Goal: Transaction & Acquisition: Purchase product/service

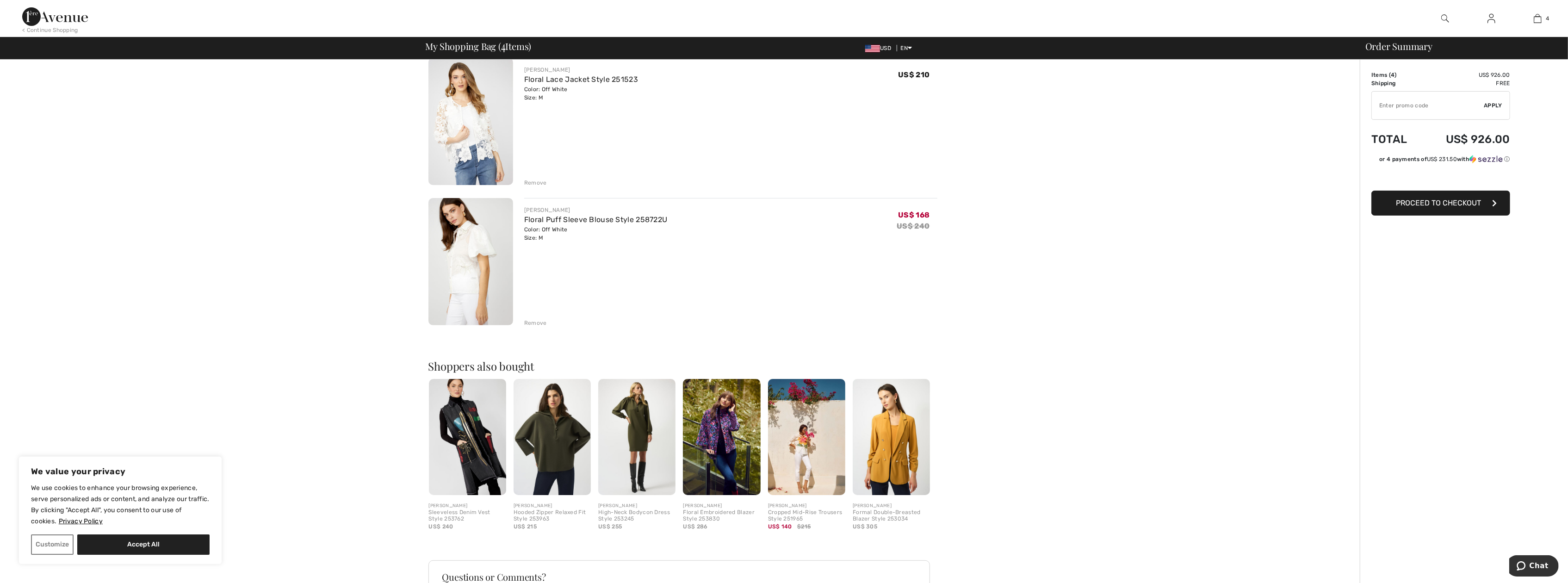
scroll to position [370, 0]
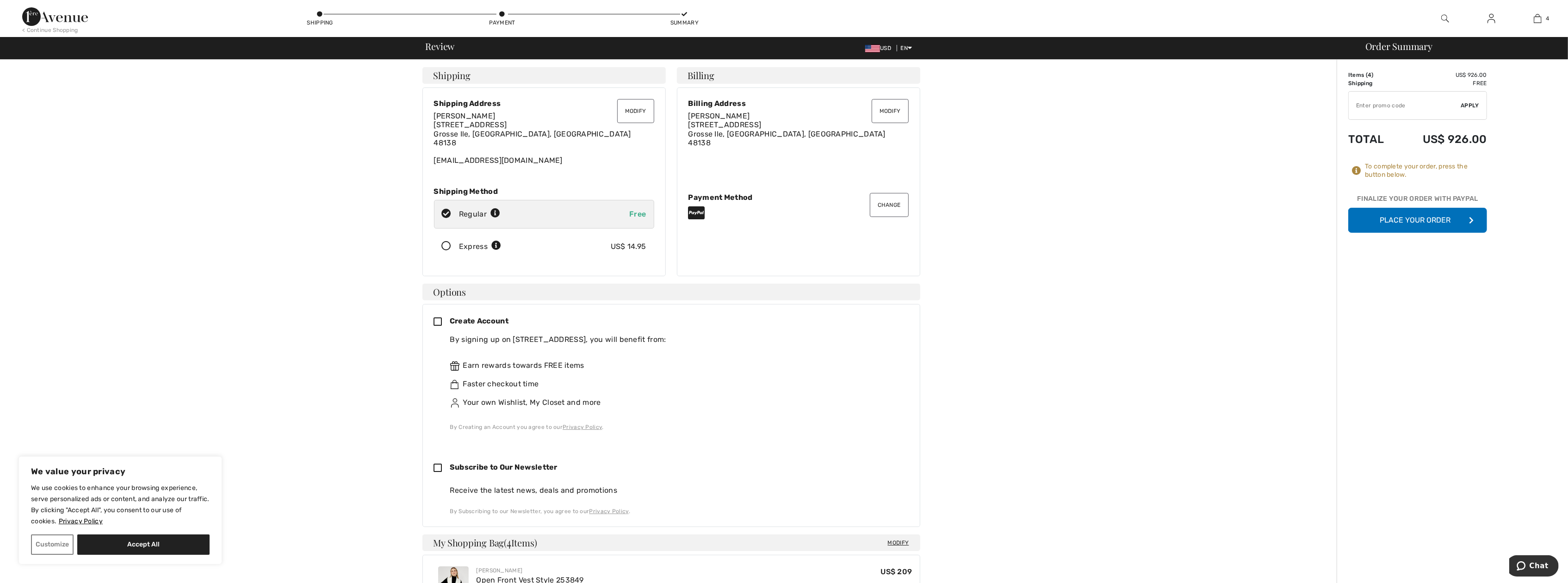
click at [448, 243] on icon at bounding box center [447, 246] width 25 height 10
click at [1462, 217] on button "Place Your Order" at bounding box center [1417, 220] width 139 height 25
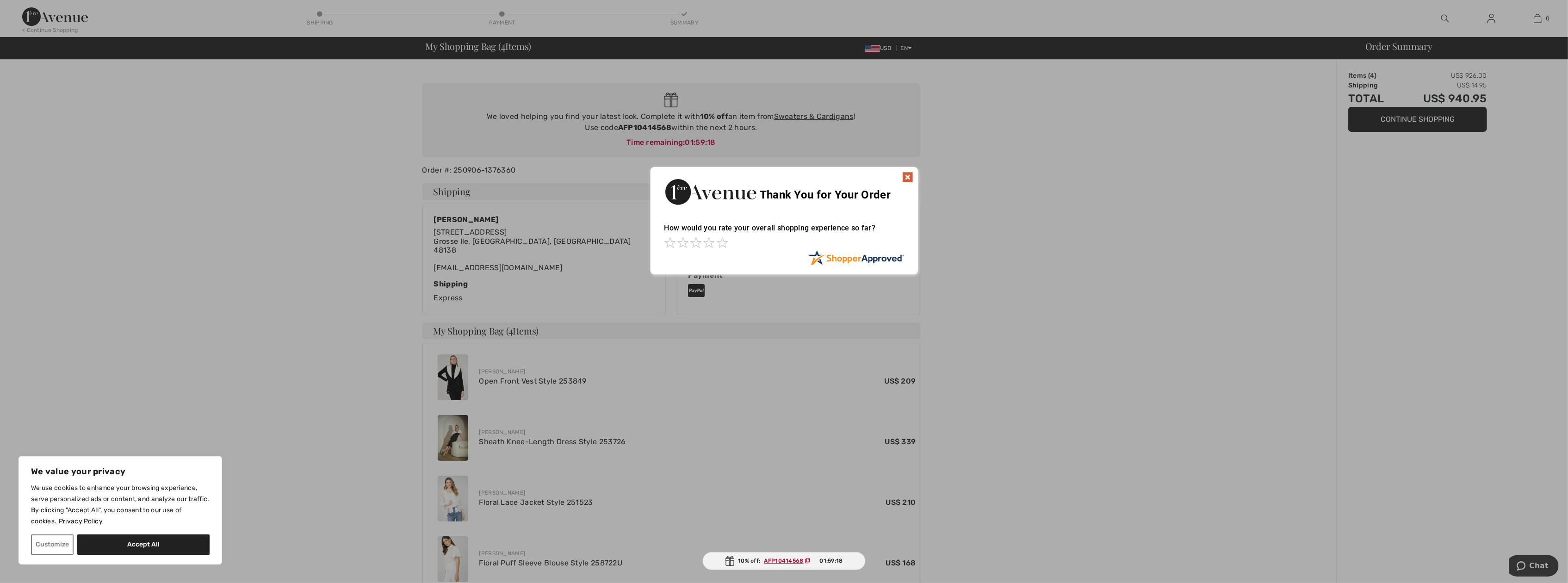
scroll to position [21, 0]
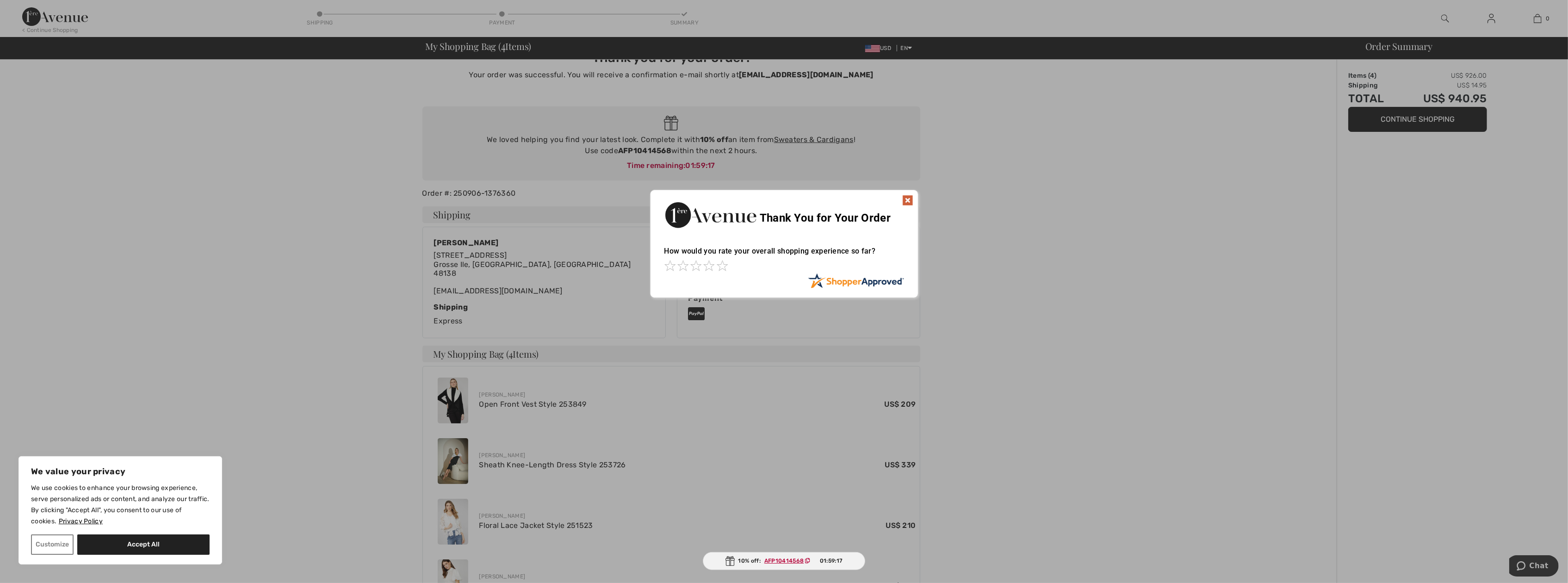
click at [910, 203] on img at bounding box center [908, 200] width 11 height 11
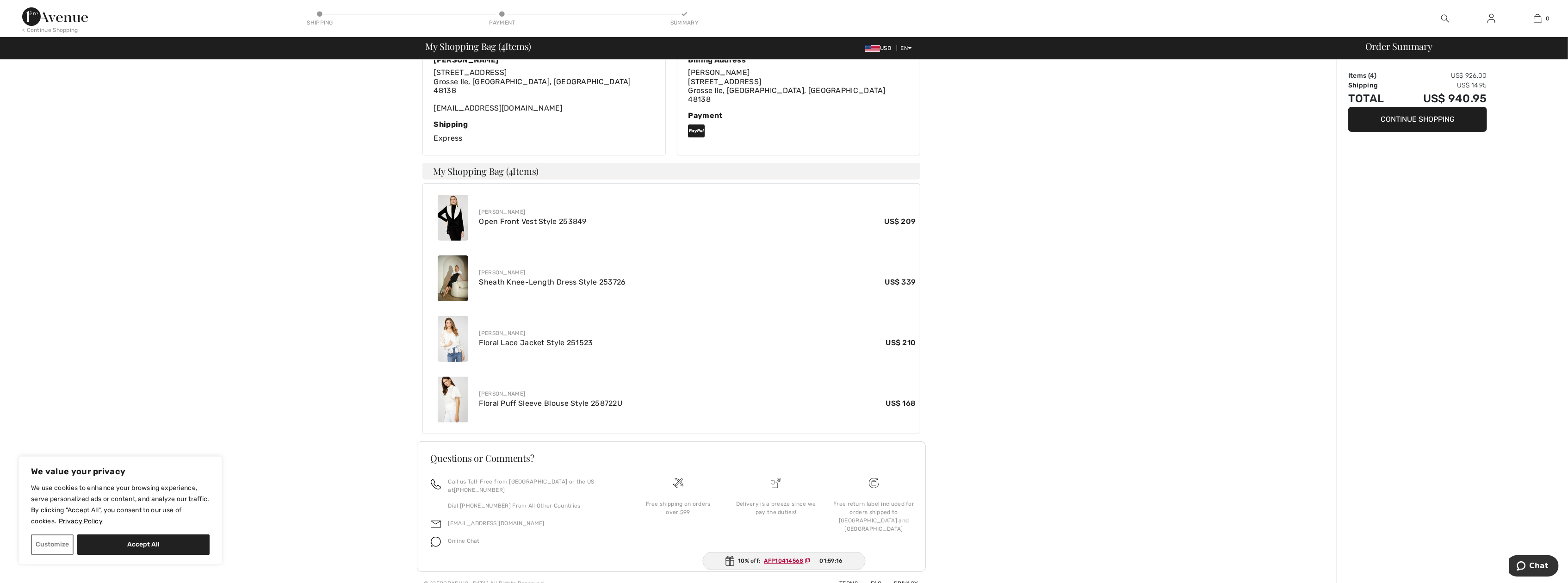
scroll to position [206, 0]
click at [449, 328] on img at bounding box center [452, 336] width 30 height 46
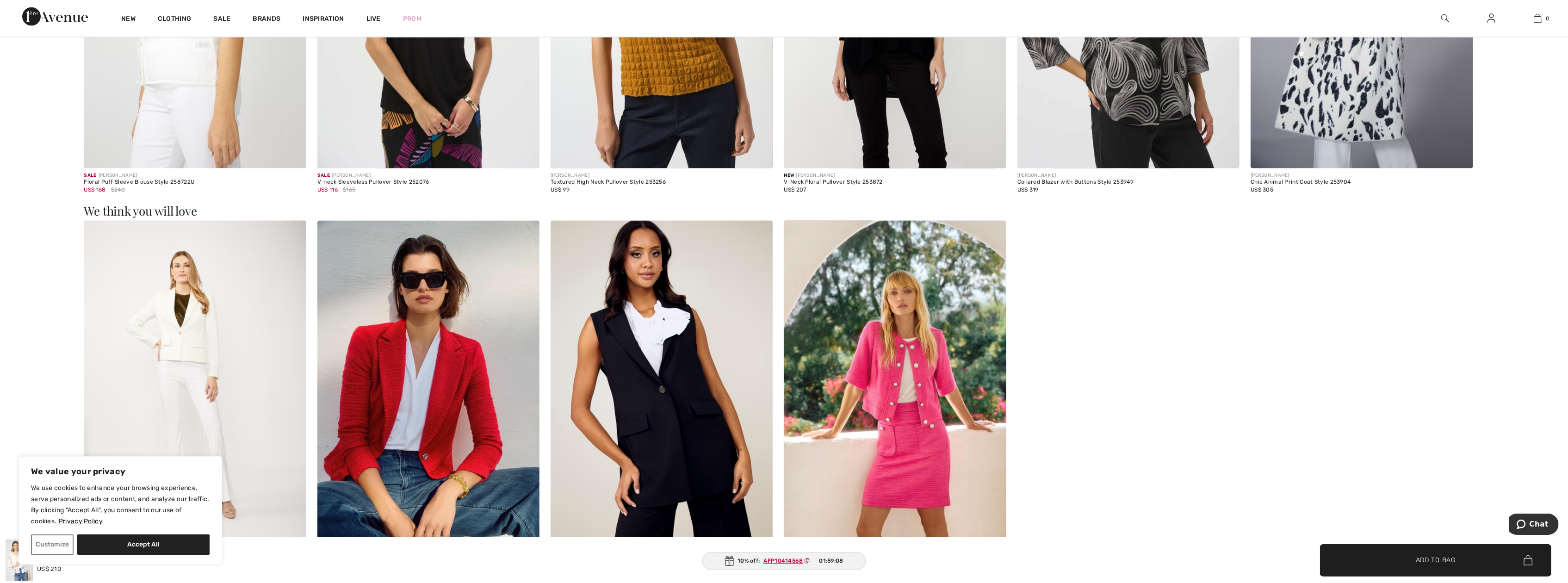
scroll to position [1665, 0]
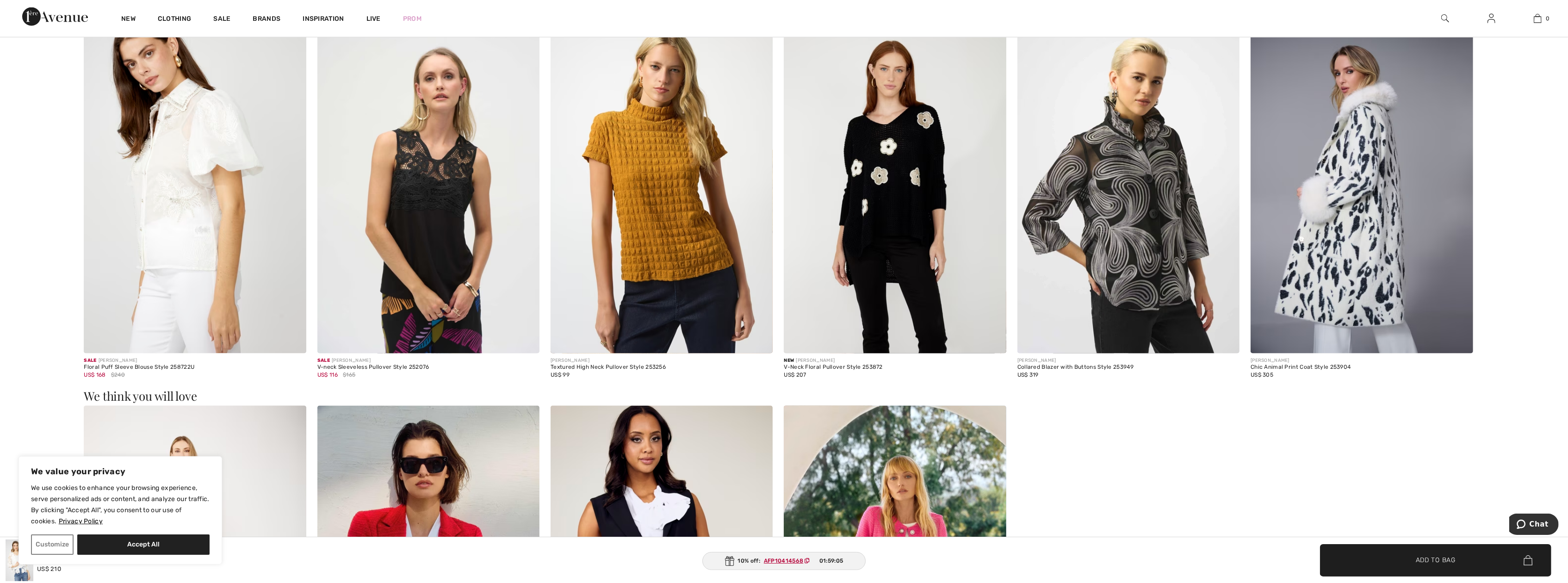
click at [441, 310] on img at bounding box center [428, 186] width 222 height 333
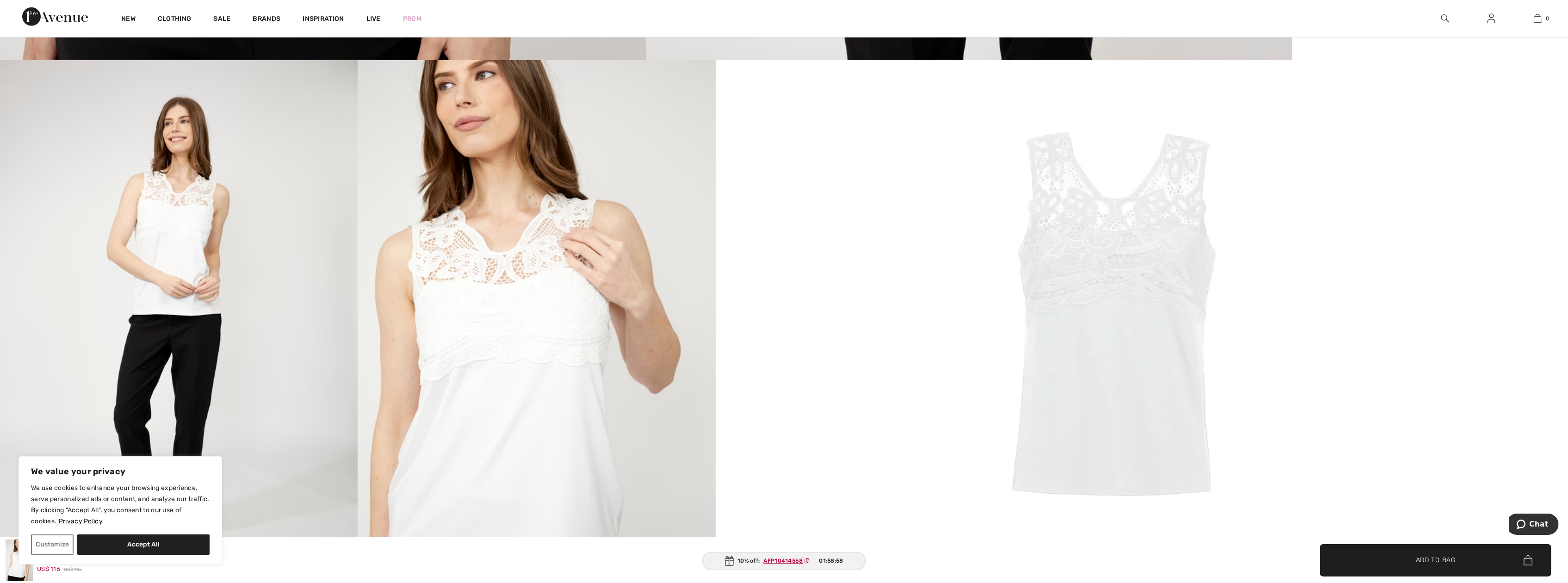
scroll to position [1064, 0]
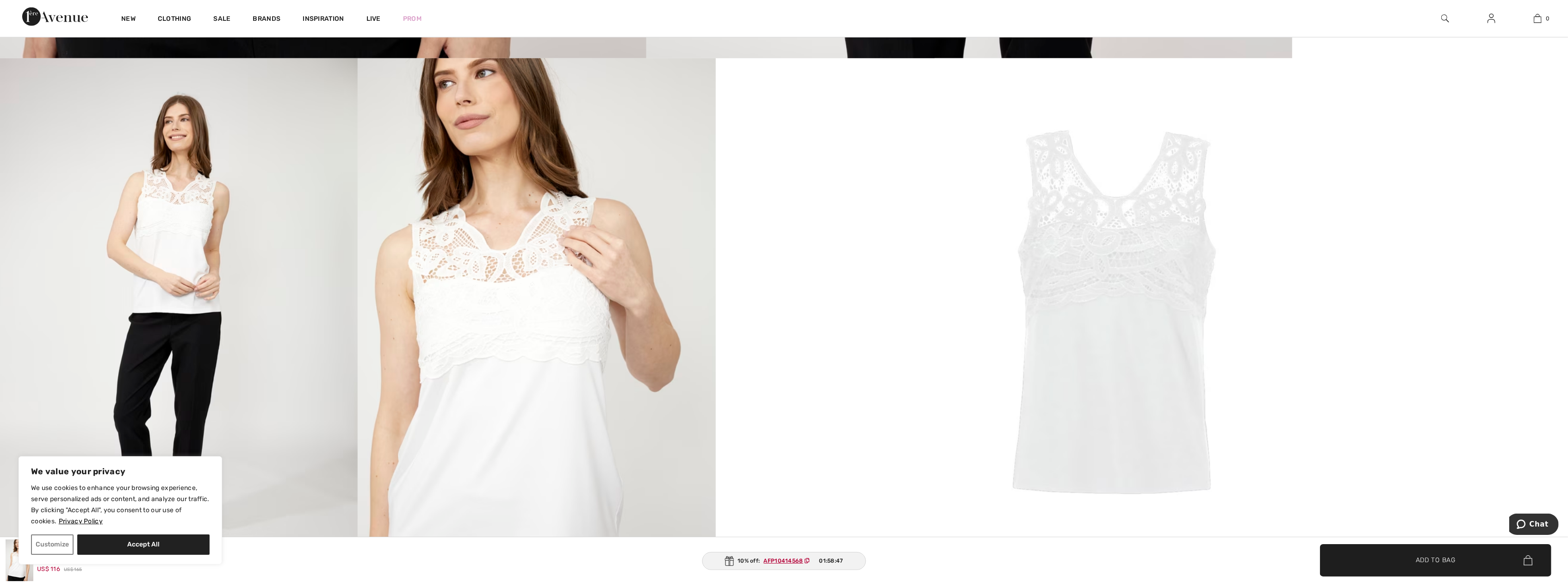
click at [443, 276] on img at bounding box center [536, 326] width 357 height 537
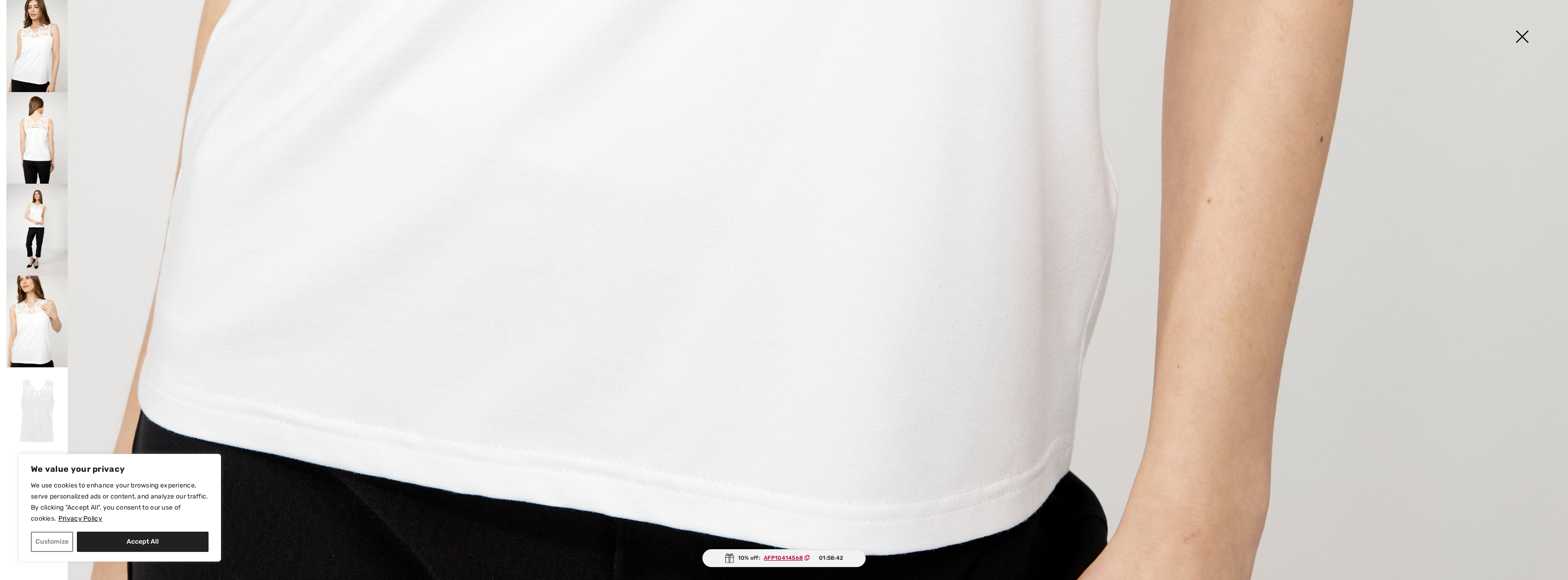
scroll to position [1483, 0]
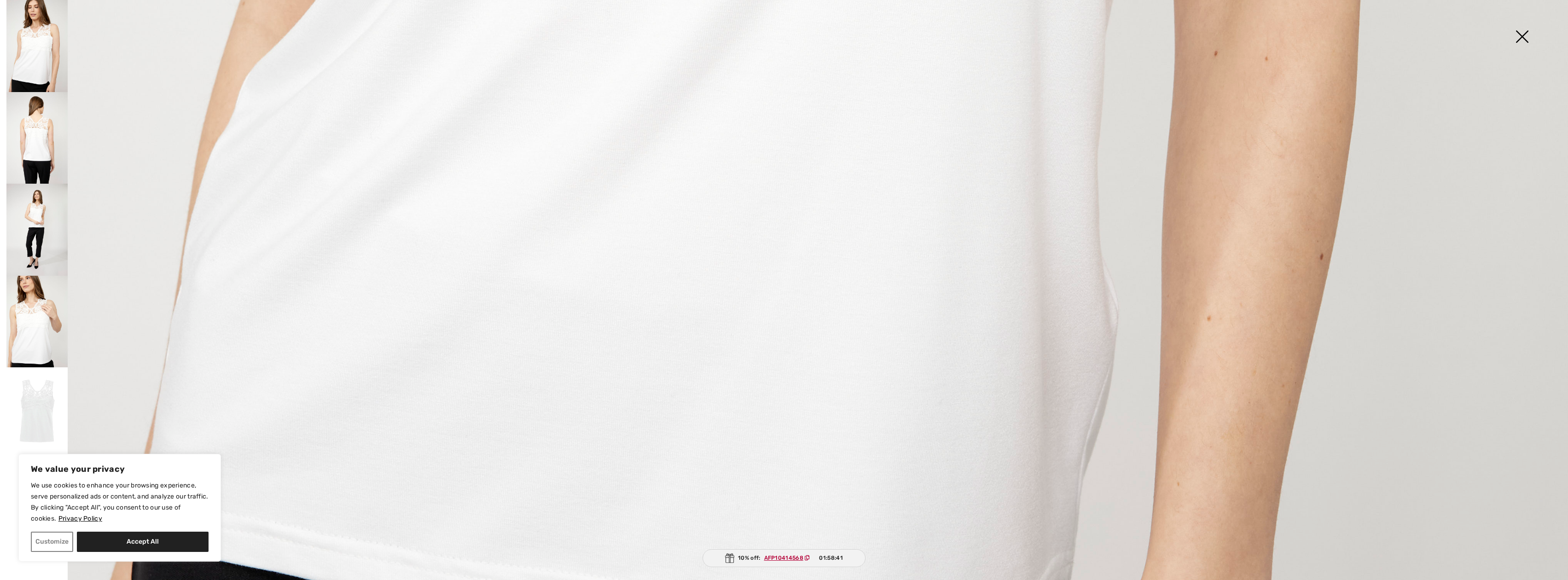
click at [1532, 34] on img at bounding box center [1522, 38] width 46 height 48
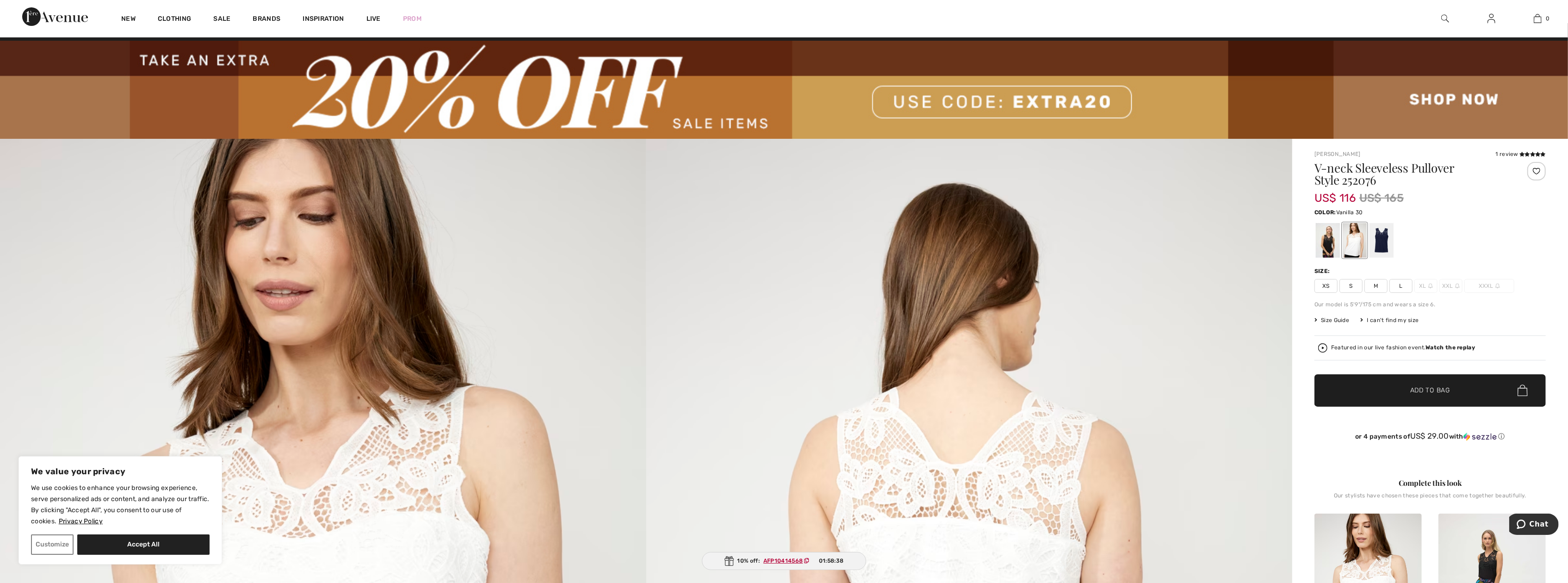
scroll to position [0, 0]
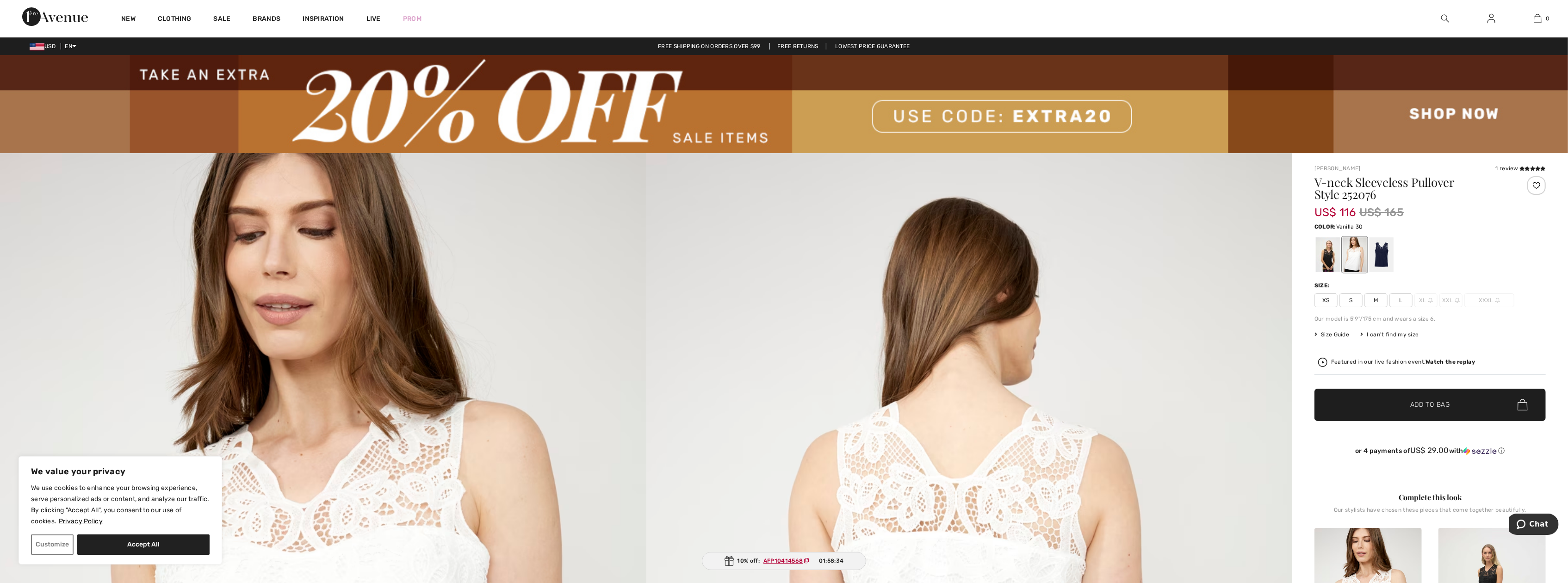
click at [1351, 296] on span "S" at bounding box center [1351, 300] width 23 height 14
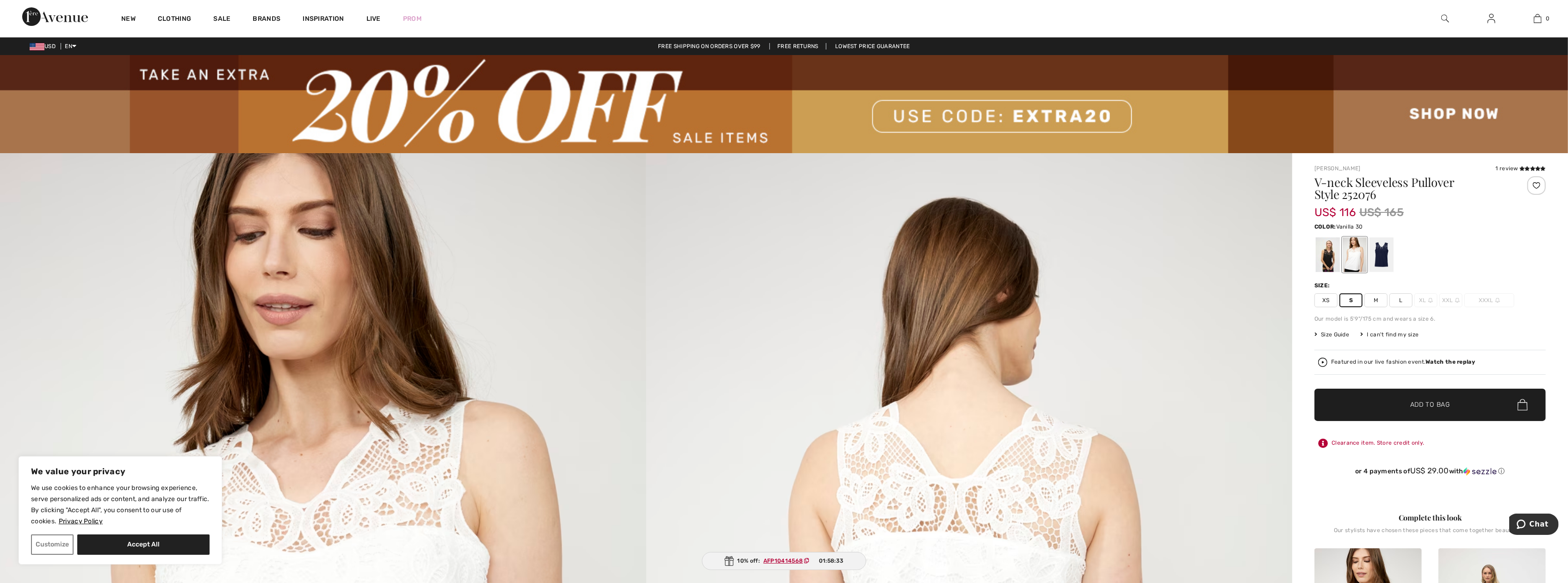
click at [1352, 269] on div at bounding box center [1355, 254] width 24 height 34
click at [1423, 406] on span "Add to Bag" at bounding box center [1430, 404] width 40 height 10
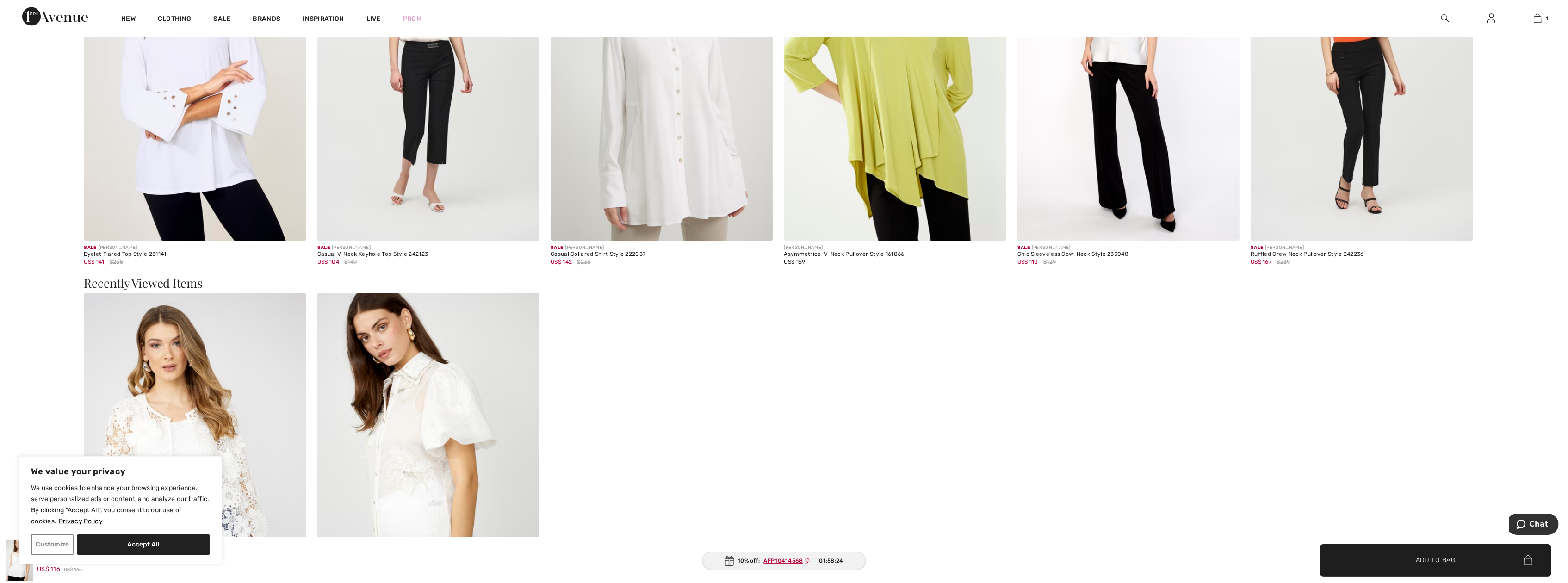
scroll to position [2174, 0]
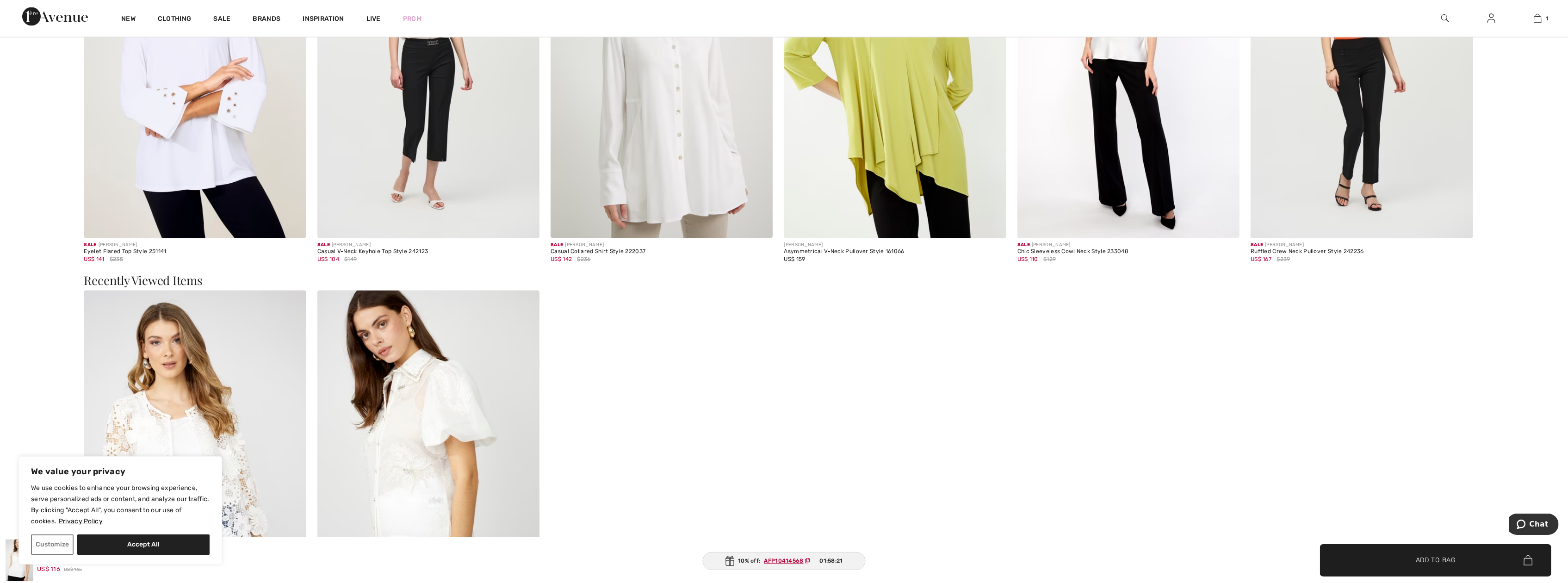
click at [1128, 130] on img at bounding box center [1128, 72] width 222 height 333
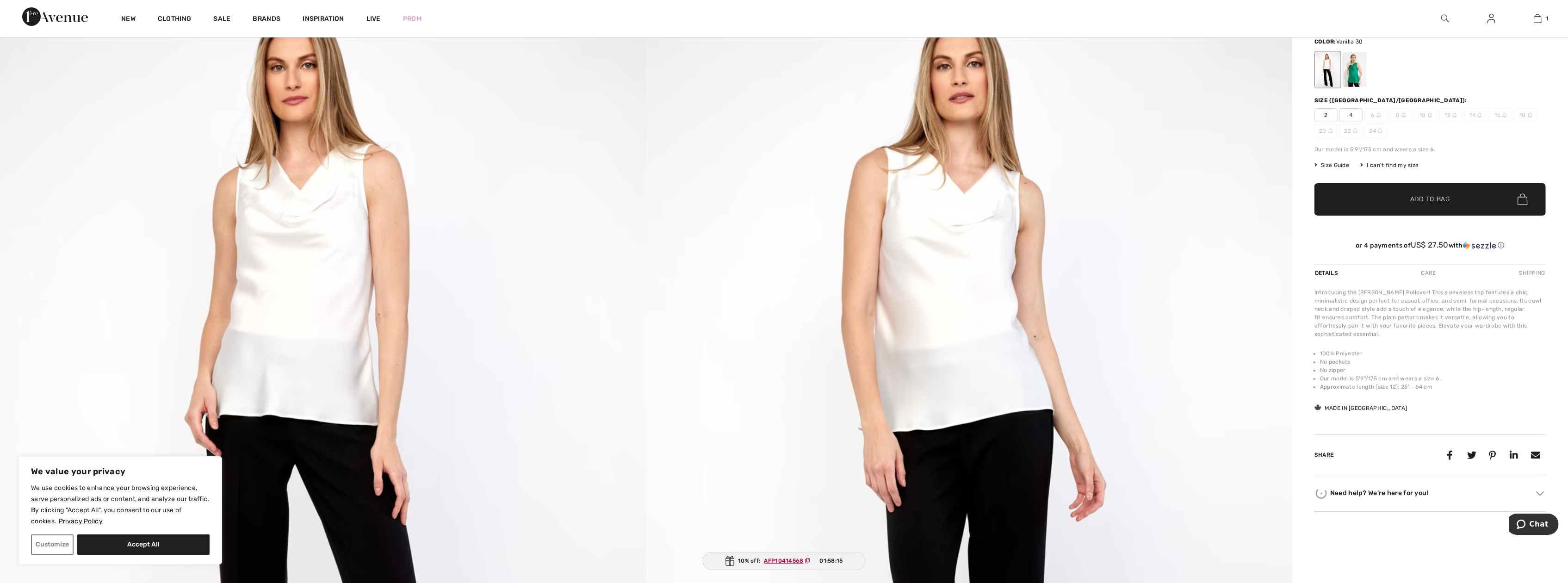
scroll to position [46, 0]
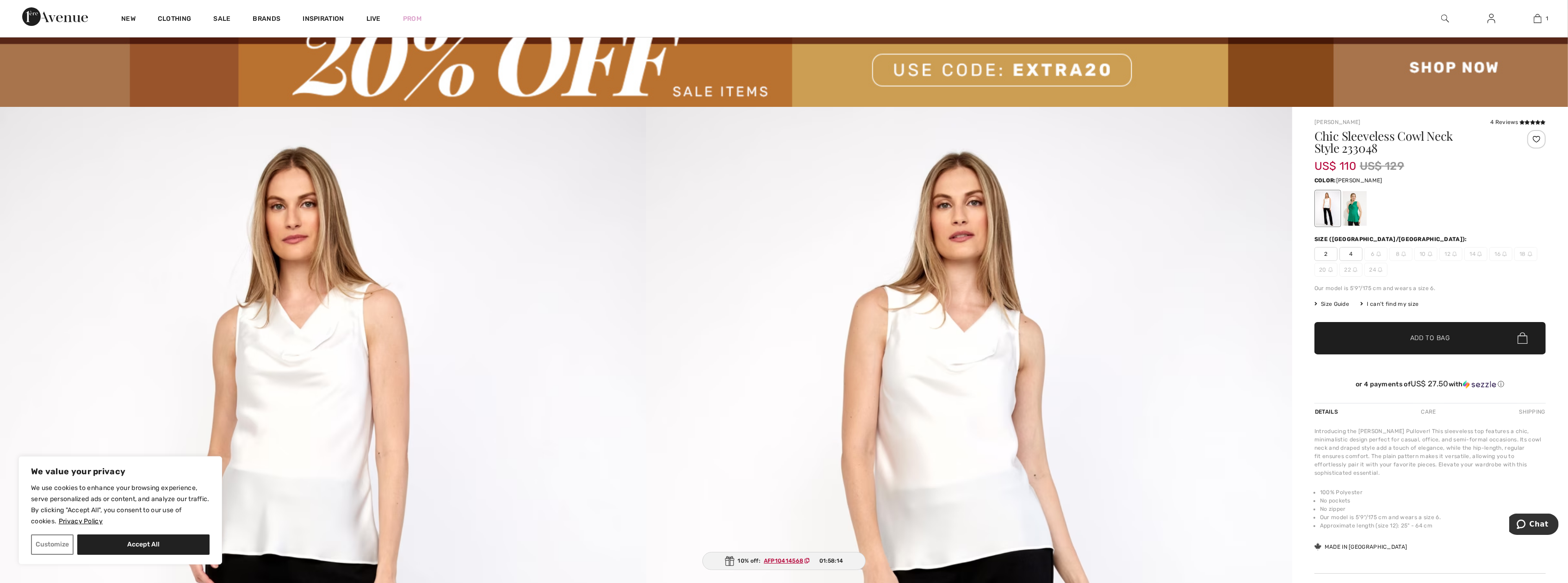
click at [1356, 210] on div at bounding box center [1355, 208] width 24 height 34
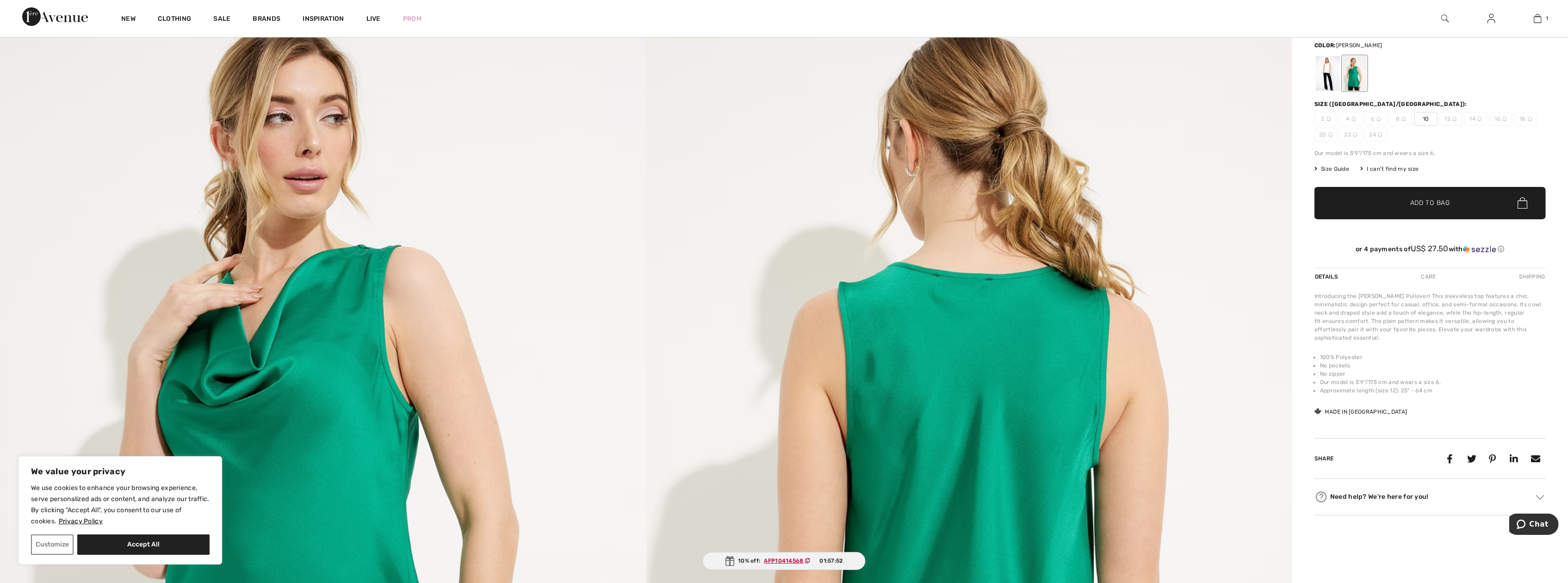
scroll to position [122, 0]
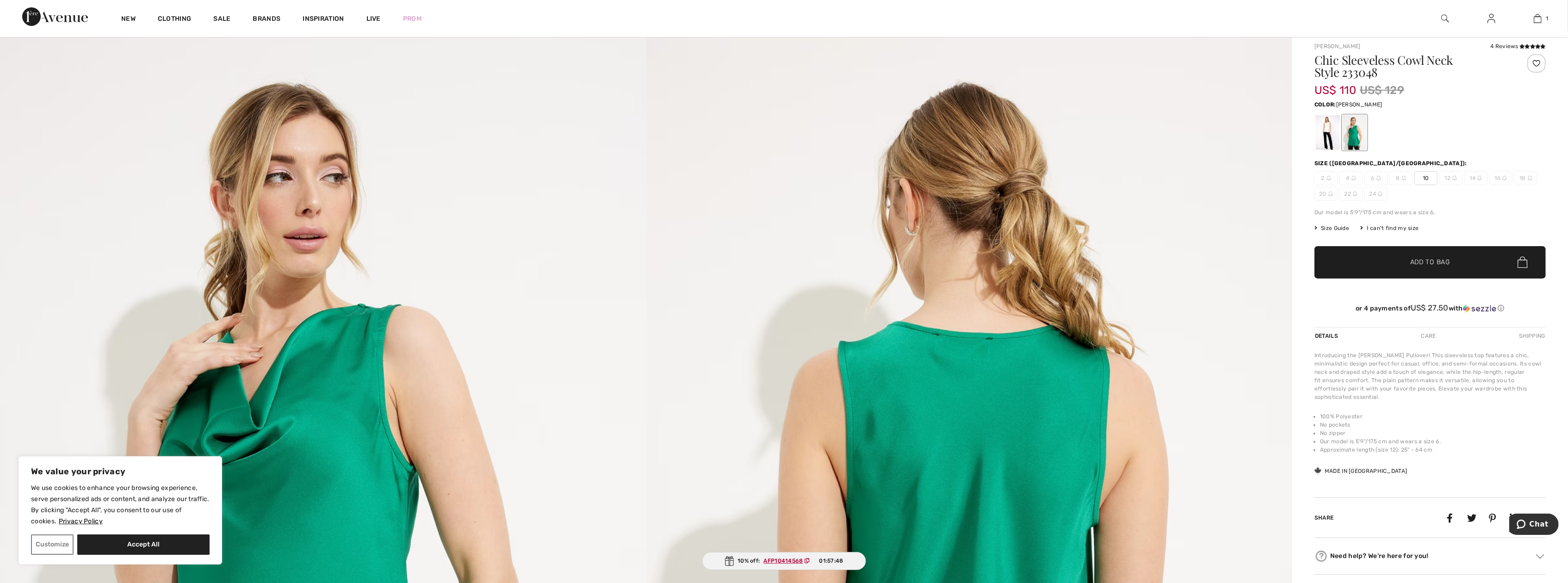
click at [1419, 260] on span "Add to Bag" at bounding box center [1430, 262] width 40 height 10
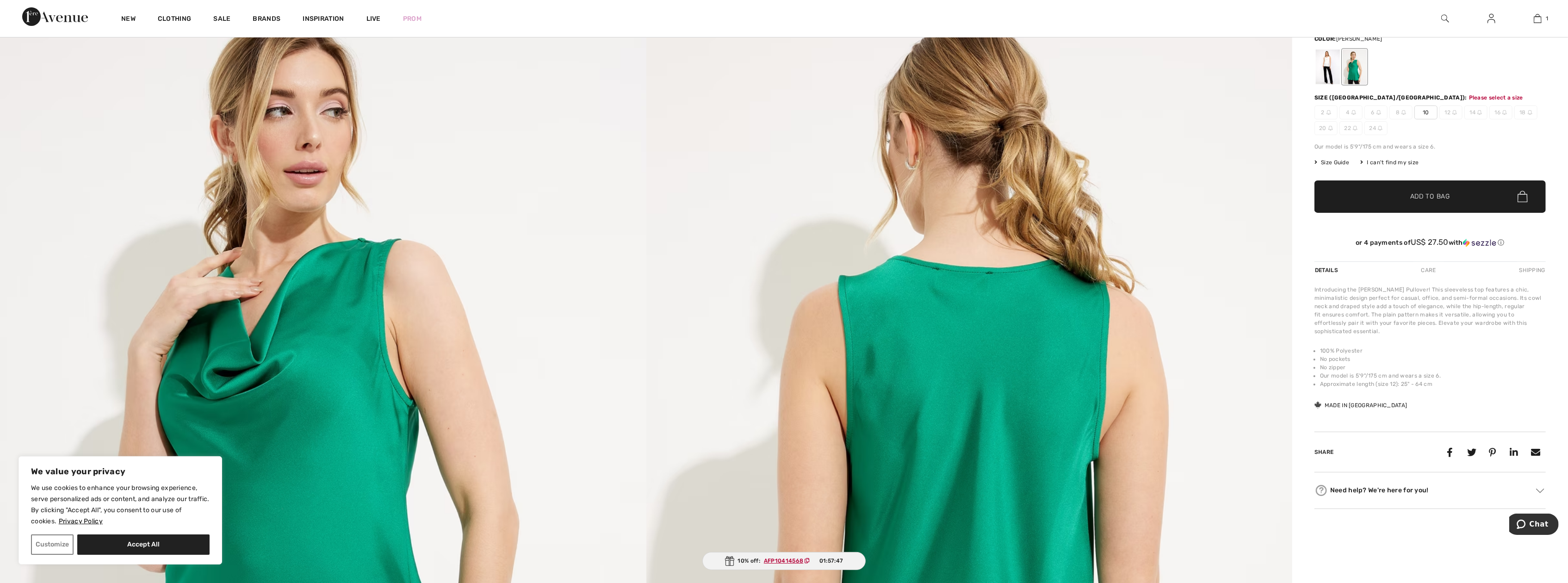
scroll to position [207, 0]
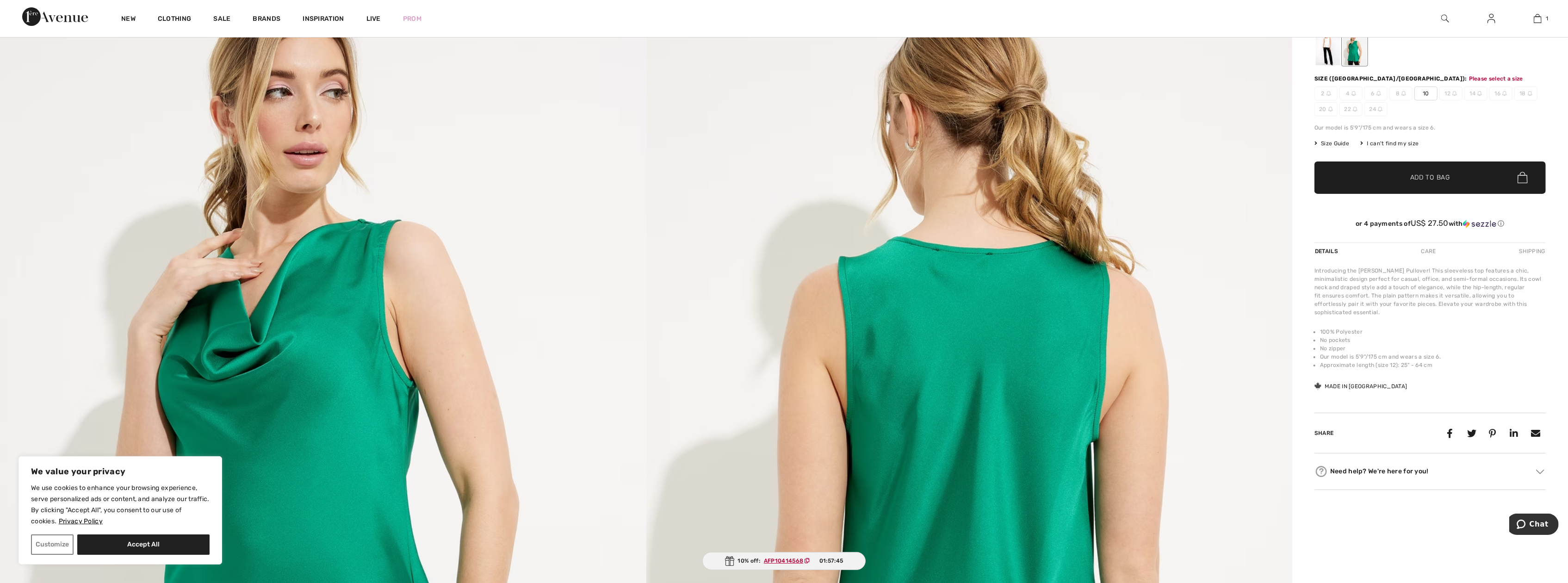
click at [1424, 183] on span "✔ Added to Bag Add to Bag" at bounding box center [1430, 178] width 231 height 32
click at [1428, 96] on span "10" at bounding box center [1426, 94] width 23 height 14
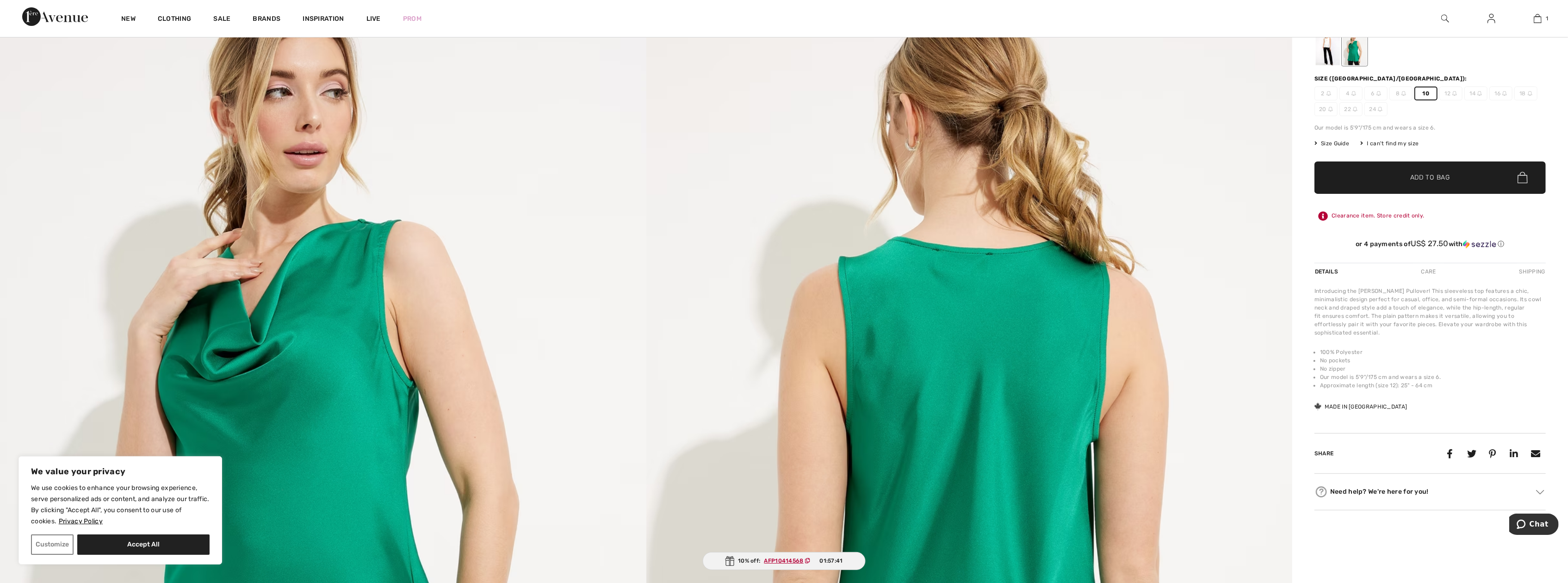
click at [1435, 174] on span "Add to Bag" at bounding box center [1430, 177] width 40 height 10
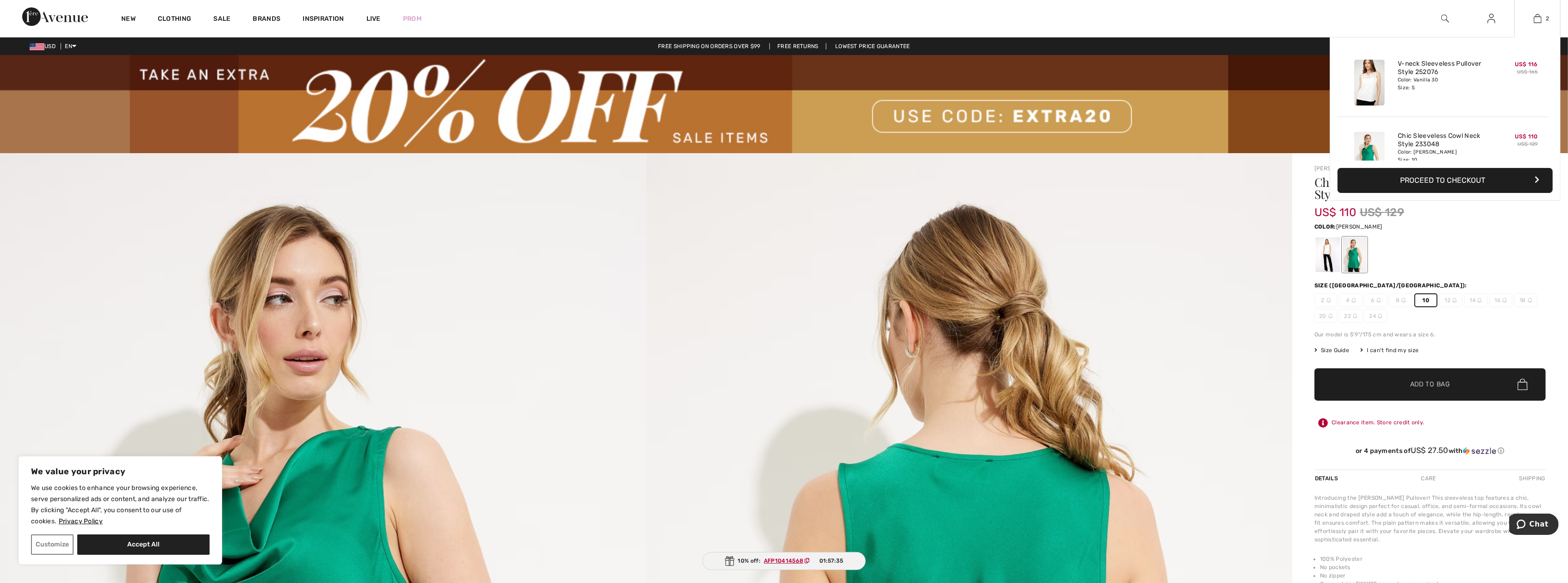
scroll to position [0, 0]
click at [1432, 74] on link "V-neck Sleeveless Pullover Style 252076" at bounding box center [1443, 68] width 91 height 17
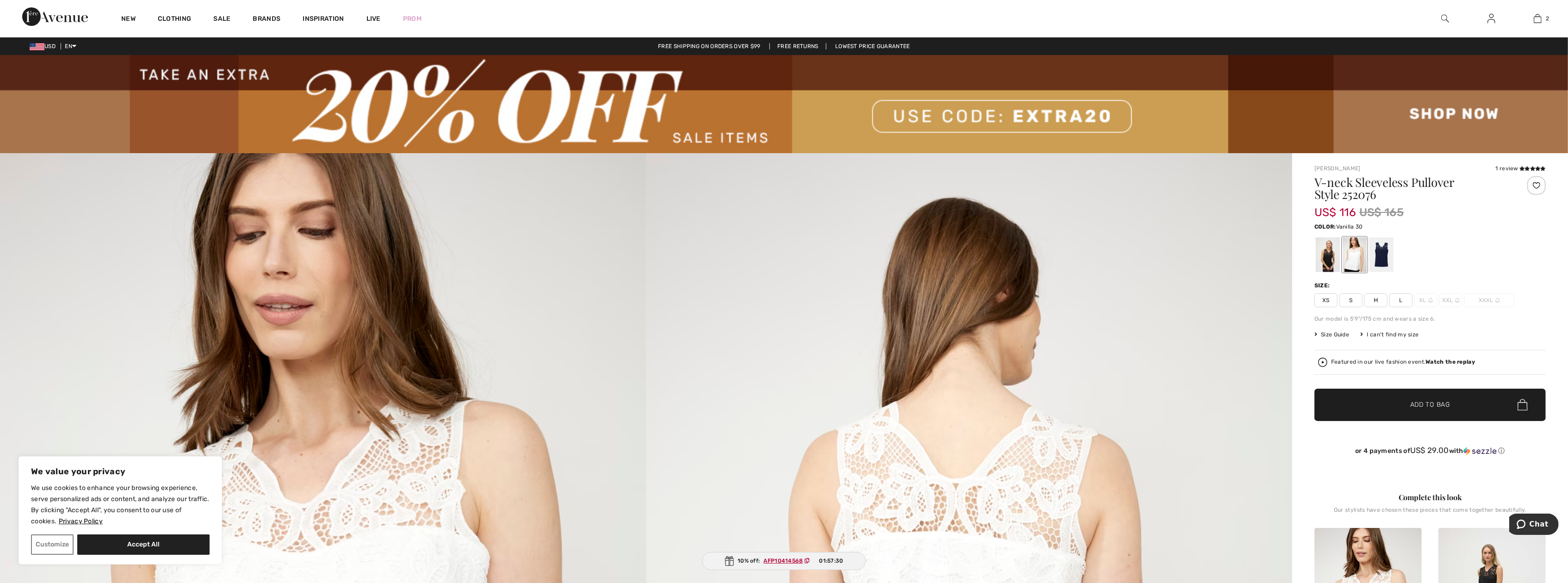
click at [1372, 301] on span "M" at bounding box center [1376, 300] width 23 height 14
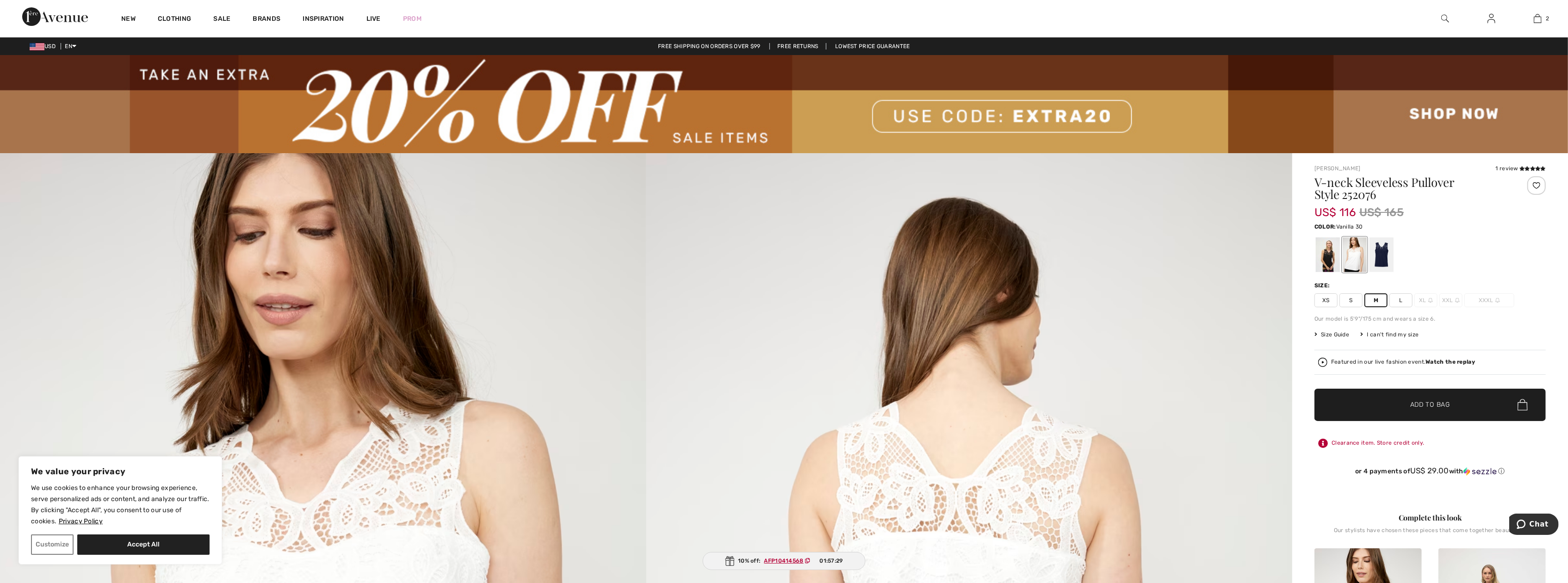
click at [1389, 397] on span "✔ Added to Bag Add to Bag" at bounding box center [1430, 404] width 231 height 32
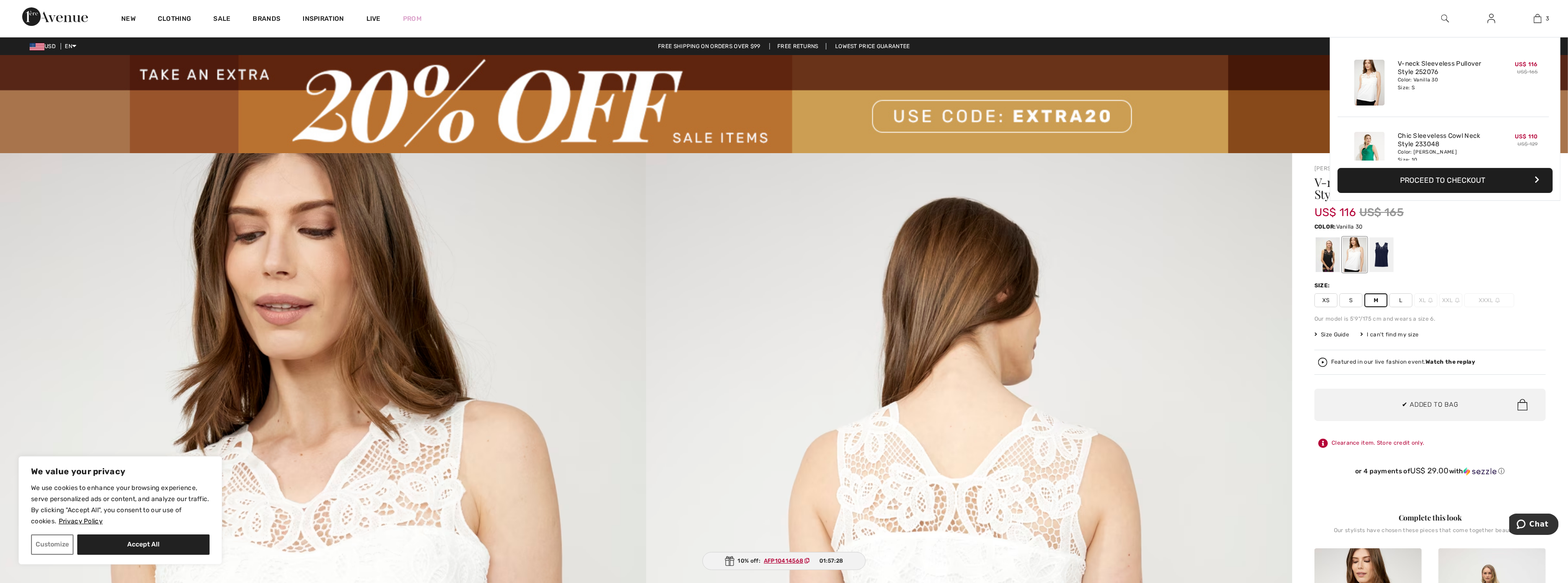
scroll to position [101, 0]
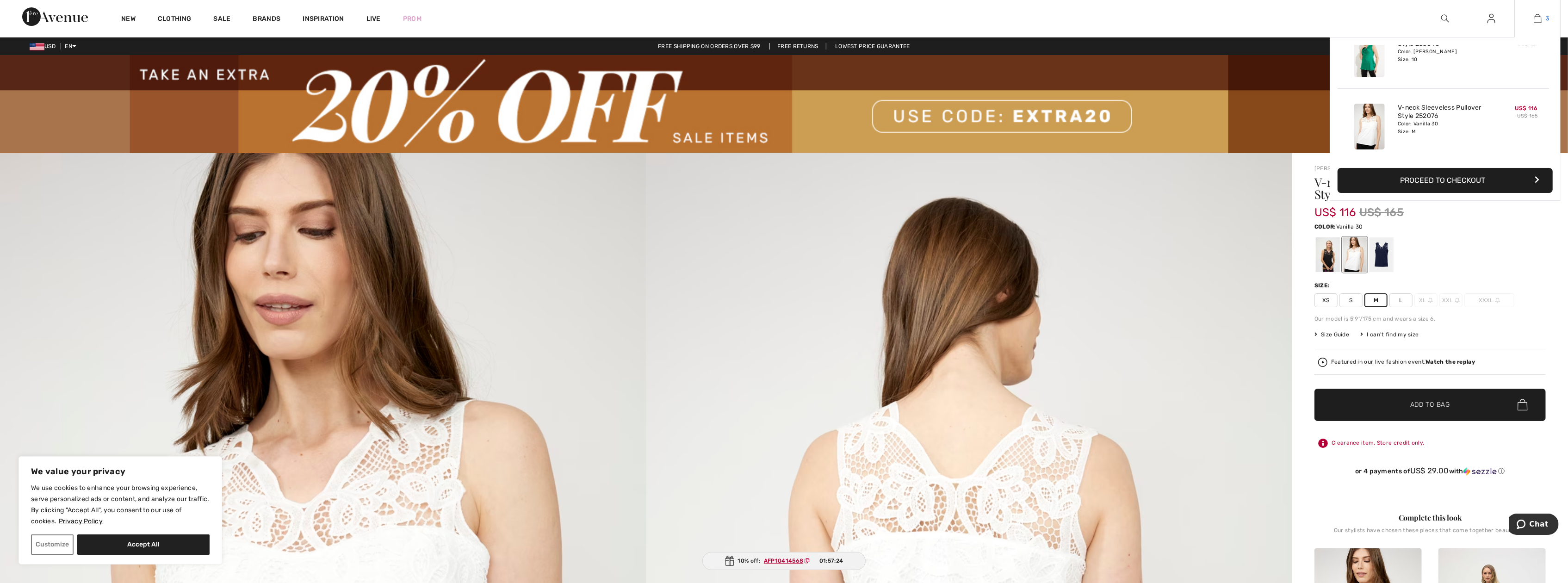
click at [1532, 15] on link "3" at bounding box center [1537, 18] width 45 height 11
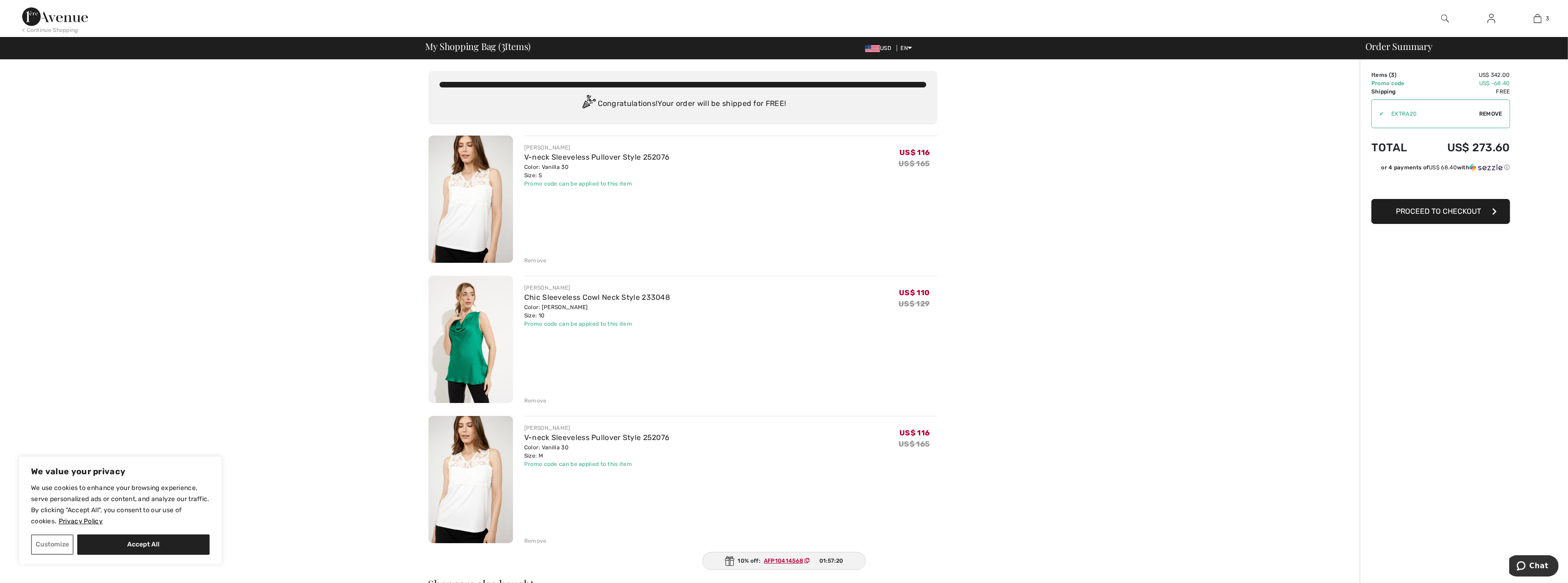
click at [531, 260] on div "Remove" at bounding box center [535, 260] width 23 height 8
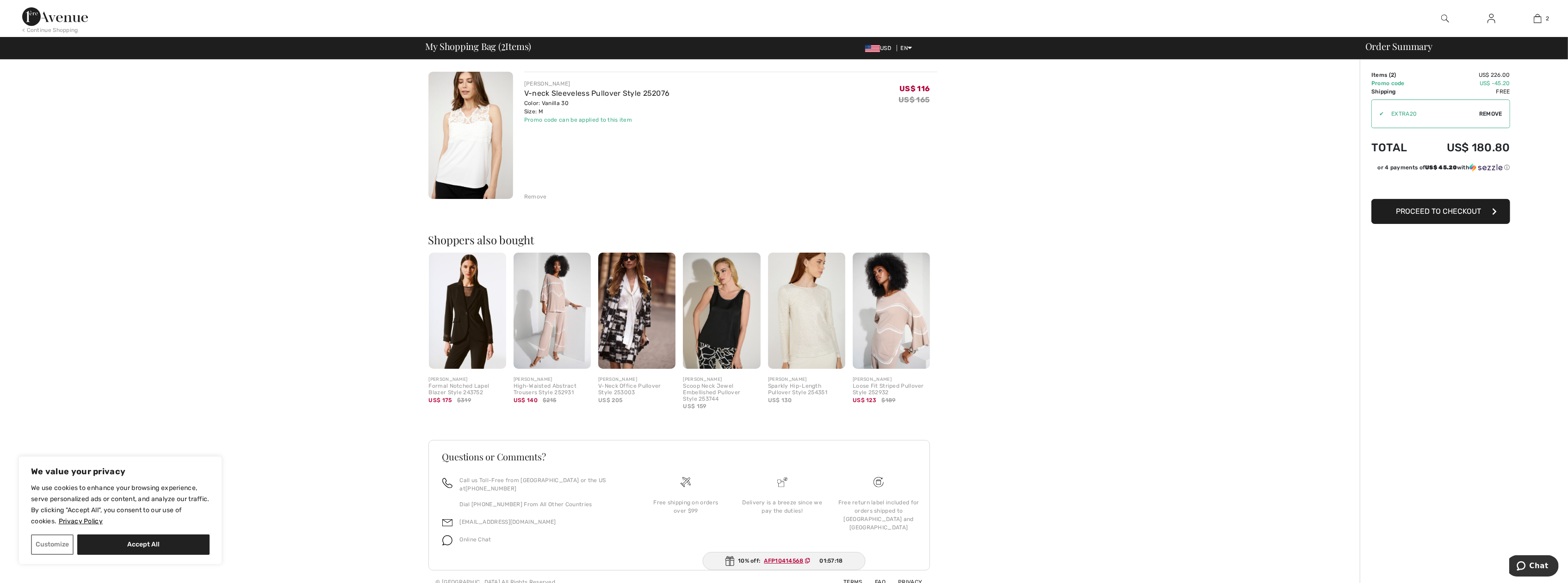
scroll to position [206, 0]
click at [460, 384] on div "Formal Notched Lapel Blazer Style 243752" at bounding box center [468, 387] width 77 height 13
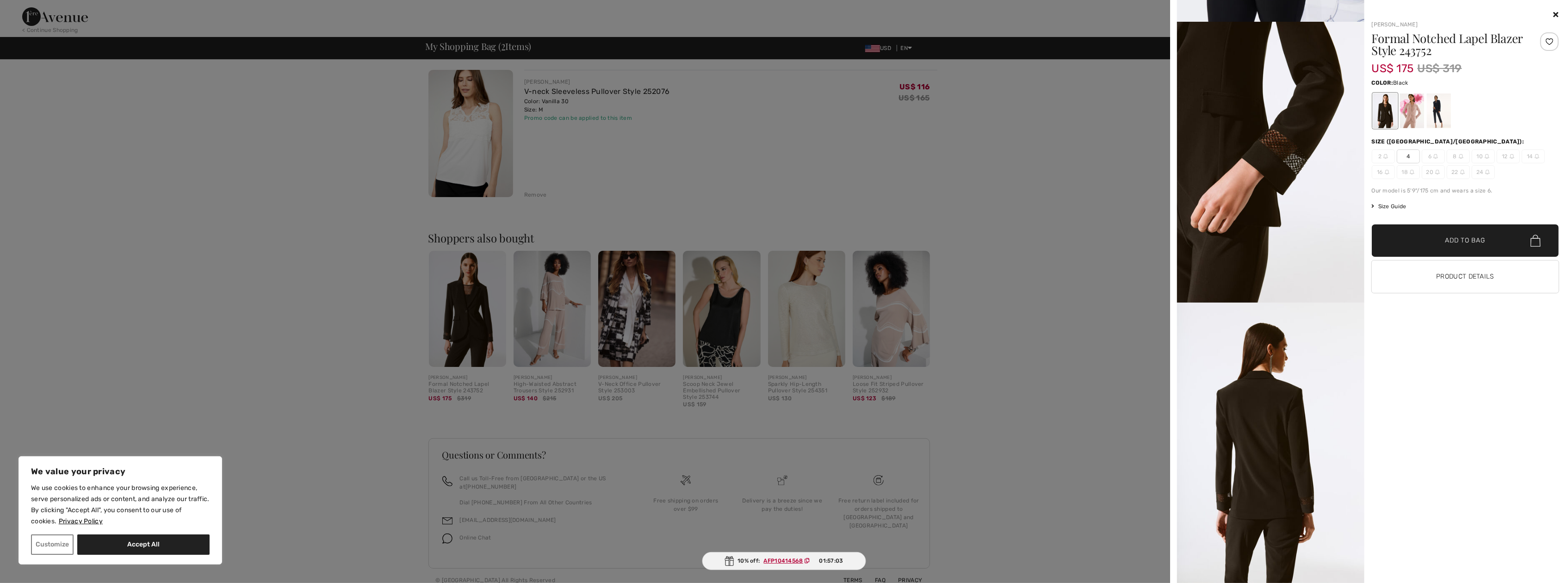
scroll to position [2241, 0]
click at [630, 321] on div at bounding box center [784, 291] width 1568 height 583
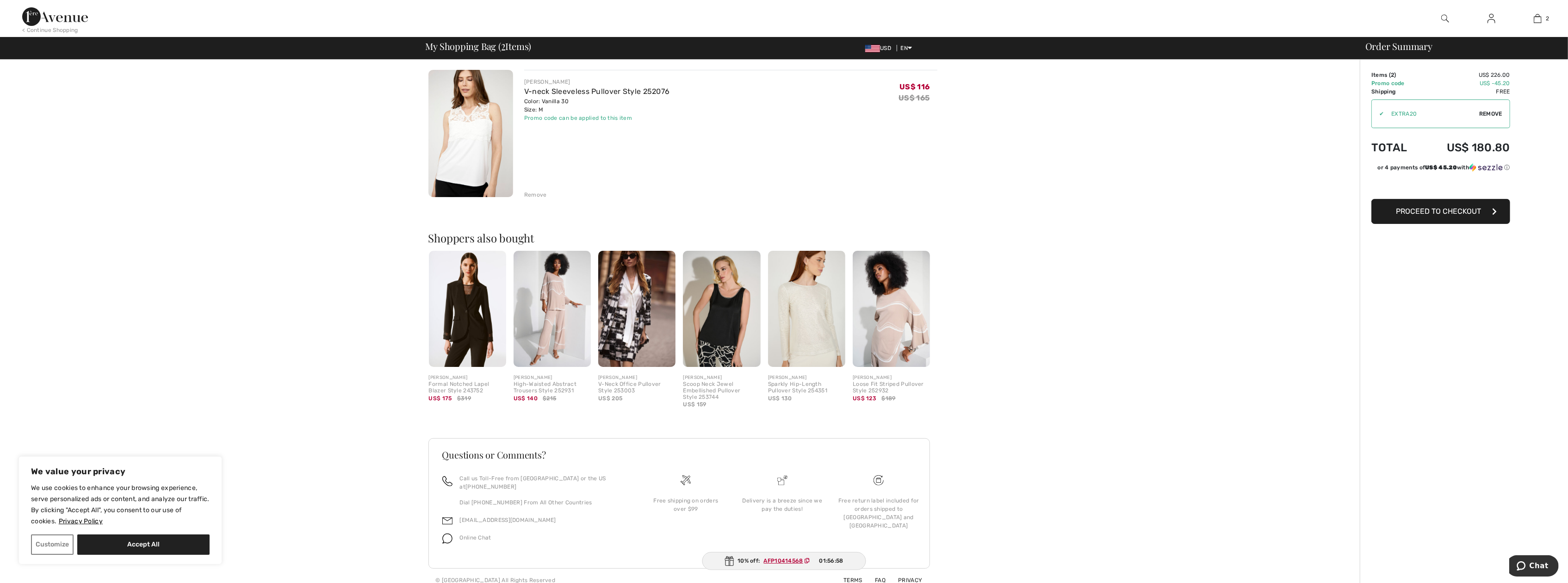
click at [639, 319] on img at bounding box center [637, 308] width 77 height 116
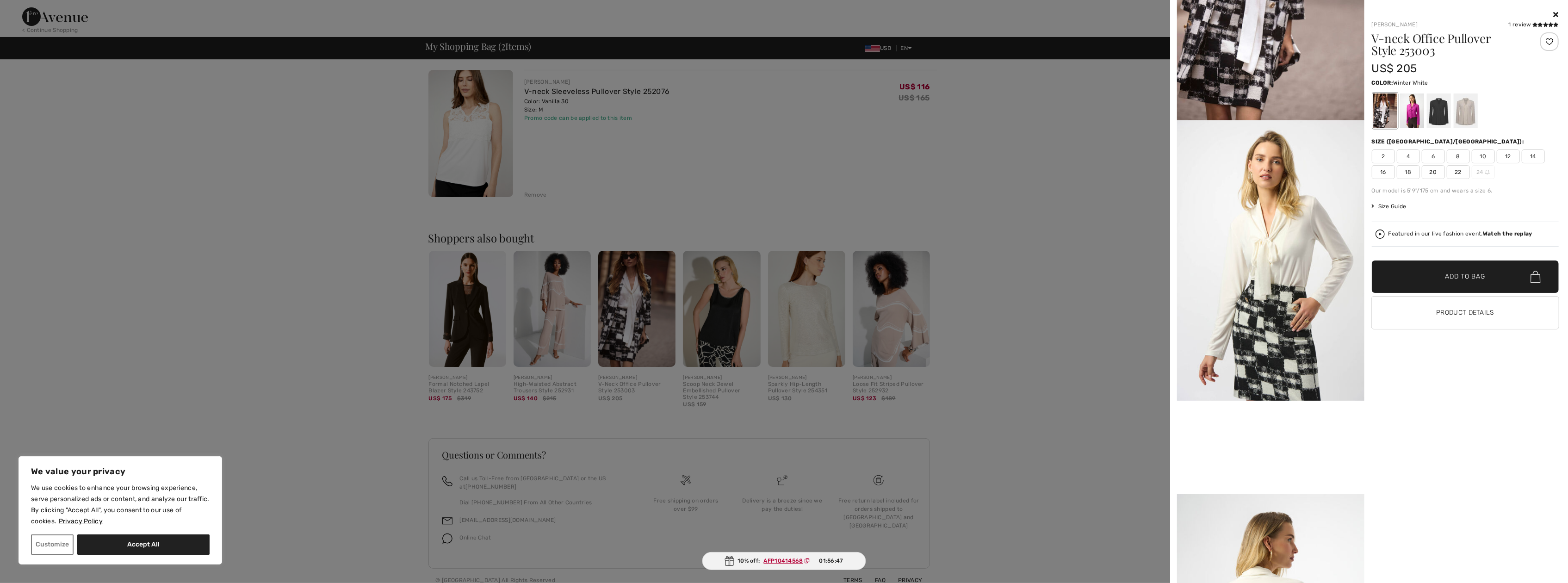
scroll to position [0, 0]
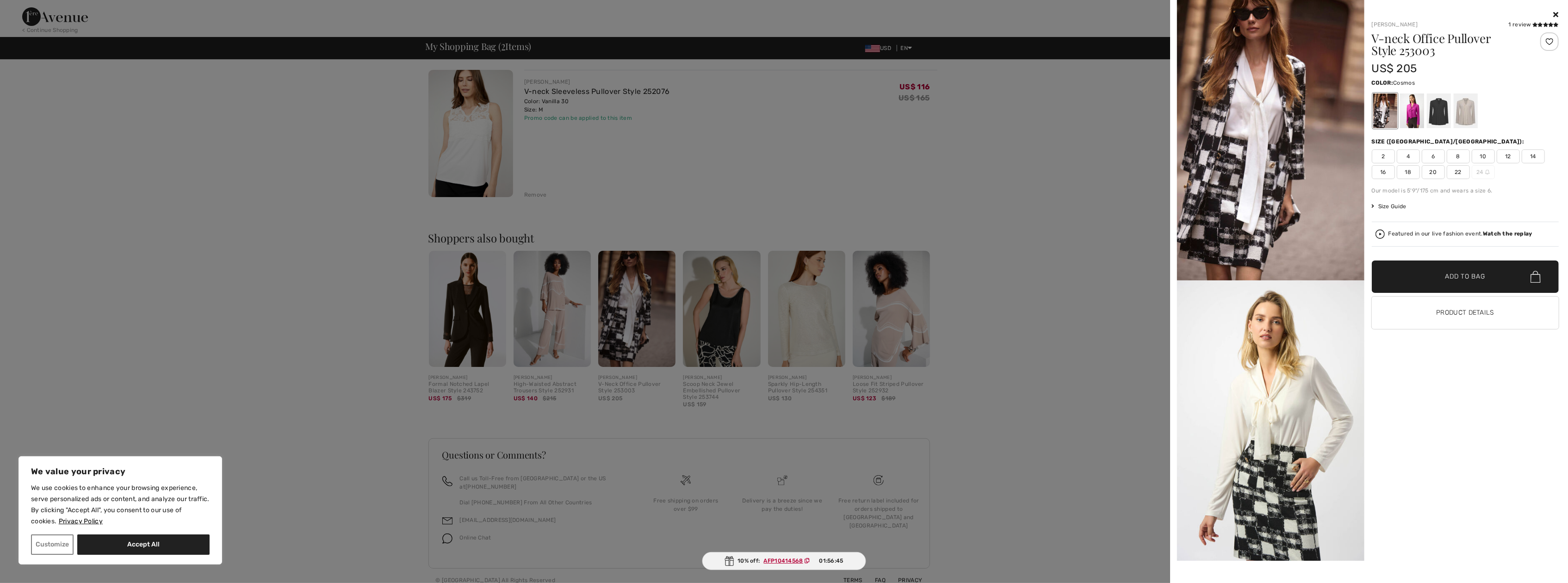
click at [1411, 120] on div at bounding box center [1412, 110] width 24 height 34
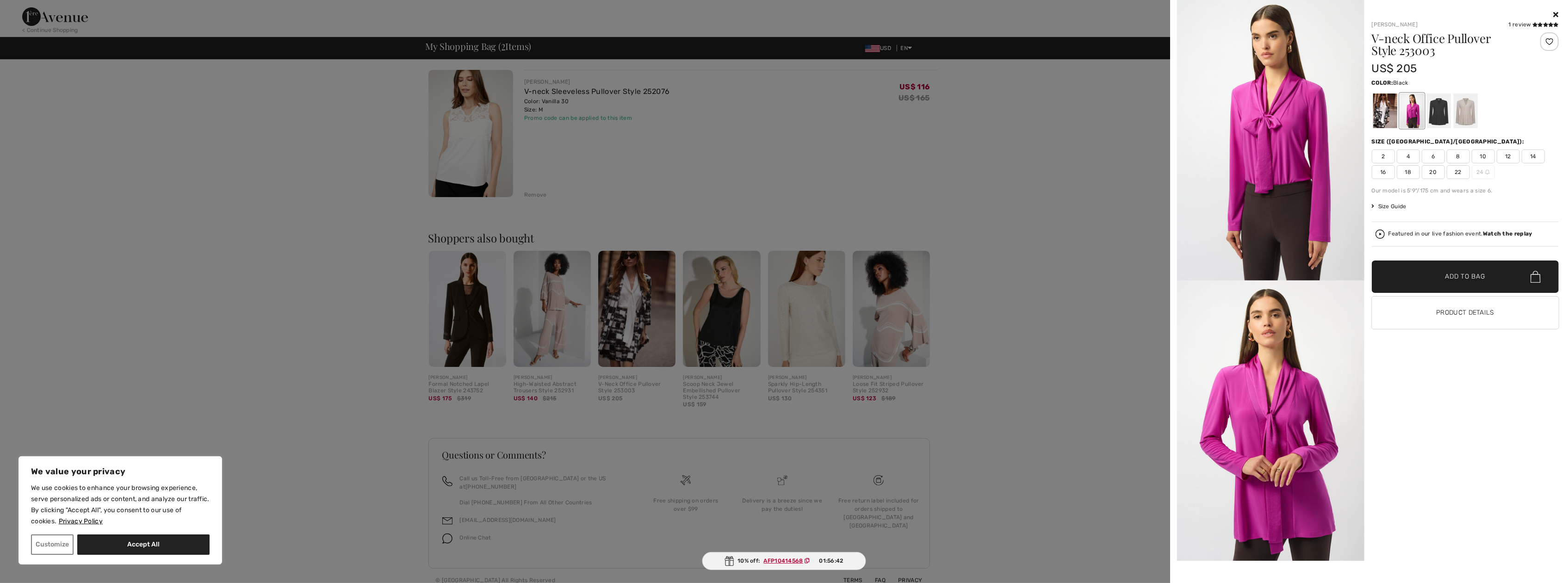
click at [1439, 113] on div at bounding box center [1439, 110] width 24 height 34
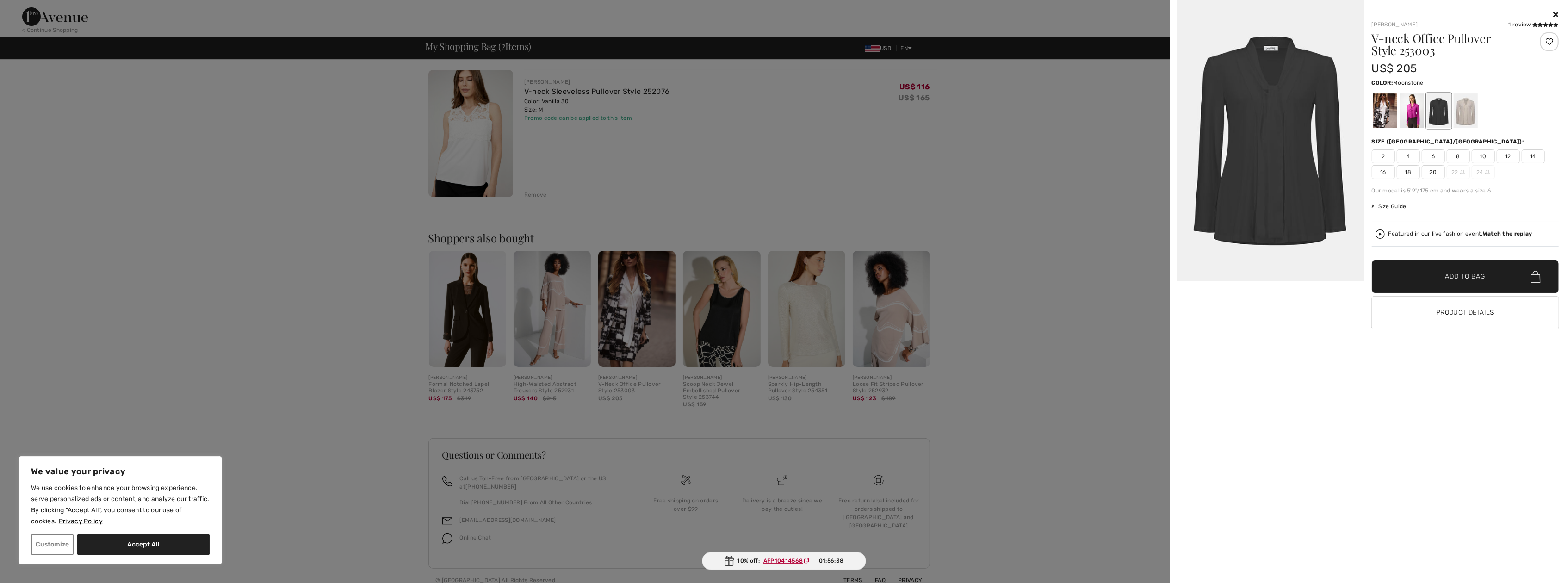
click at [1472, 120] on div at bounding box center [1465, 110] width 24 height 34
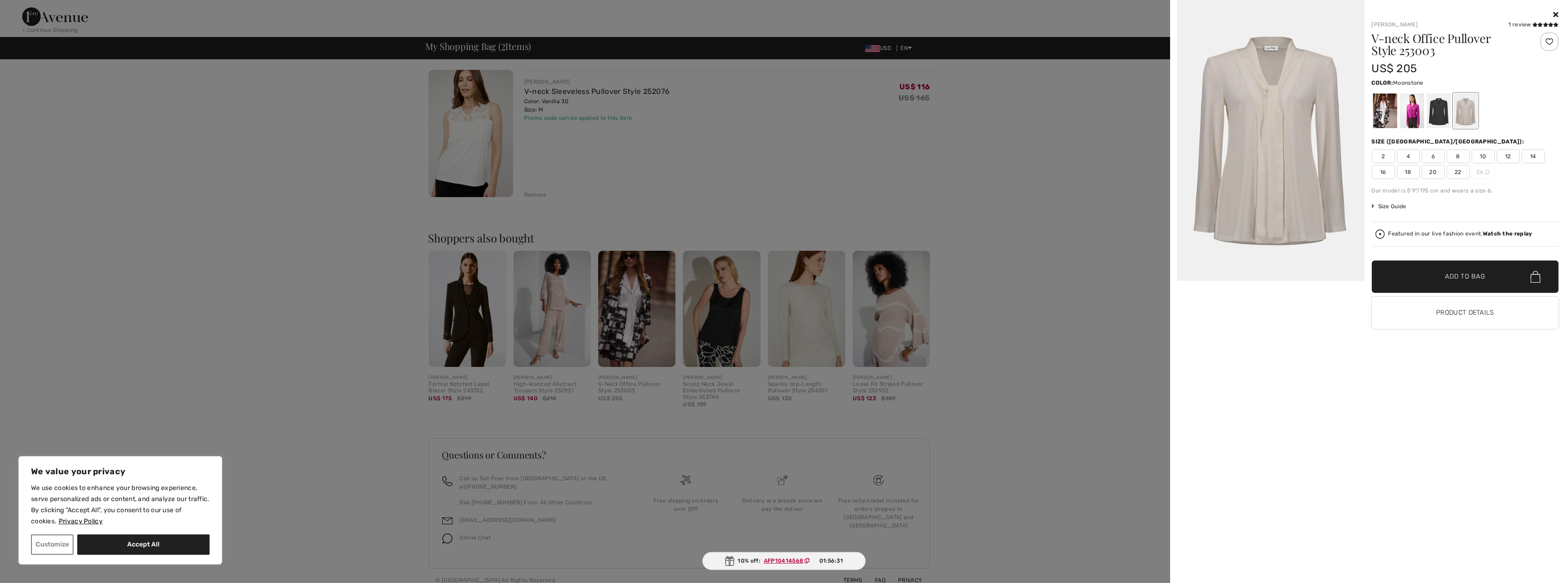
click at [1555, 13] on icon at bounding box center [1556, 14] width 5 height 8
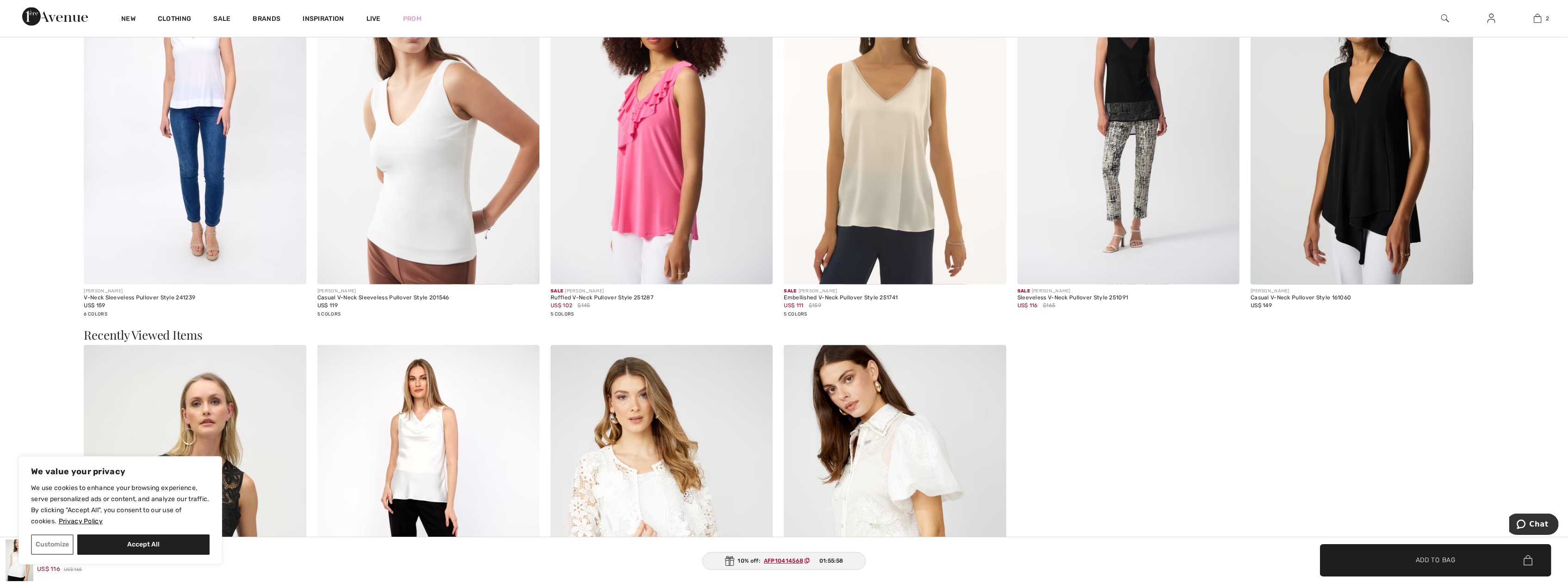
scroll to position [2174, 0]
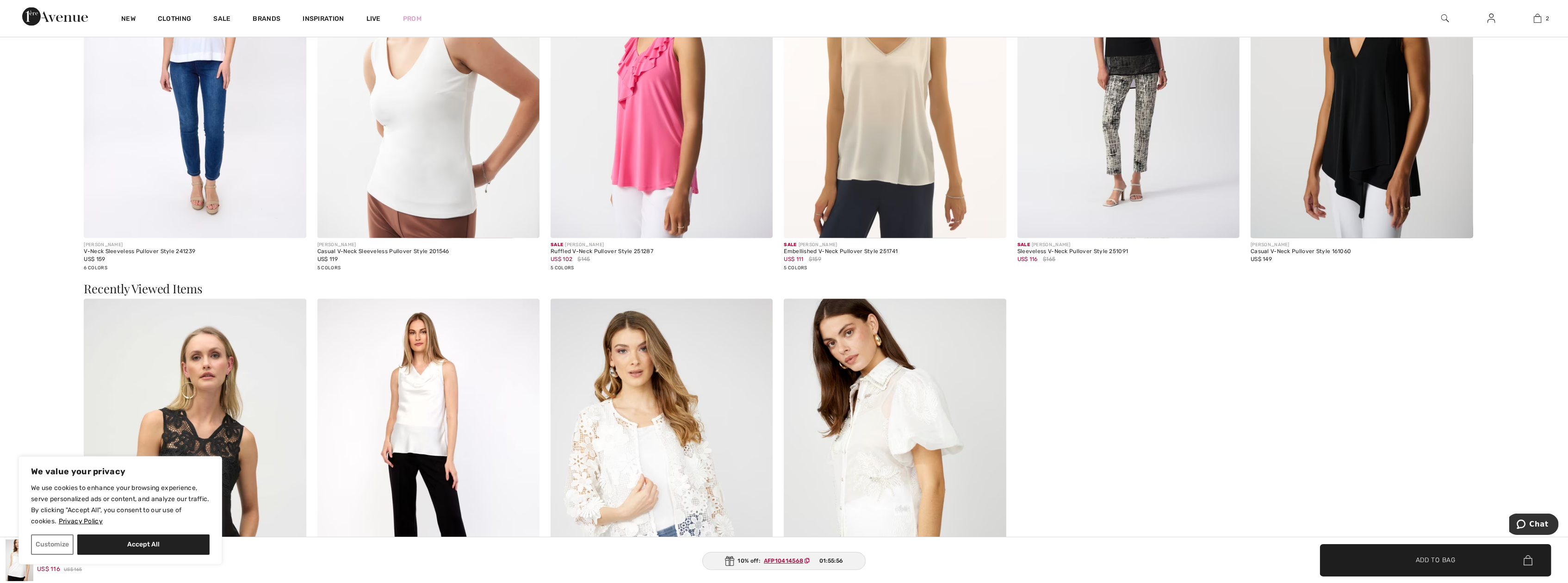
click at [933, 229] on img at bounding box center [895, 72] width 222 height 333
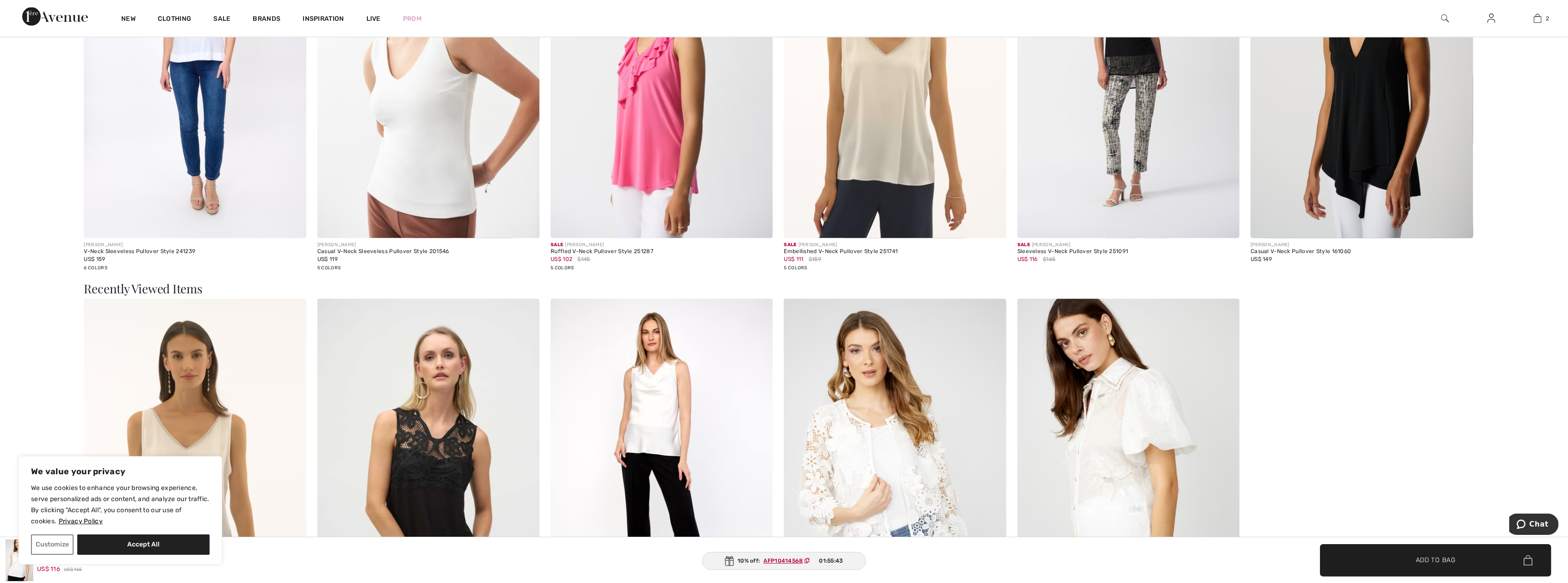
click at [912, 238] on img at bounding box center [895, 72] width 222 height 333
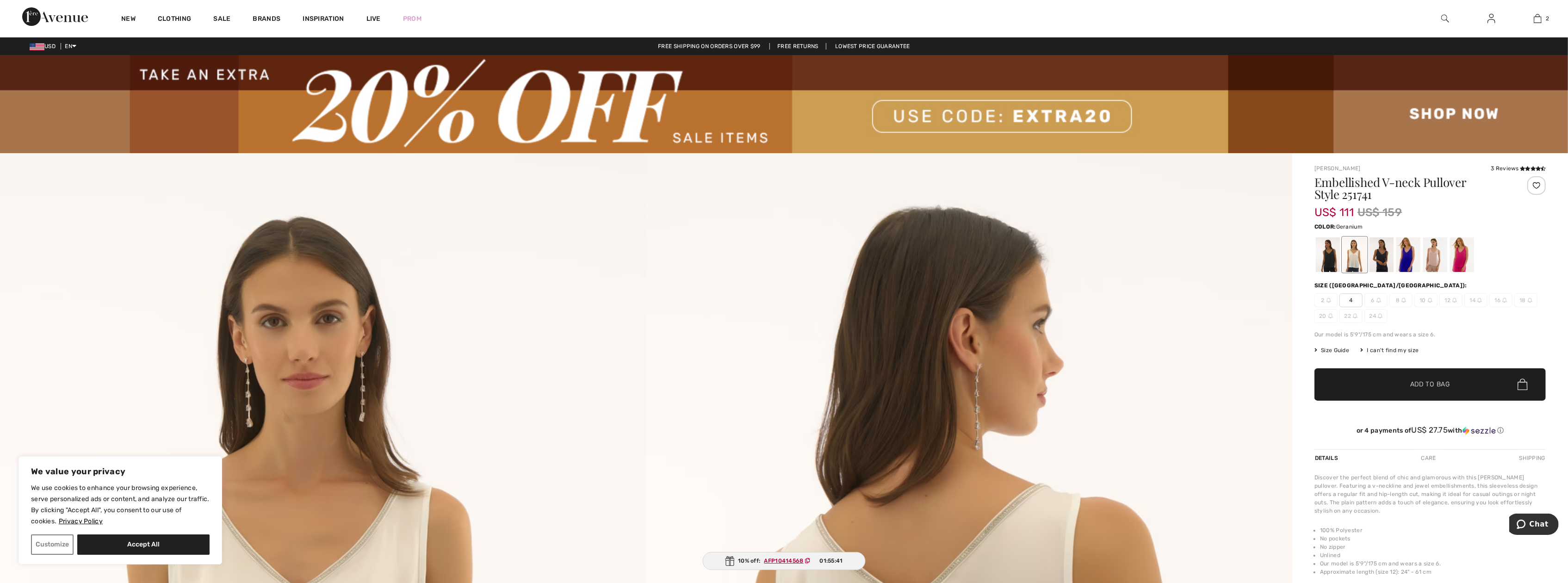
click at [1462, 264] on div at bounding box center [1462, 254] width 24 height 34
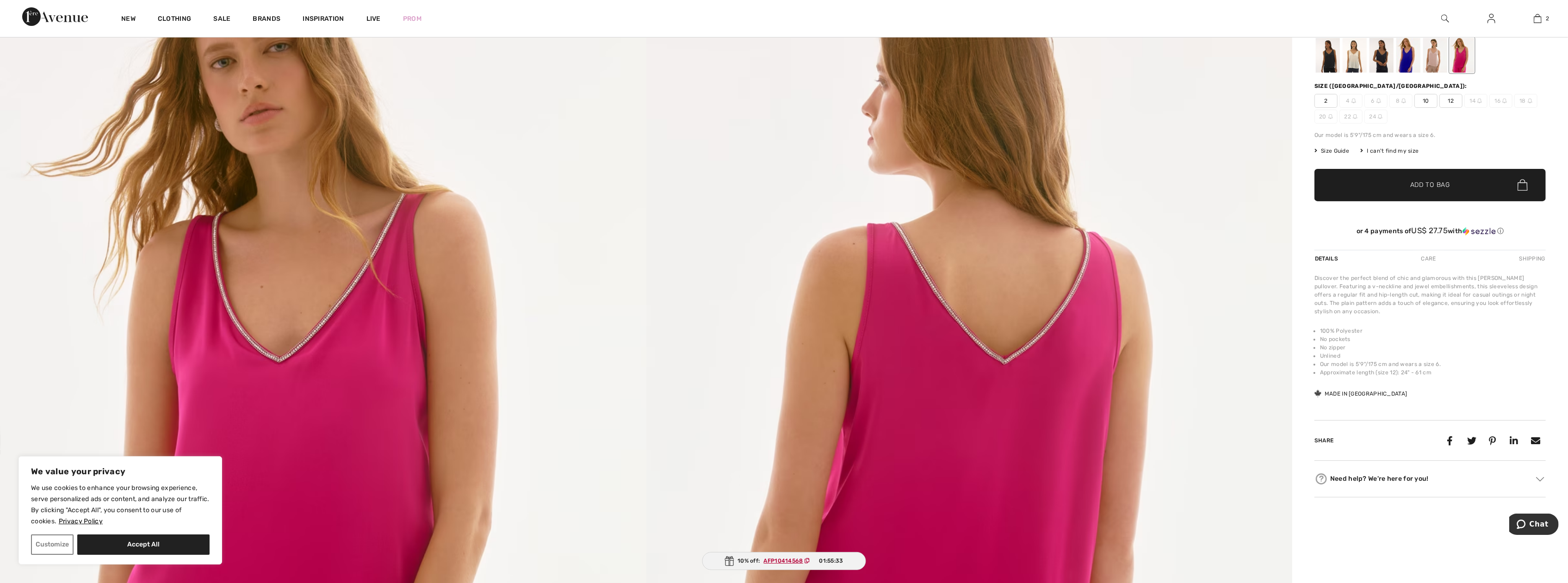
scroll to position [185, 0]
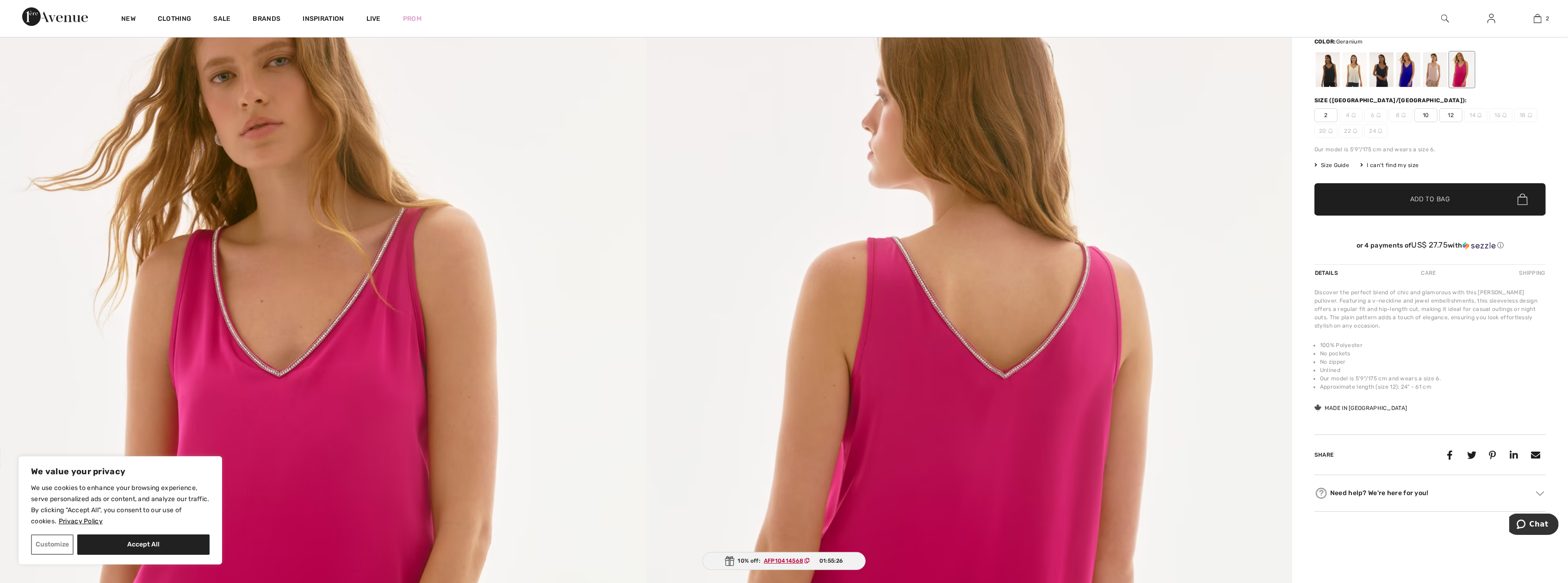
click at [1427, 112] on span "10" at bounding box center [1426, 115] width 23 height 14
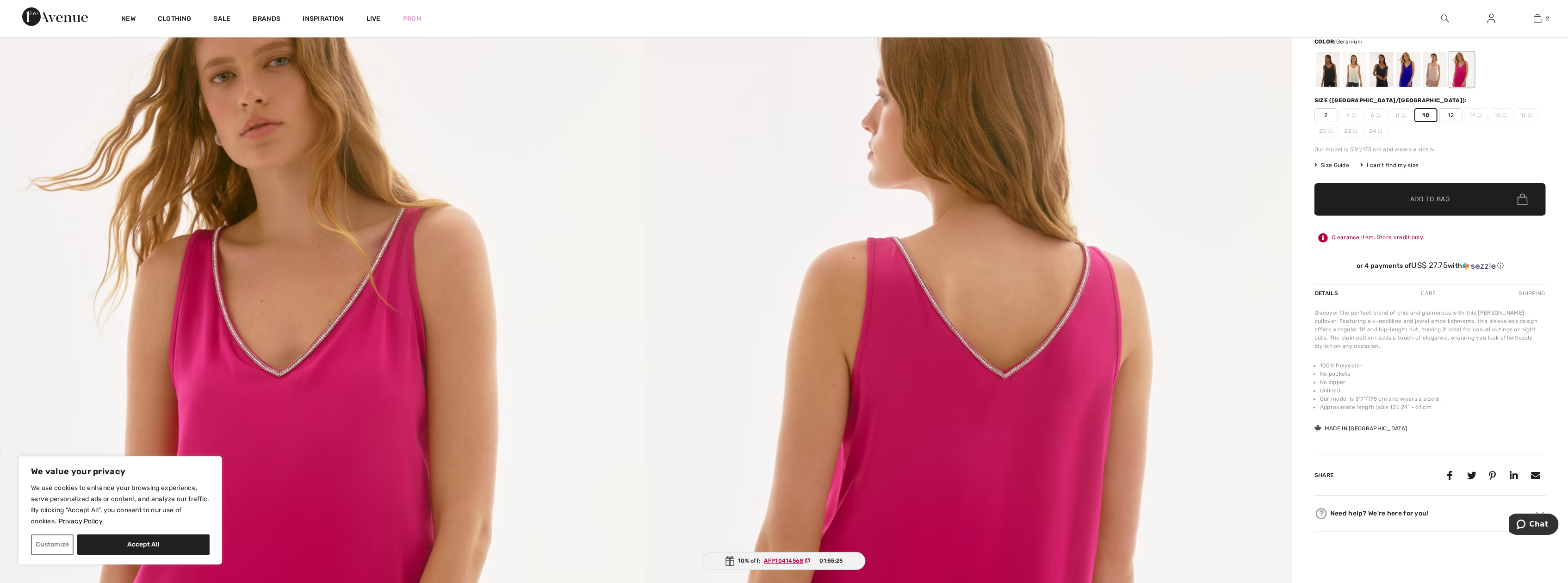
click at [1409, 199] on span "✔ Added to Bag" at bounding box center [1416, 199] width 56 height 10
click at [1410, 77] on div at bounding box center [1408, 69] width 24 height 34
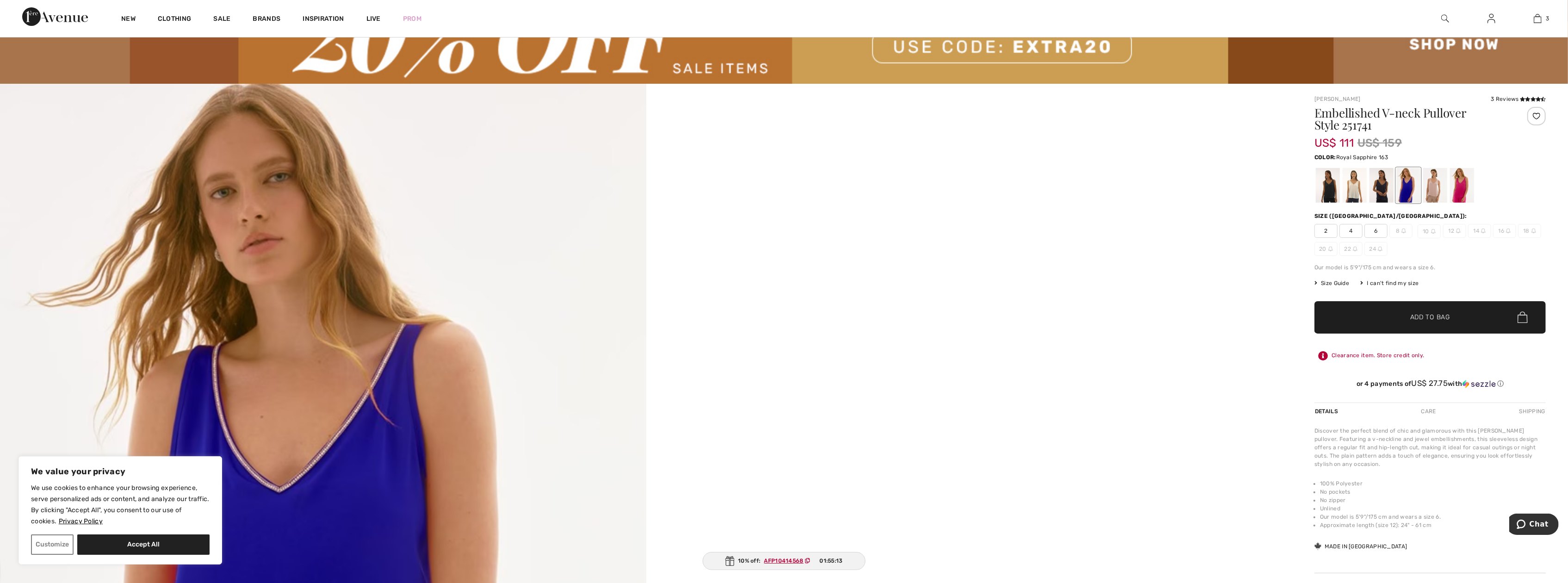
scroll to position [46, 0]
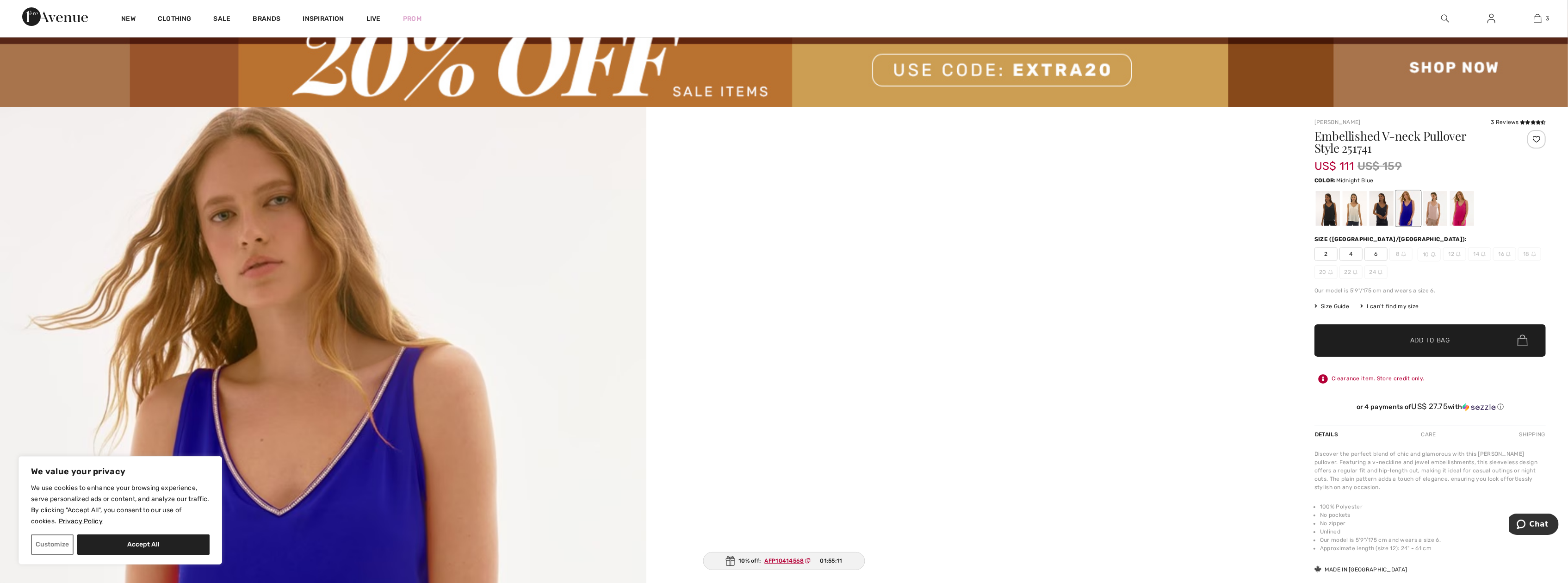
click at [1379, 221] on div at bounding box center [1382, 208] width 24 height 34
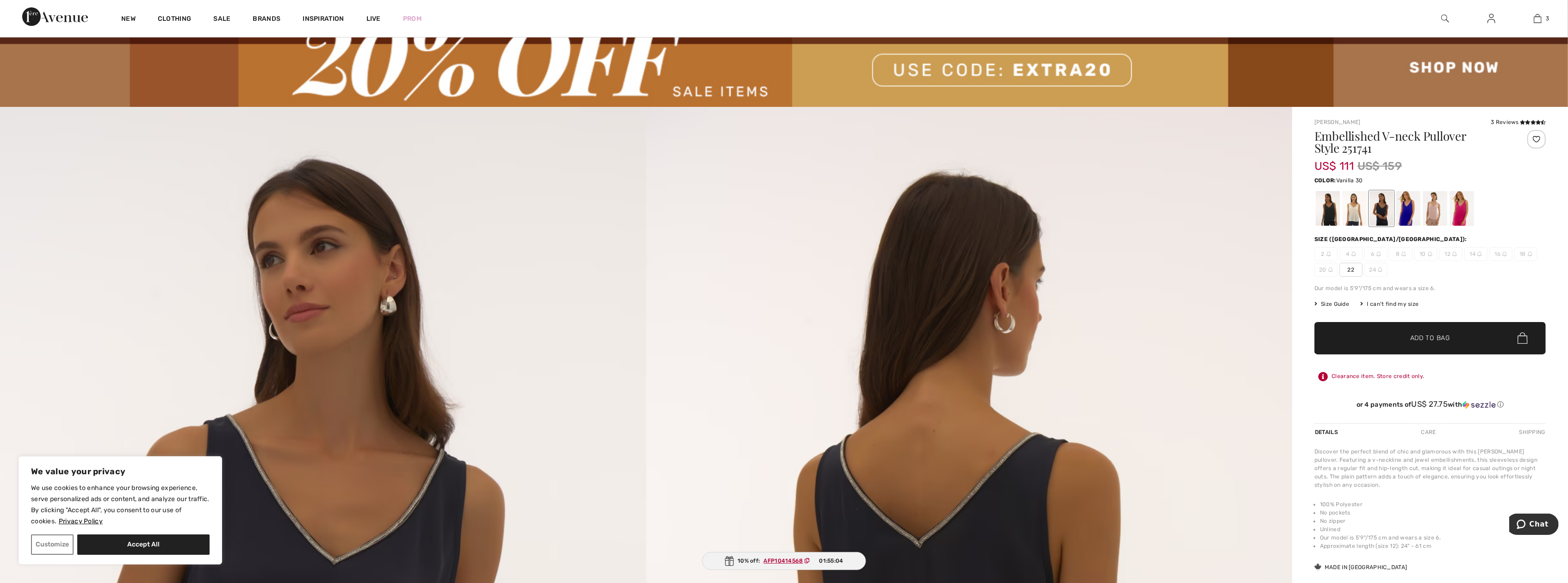
click at [1355, 214] on div at bounding box center [1355, 208] width 24 height 34
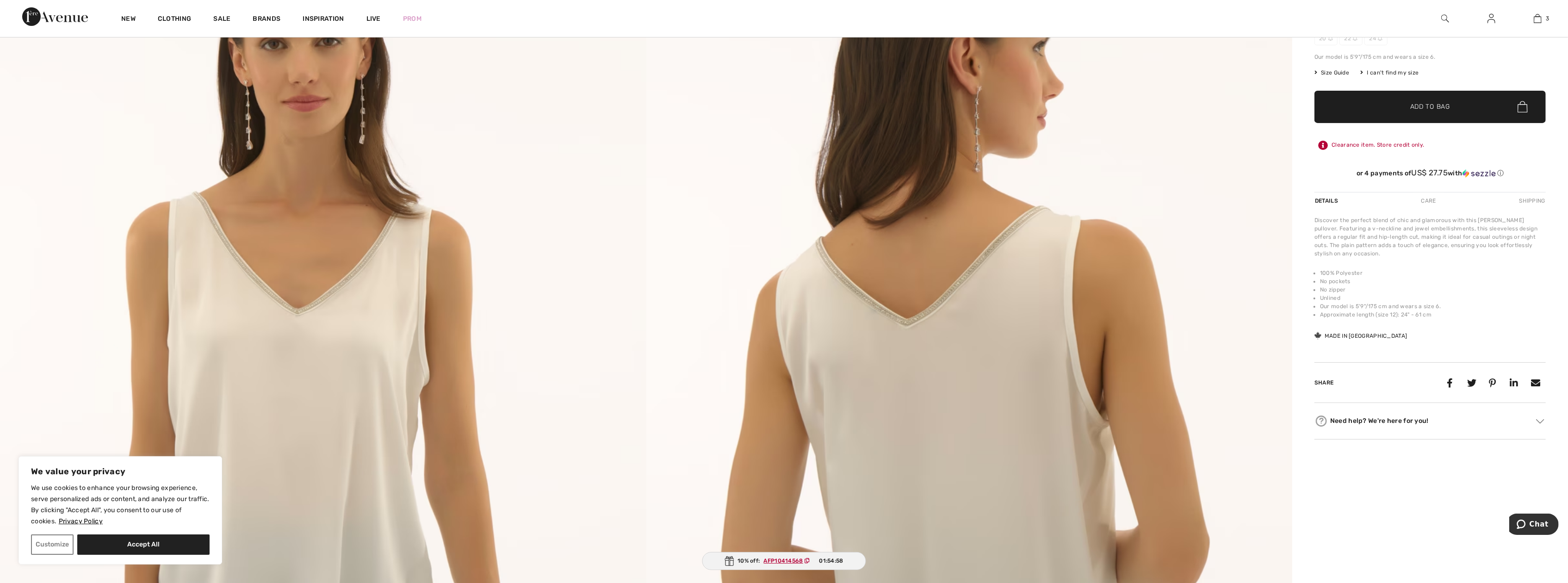
scroll to position [0, 0]
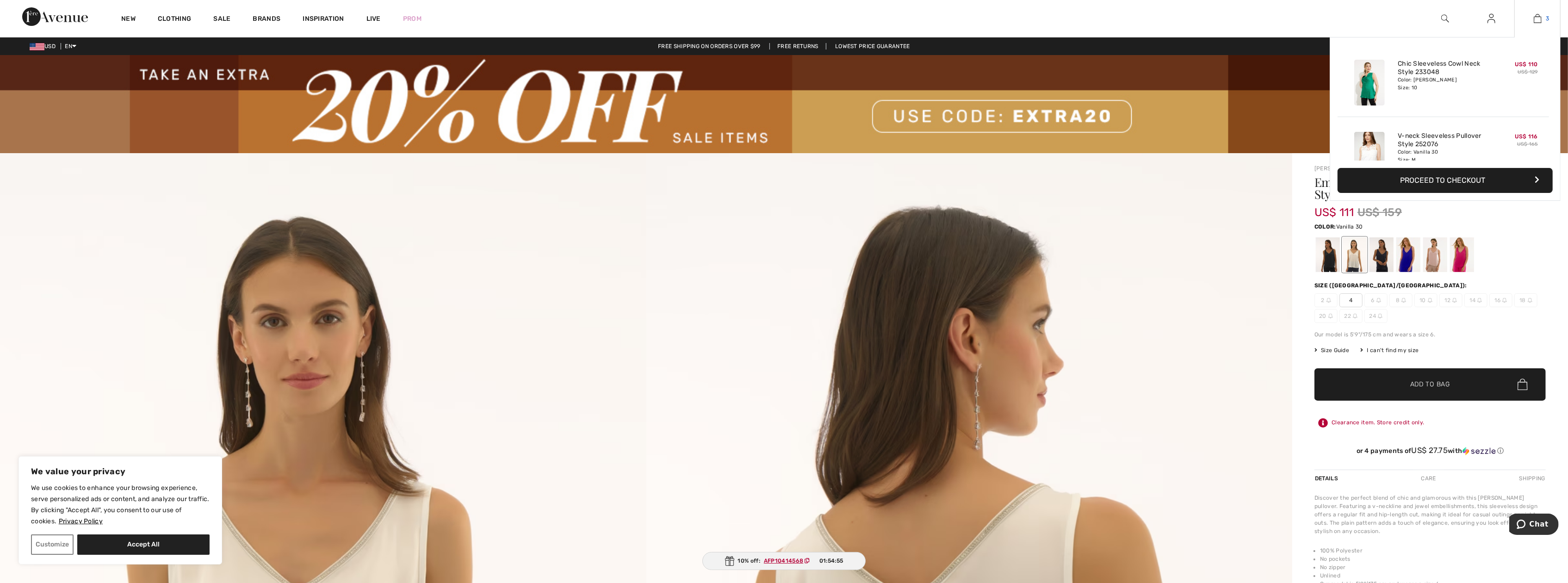
click at [1534, 13] on link "3" at bounding box center [1537, 18] width 45 height 11
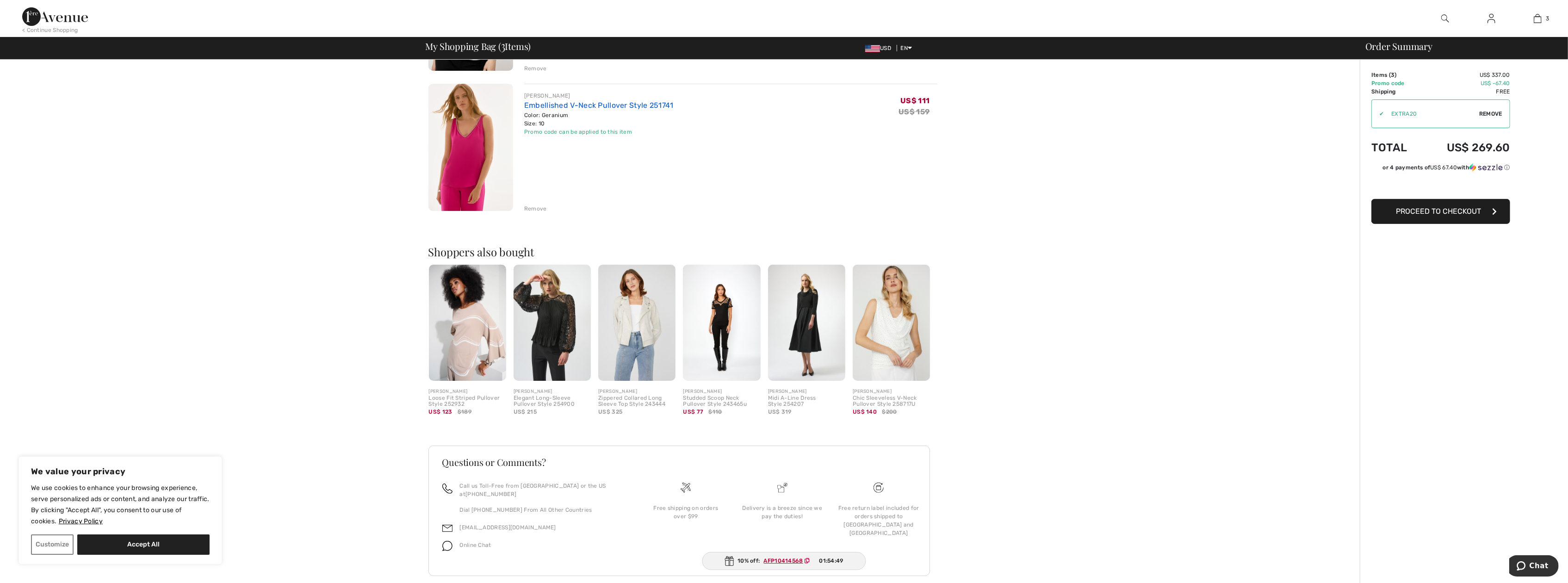
scroll to position [340, 0]
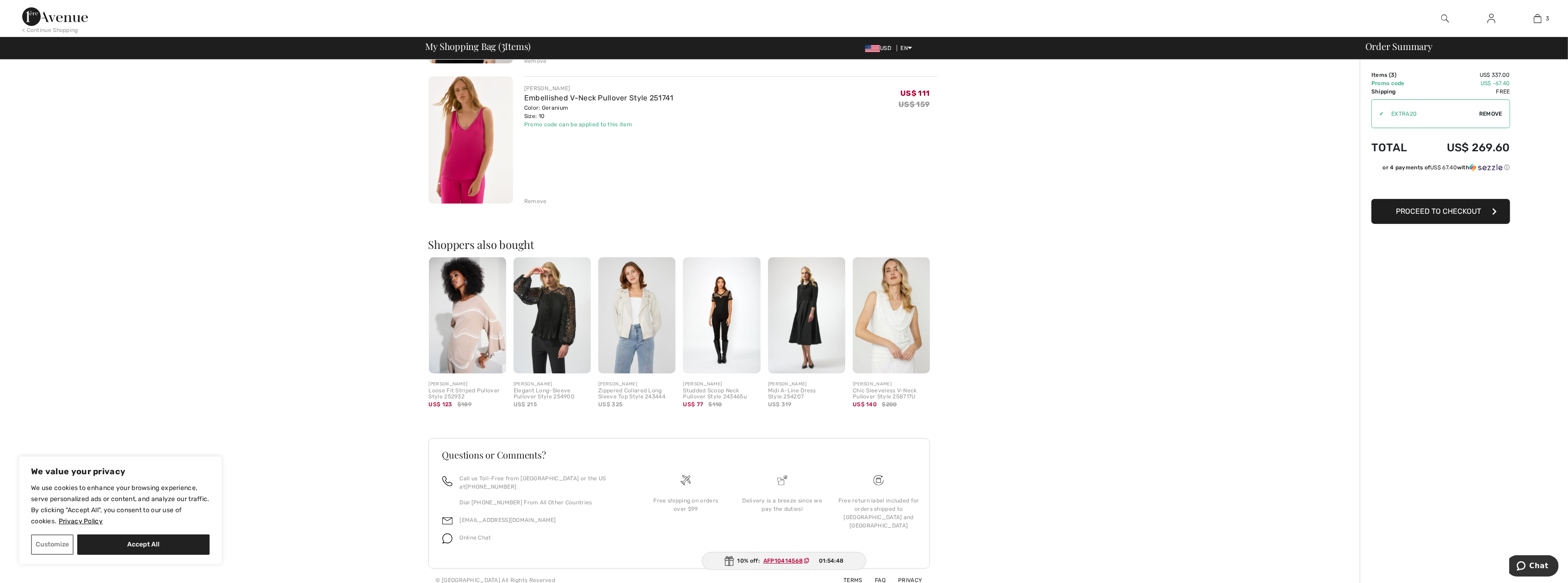
click at [900, 320] on img at bounding box center [891, 315] width 77 height 116
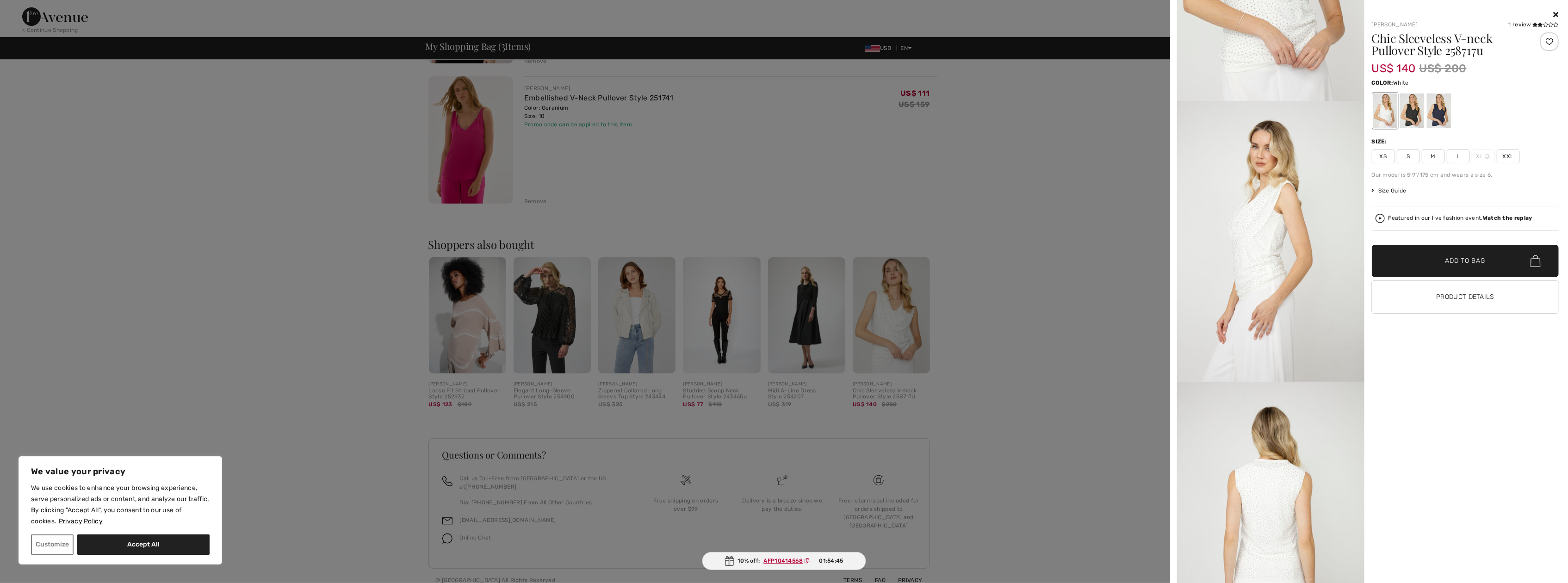
scroll to position [185, 0]
click at [1271, 233] on img at bounding box center [1270, 236] width 187 height 281
click at [877, 325] on div at bounding box center [784, 291] width 1568 height 583
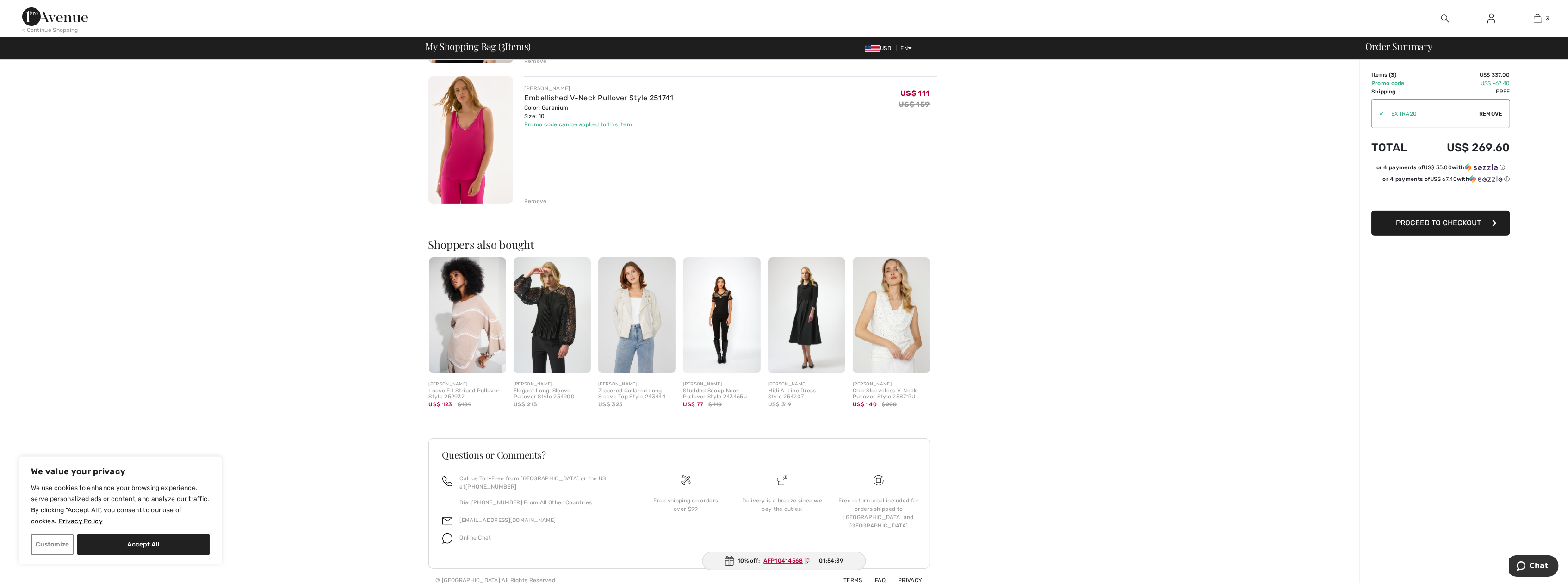
click at [877, 325] on div at bounding box center [784, 291] width 1568 height 583
click at [888, 322] on img at bounding box center [891, 315] width 77 height 116
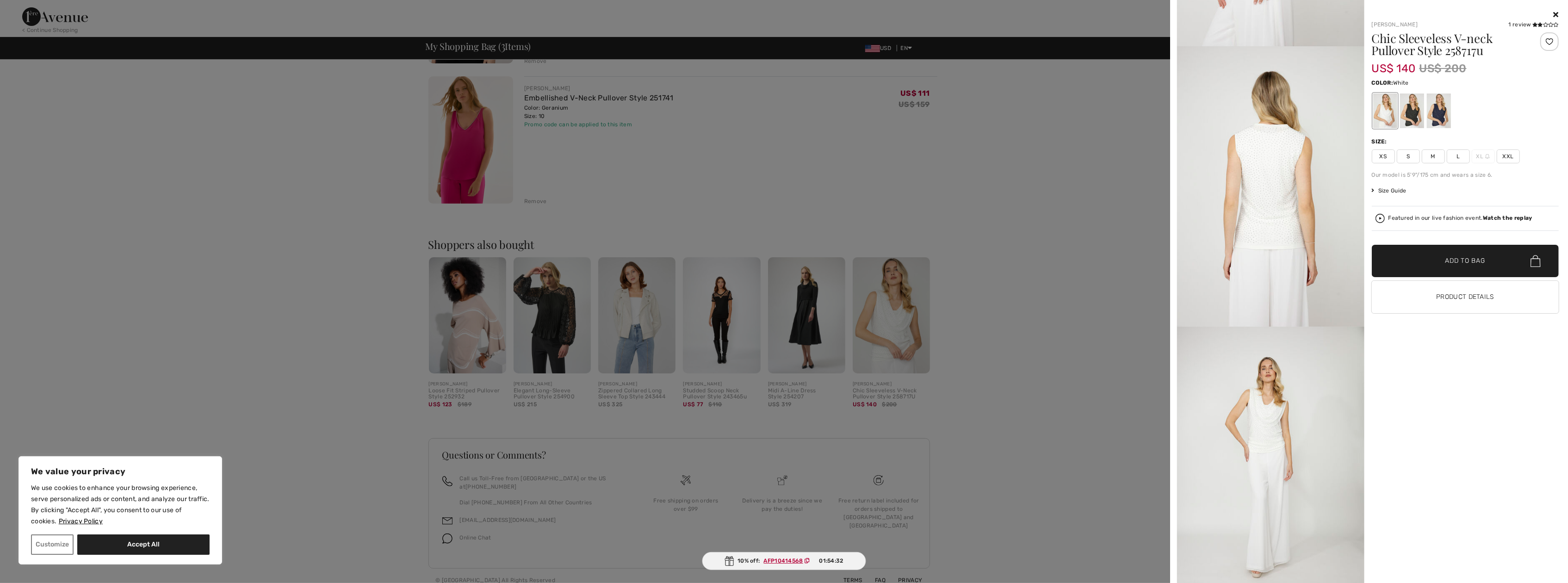
scroll to position [527, 0]
click at [1268, 409] on img at bounding box center [1270, 455] width 187 height 281
click at [1265, 196] on img at bounding box center [1270, 174] width 187 height 281
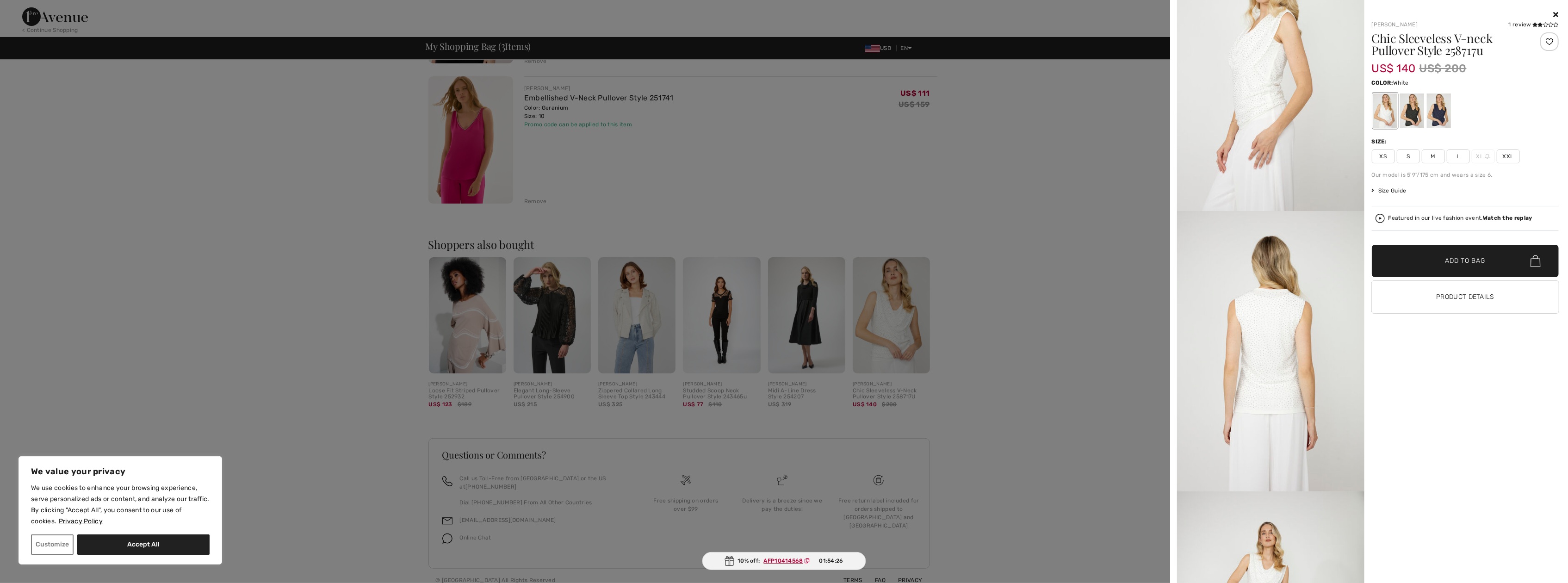
scroll to position [342, 0]
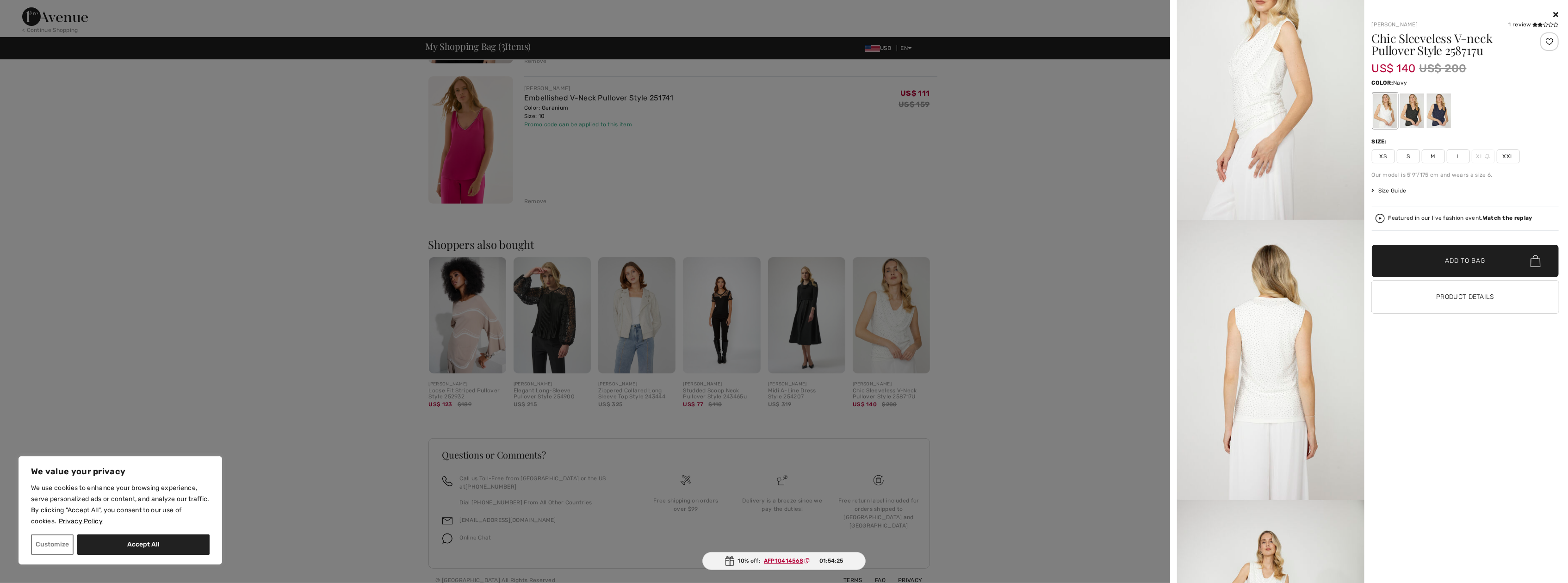
click at [1443, 114] on div at bounding box center [1439, 110] width 24 height 34
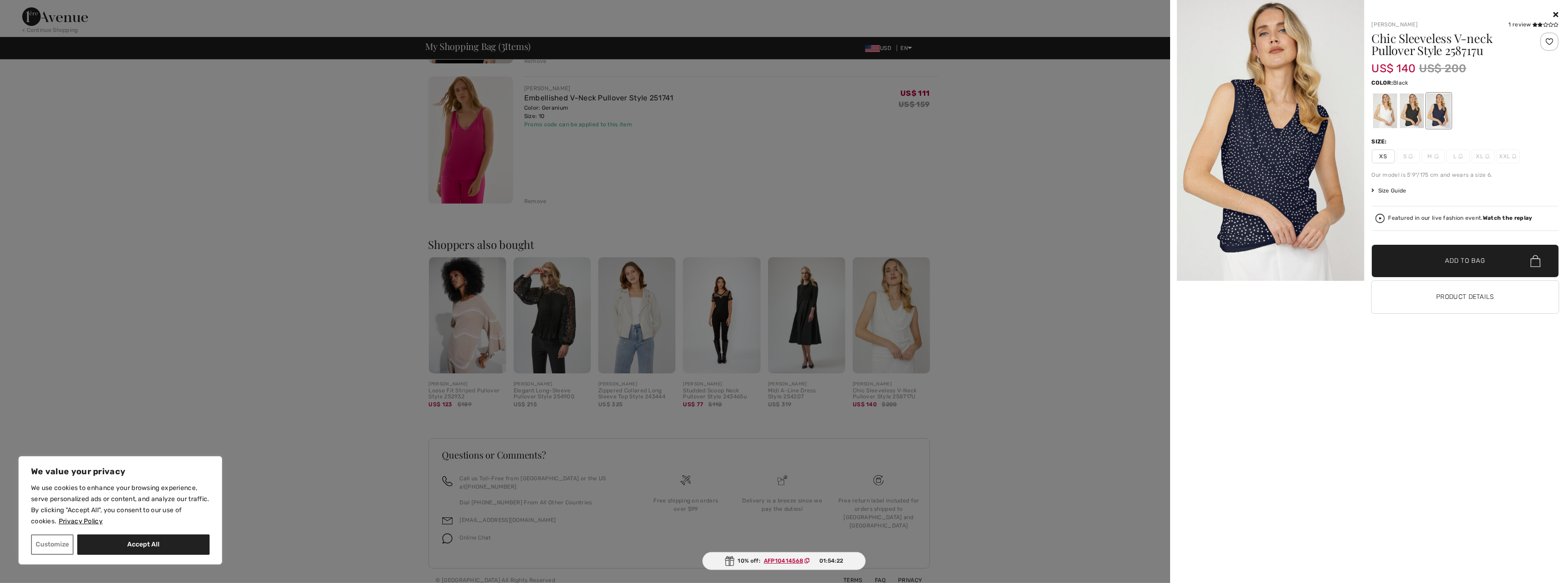
click at [1417, 115] on div at bounding box center [1412, 110] width 24 height 34
click at [1384, 117] on div at bounding box center [1384, 110] width 24 height 34
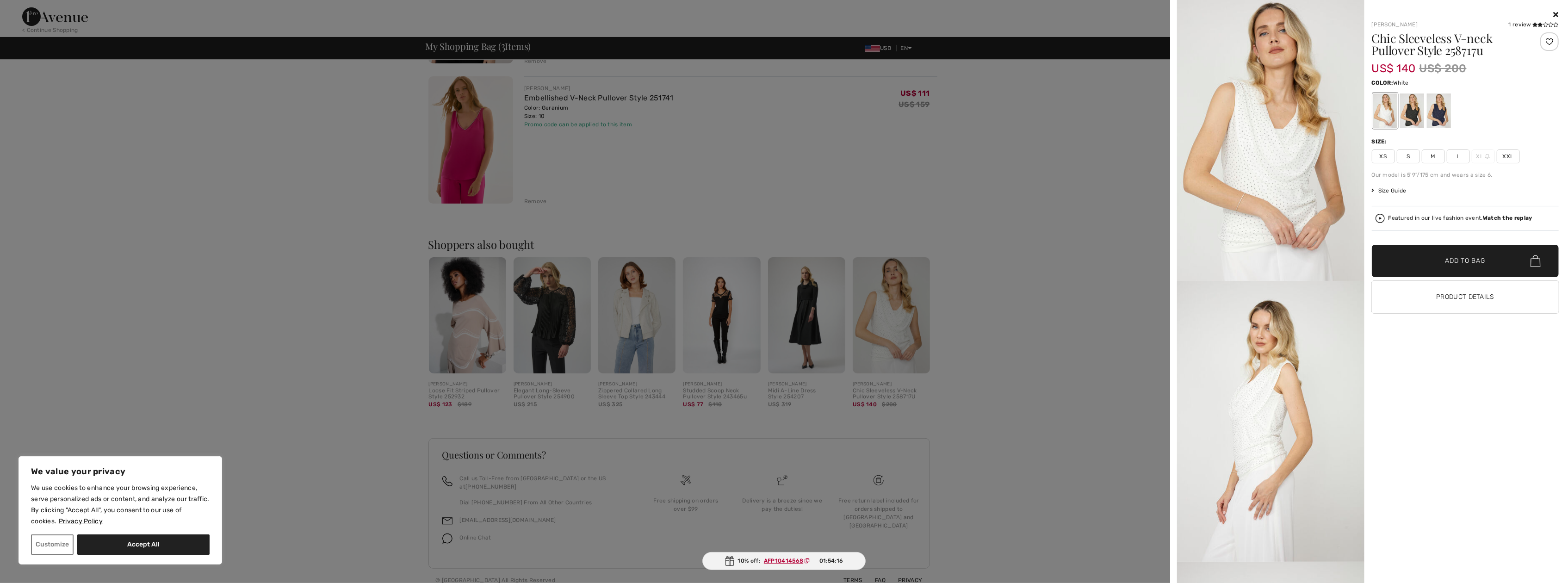
click at [1437, 157] on span "M" at bounding box center [1433, 156] width 23 height 14
click at [1458, 263] on span "Add to Bag" at bounding box center [1465, 261] width 40 height 10
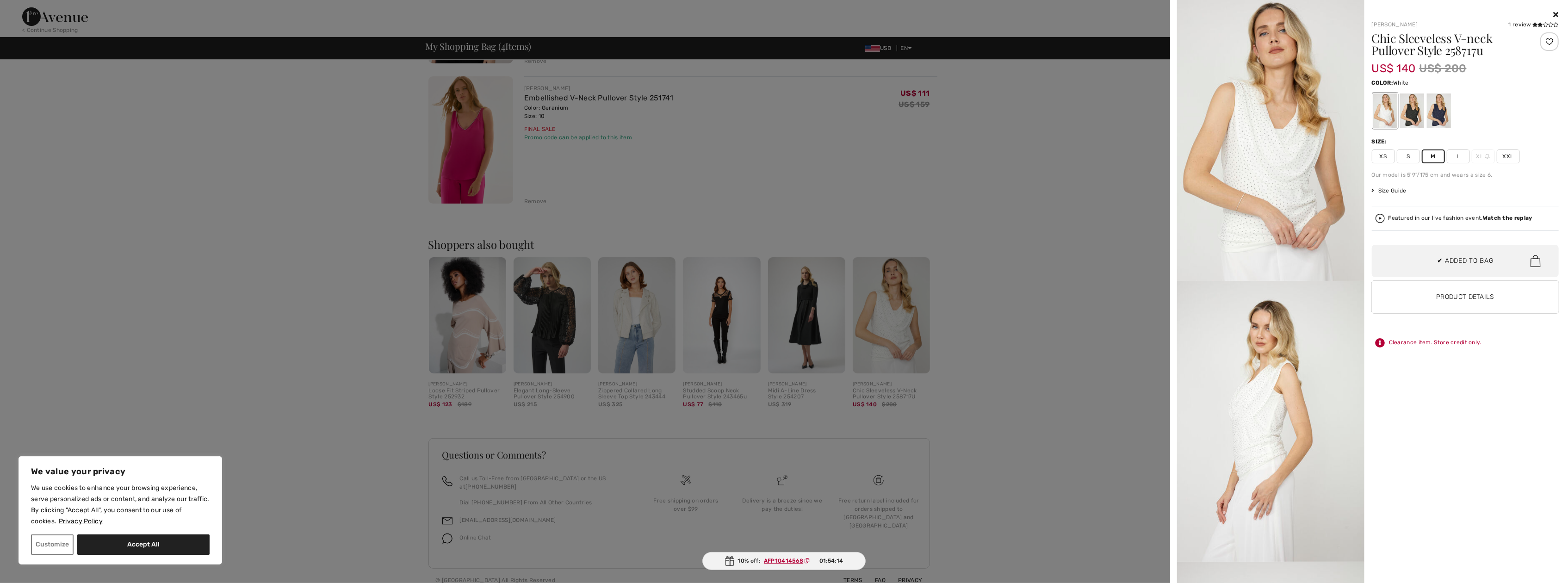
scroll to position [45, 0]
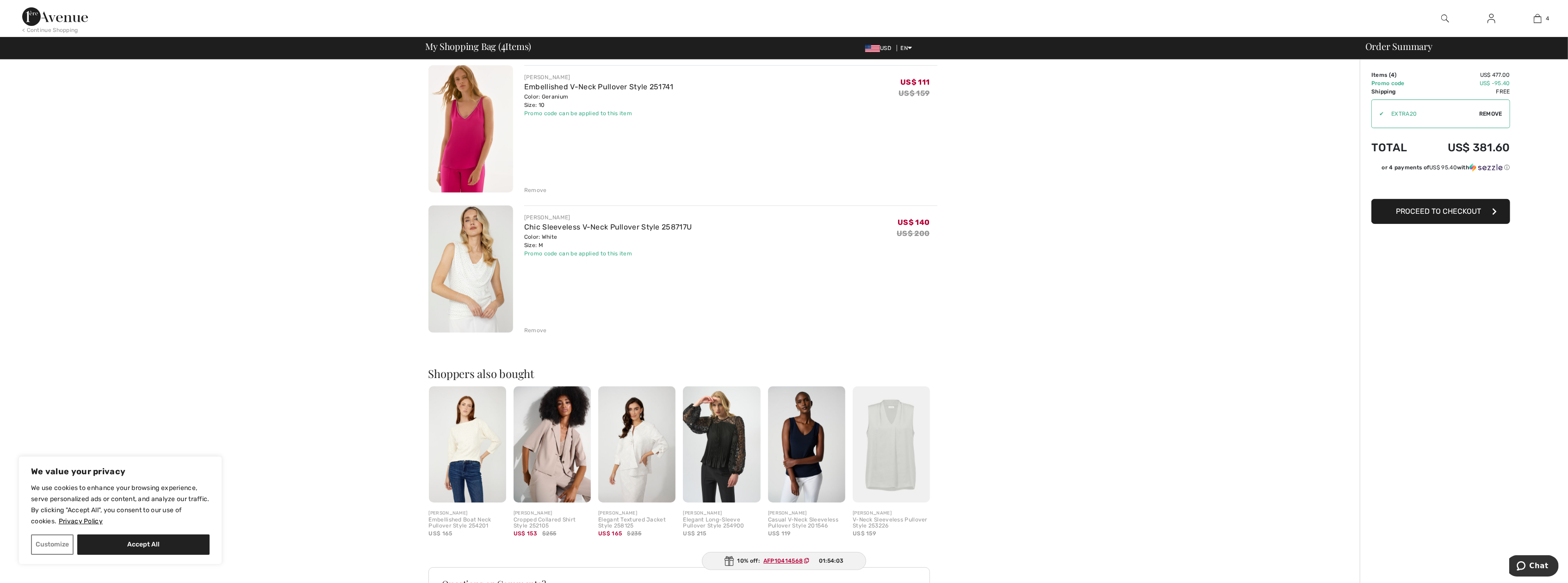
scroll to position [341, 0]
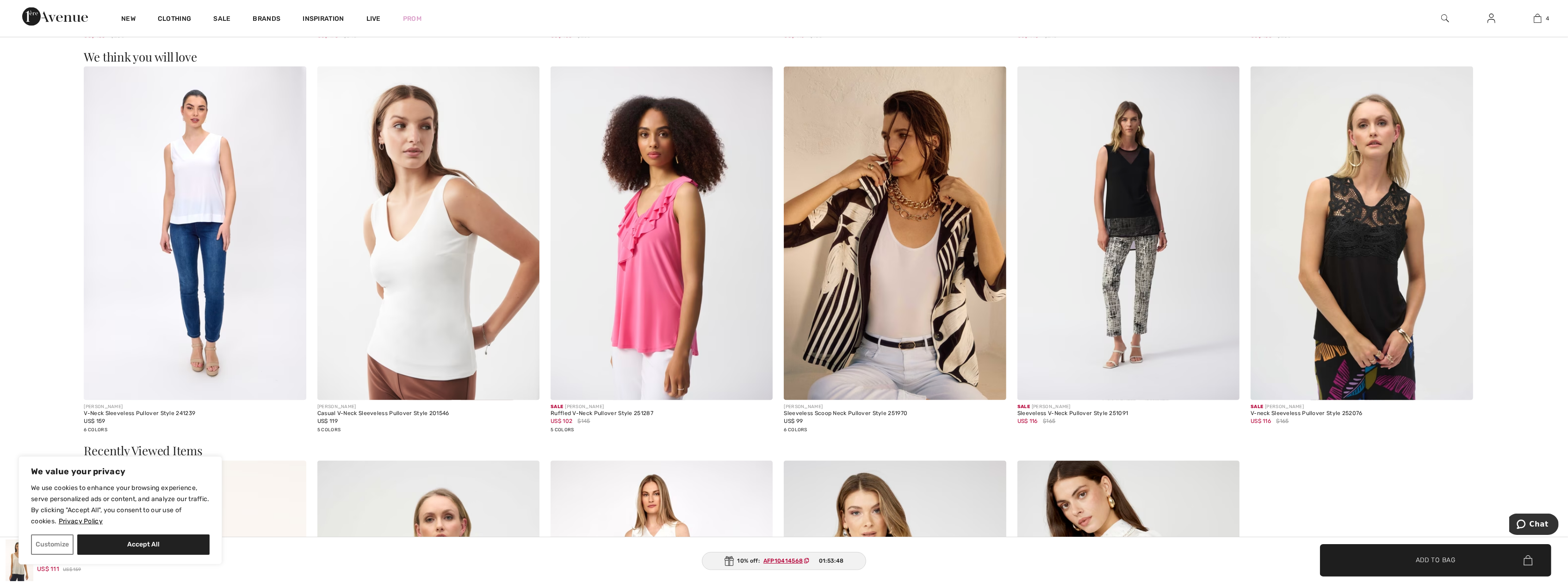
scroll to position [2128, 0]
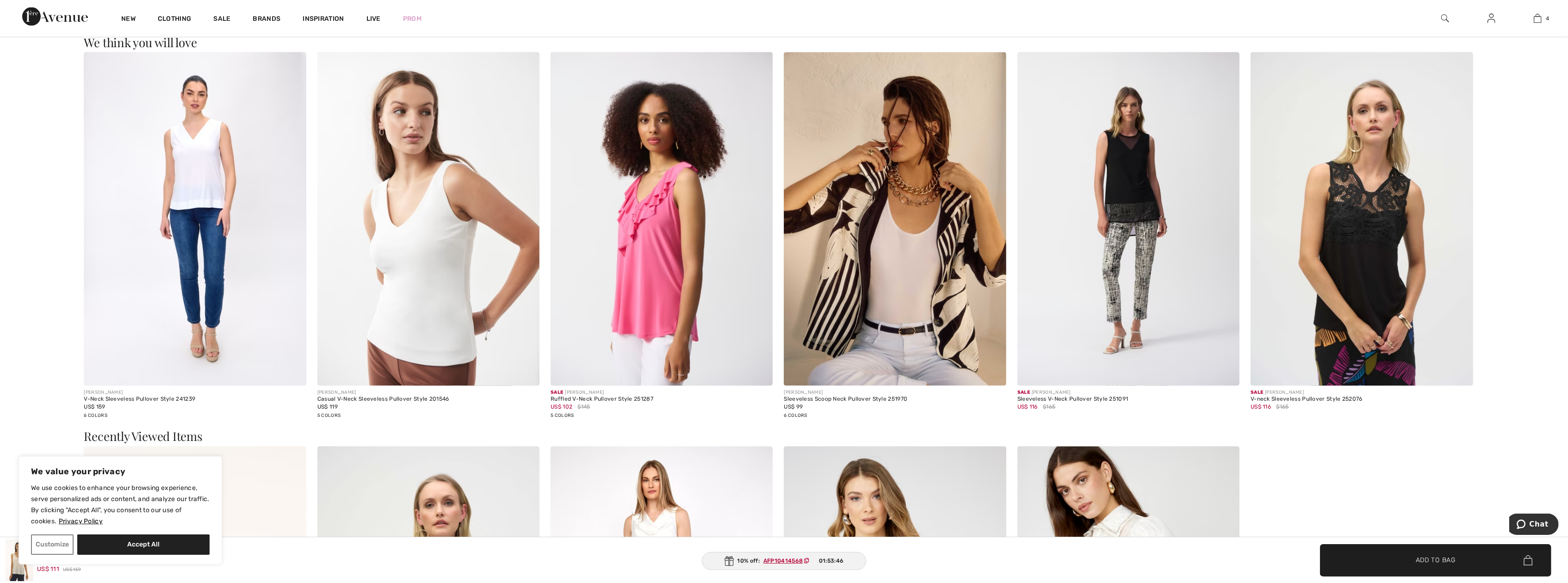
click at [1118, 229] on img at bounding box center [1128, 219] width 222 height 333
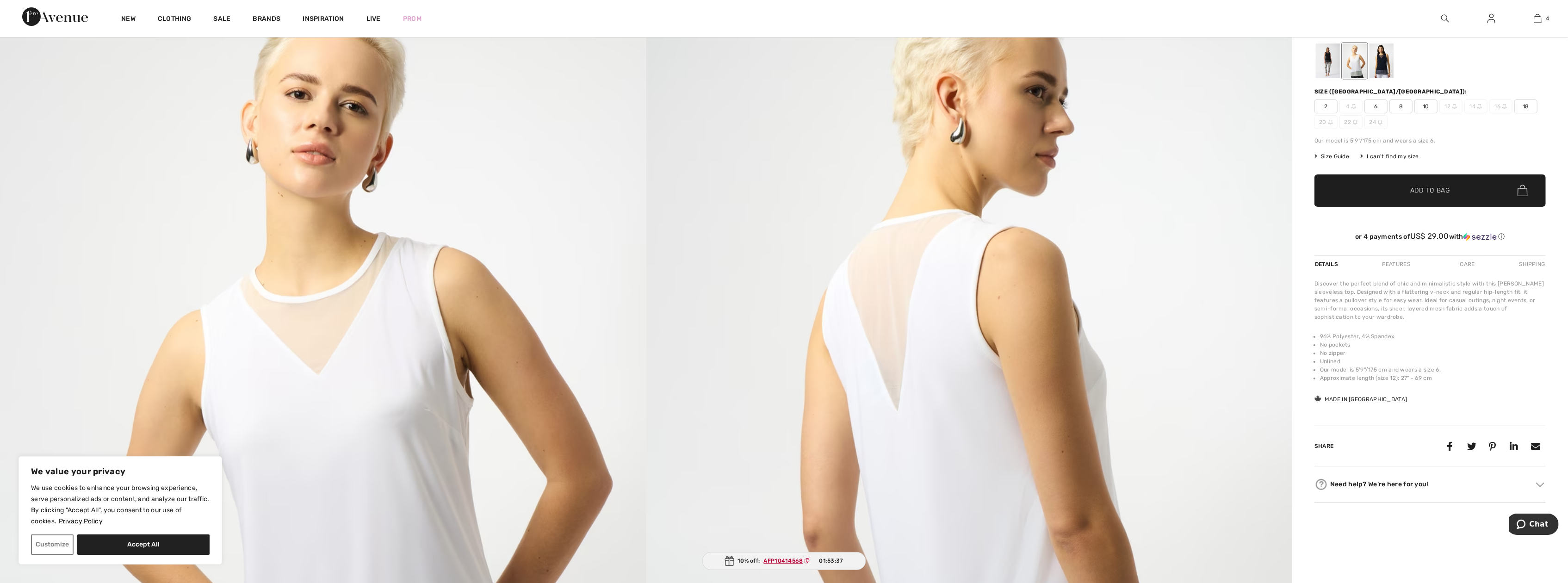
scroll to position [46, 0]
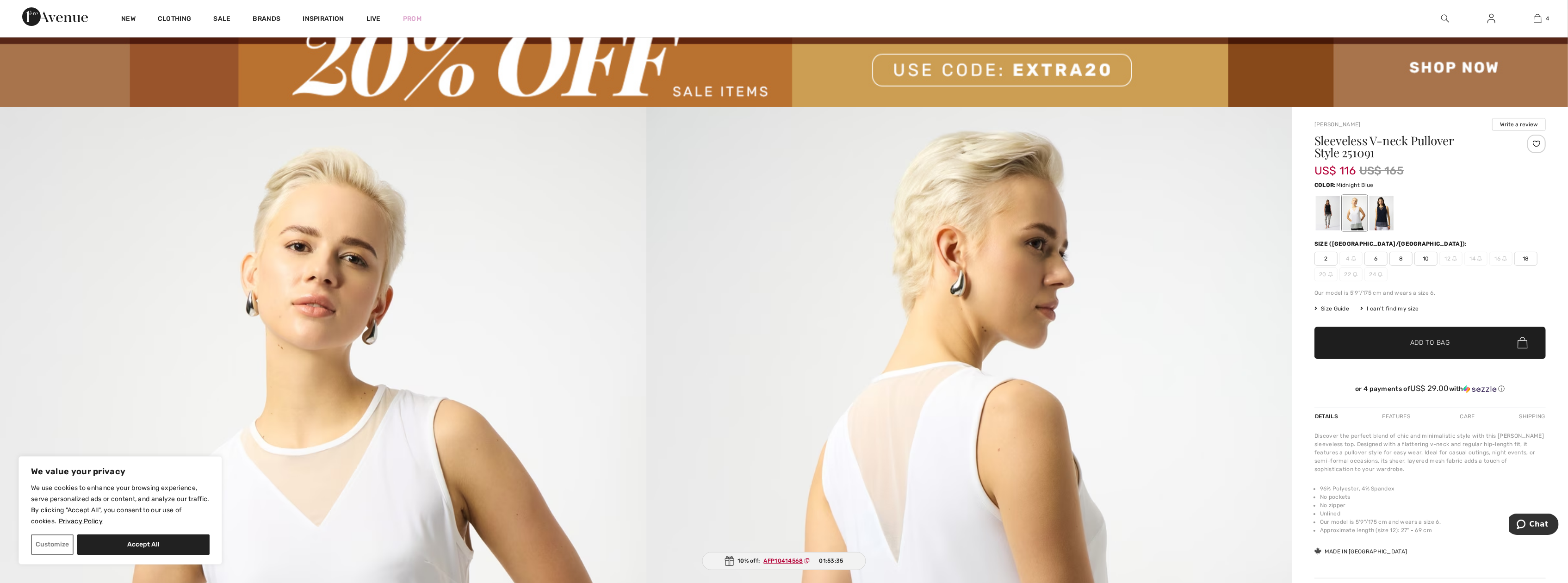
click at [1384, 223] on div at bounding box center [1382, 212] width 24 height 34
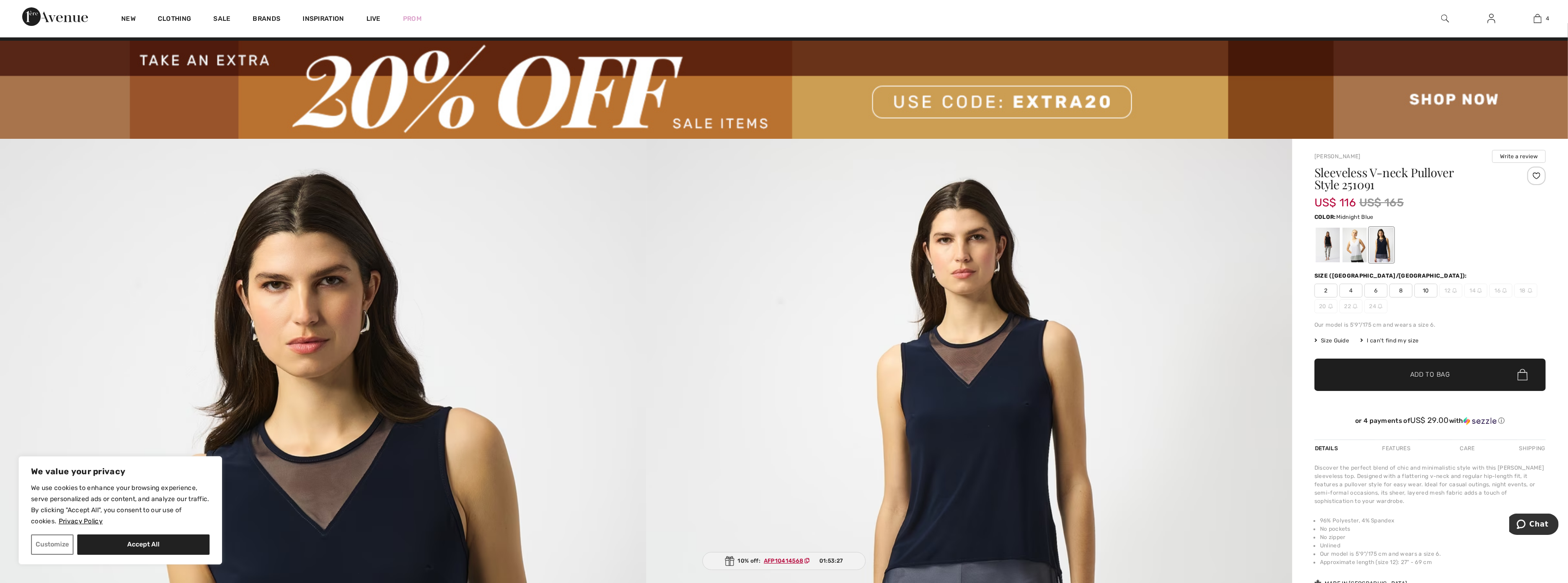
scroll to position [0, 0]
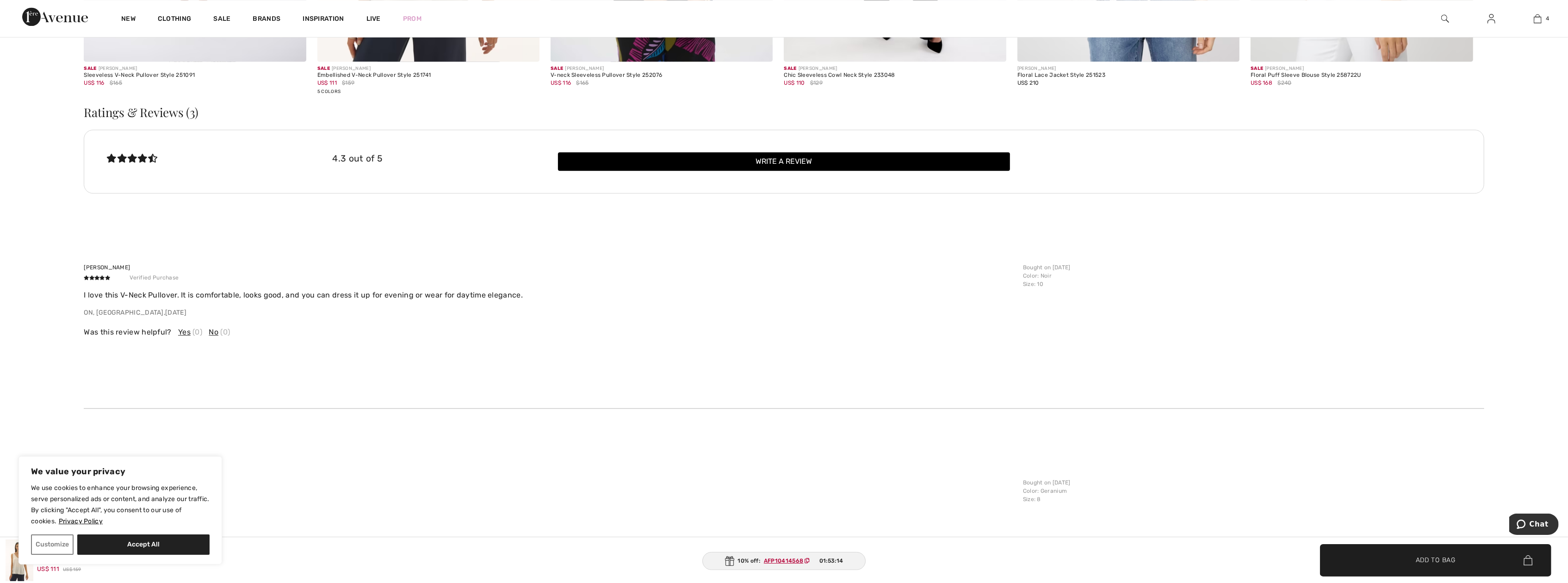
scroll to position [2639, 0]
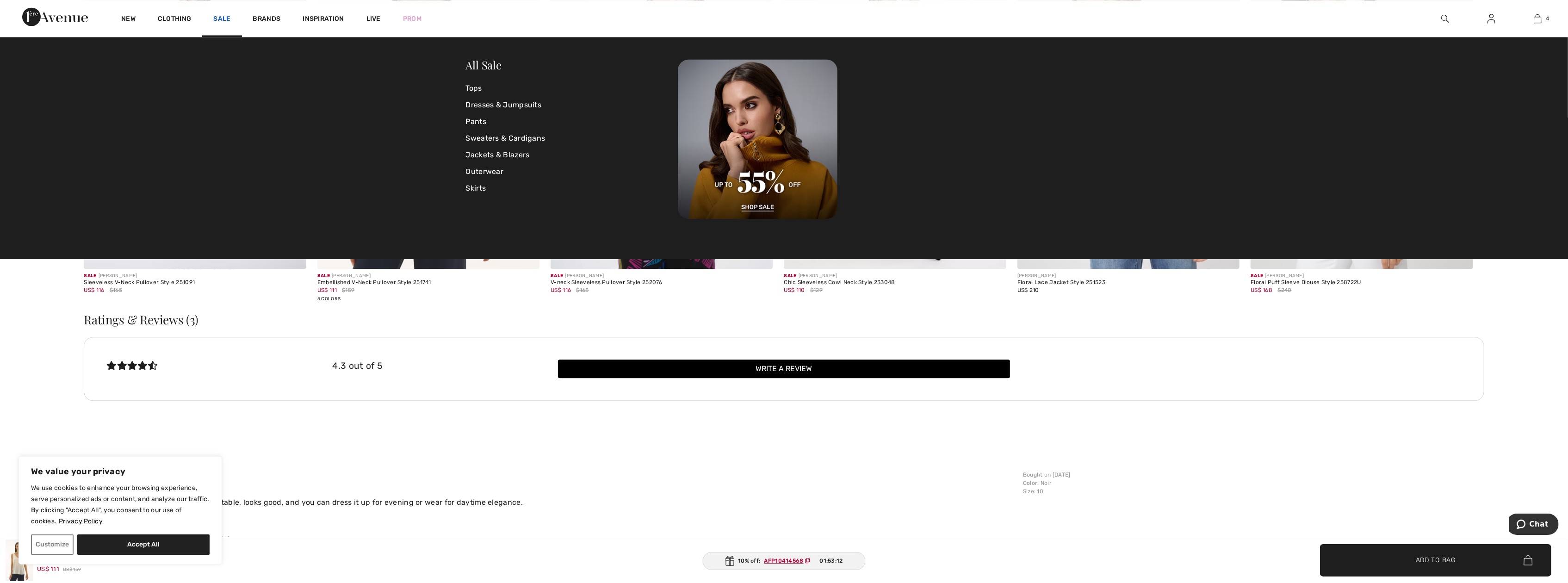
click at [217, 18] on link "Sale" at bounding box center [222, 20] width 17 height 10
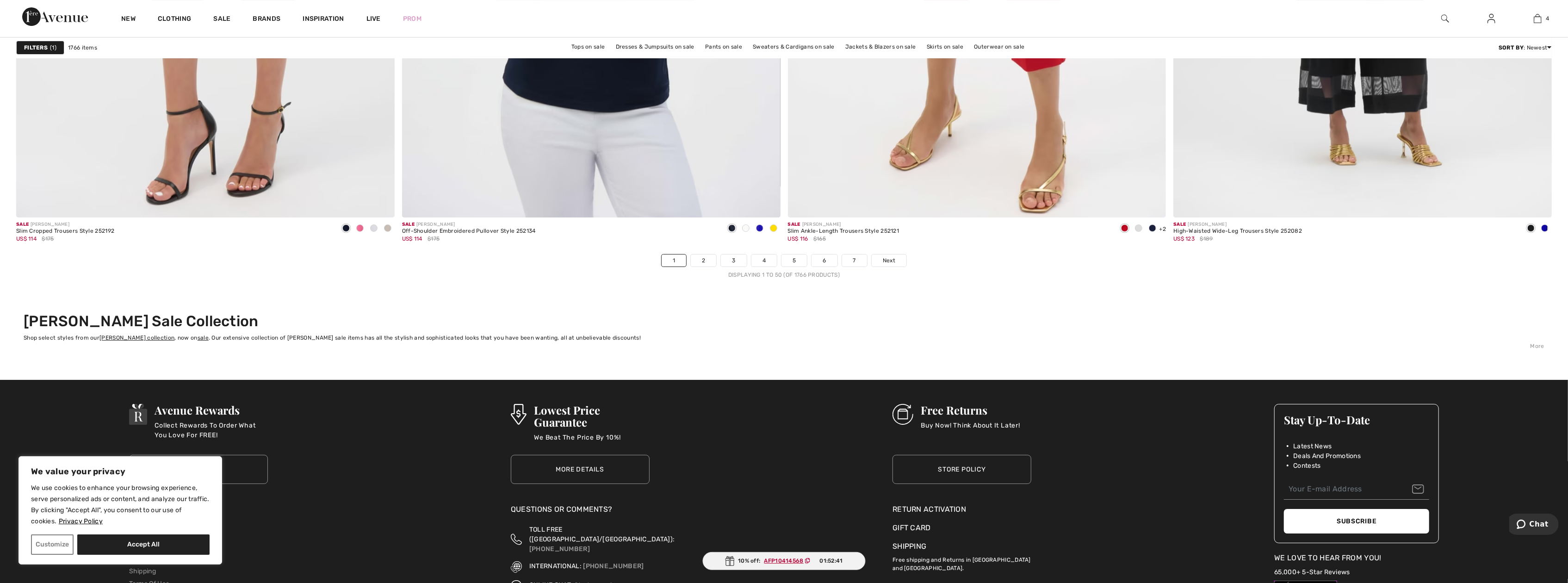
scroll to position [9251, 0]
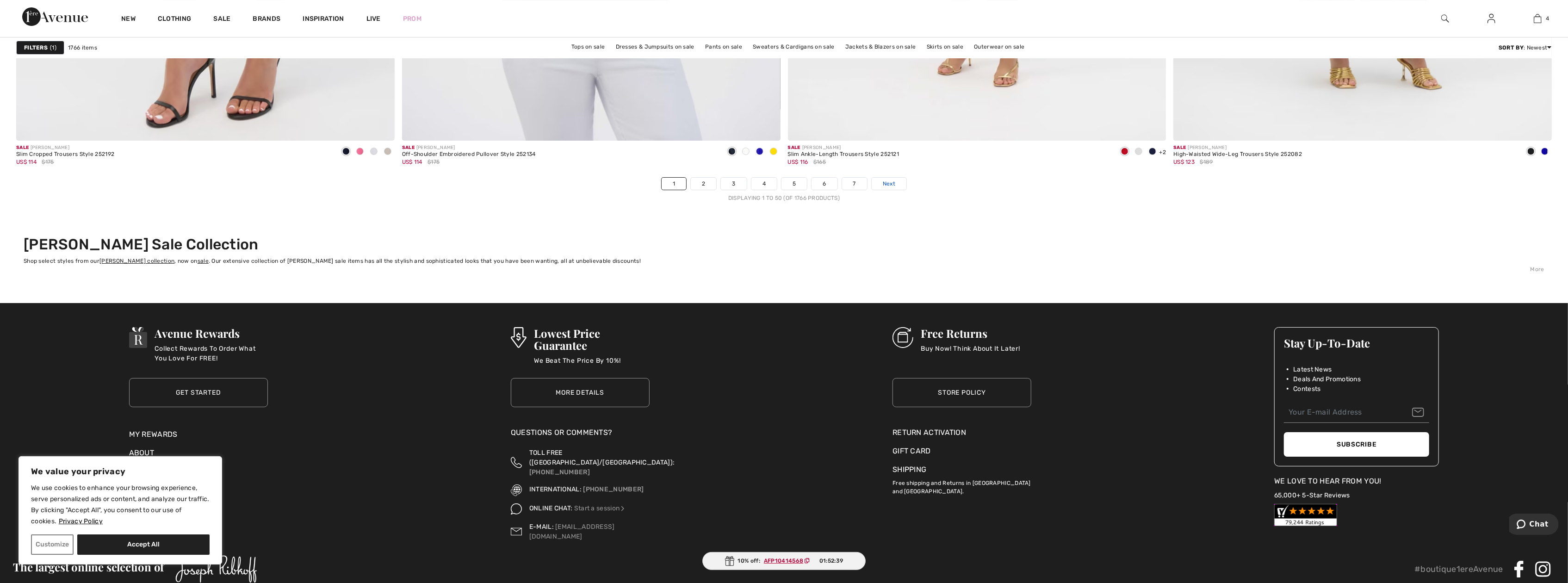
click at [898, 183] on link "Next" at bounding box center [888, 184] width 34 height 12
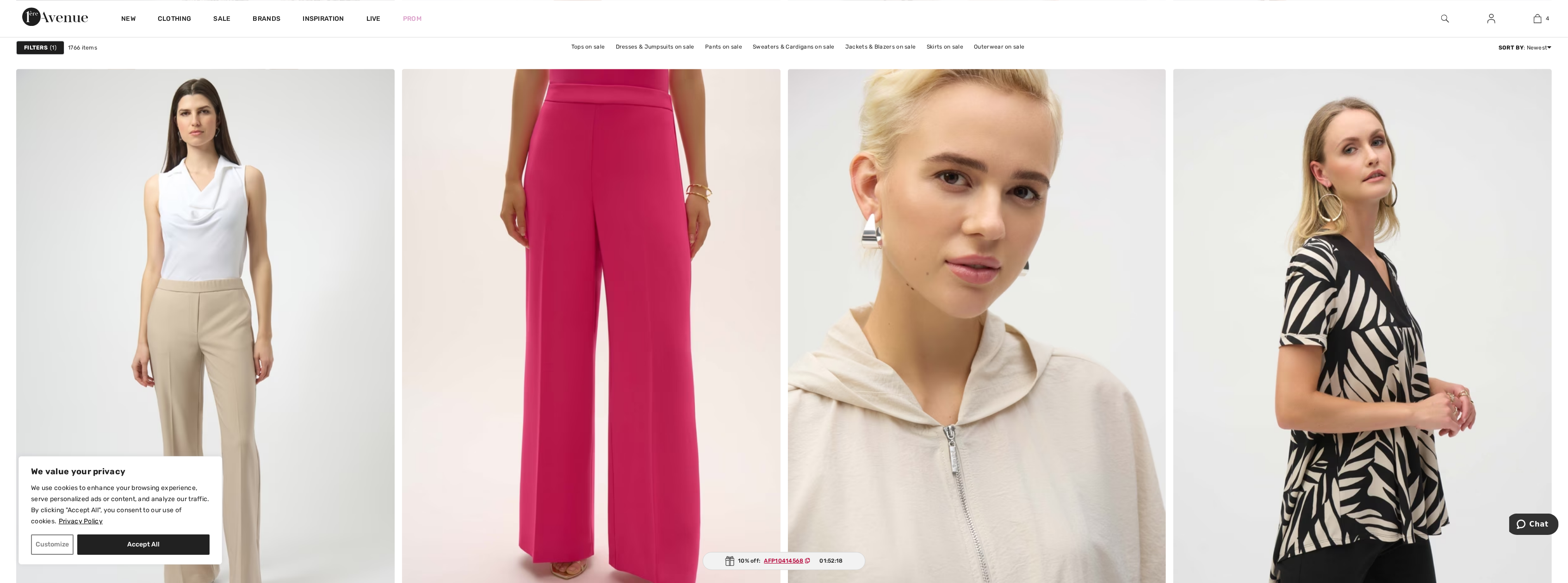
scroll to position [8141, 0]
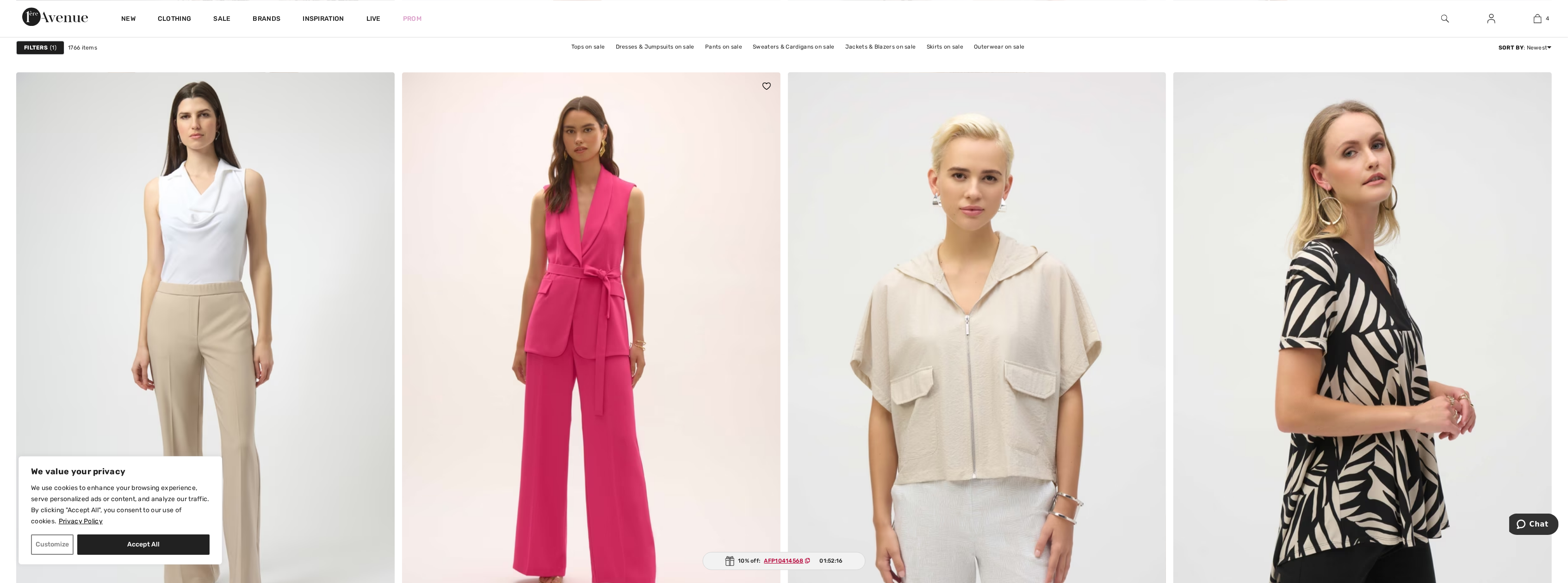
click at [703, 211] on img at bounding box center [592, 356] width 378 height 568
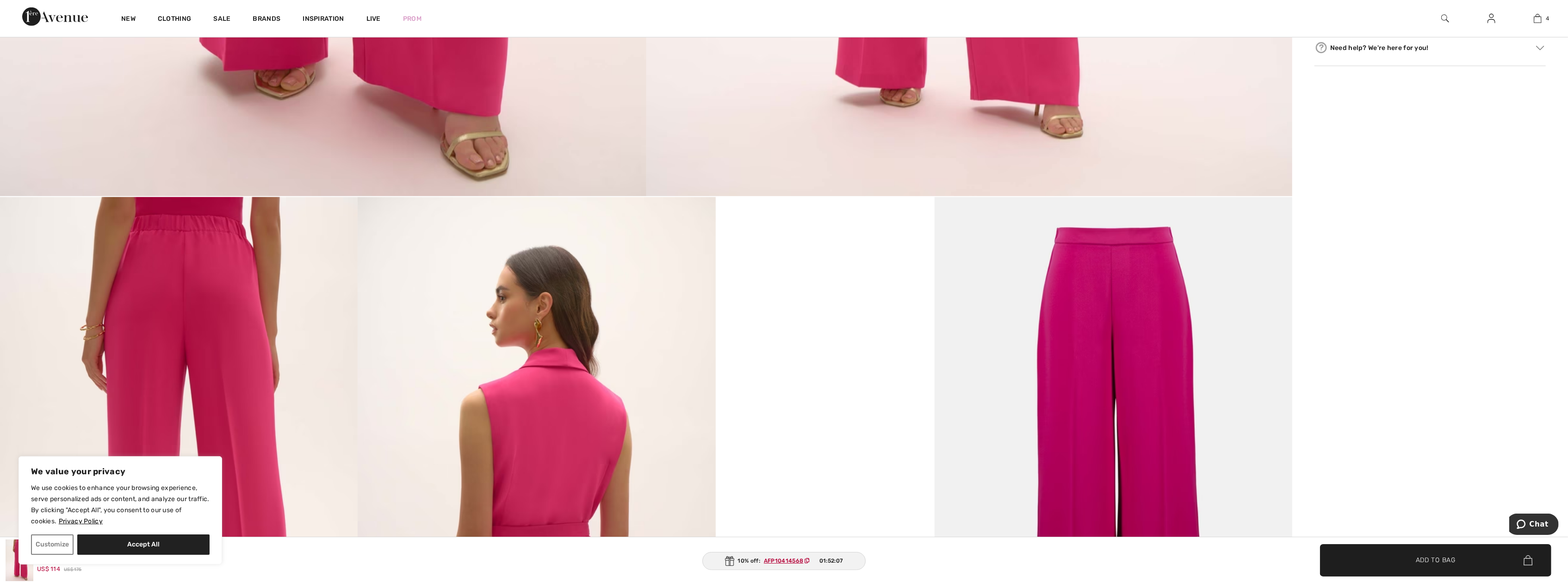
click at [1167, 258] on img at bounding box center [1114, 465] width 357 height 537
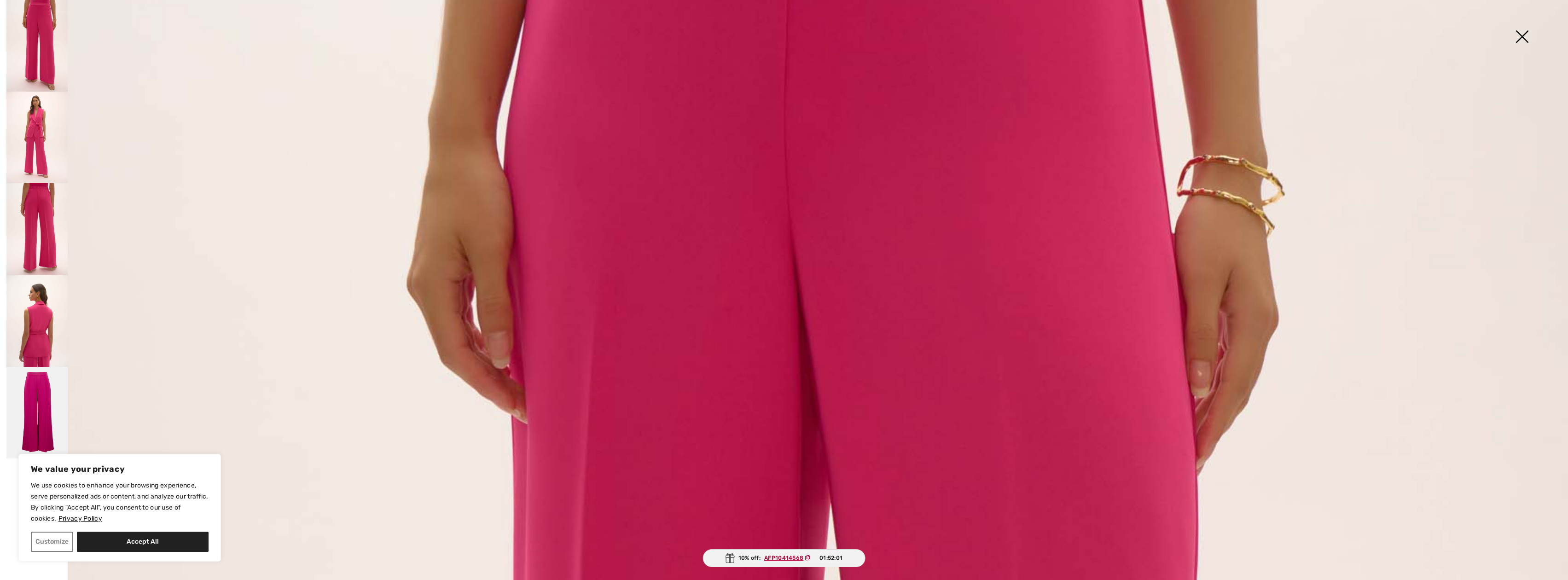
scroll to position [322, 0]
click at [1526, 37] on img at bounding box center [1522, 38] width 46 height 48
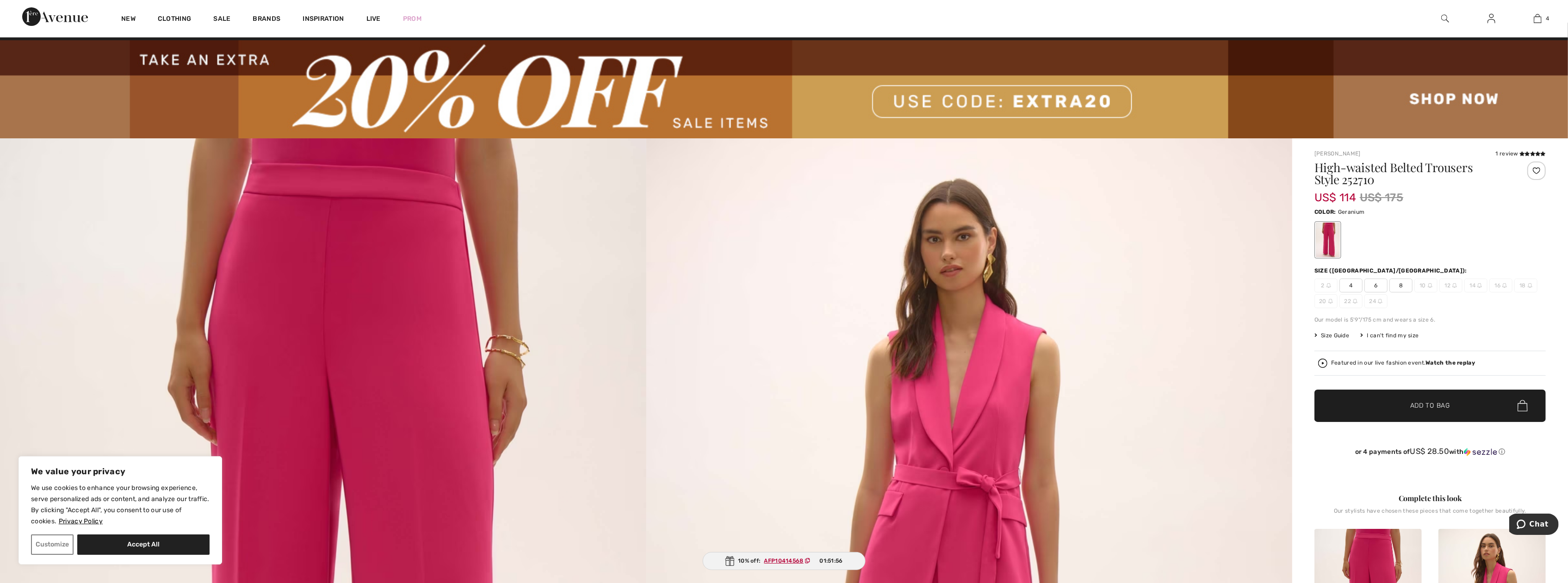
scroll to position [0, 0]
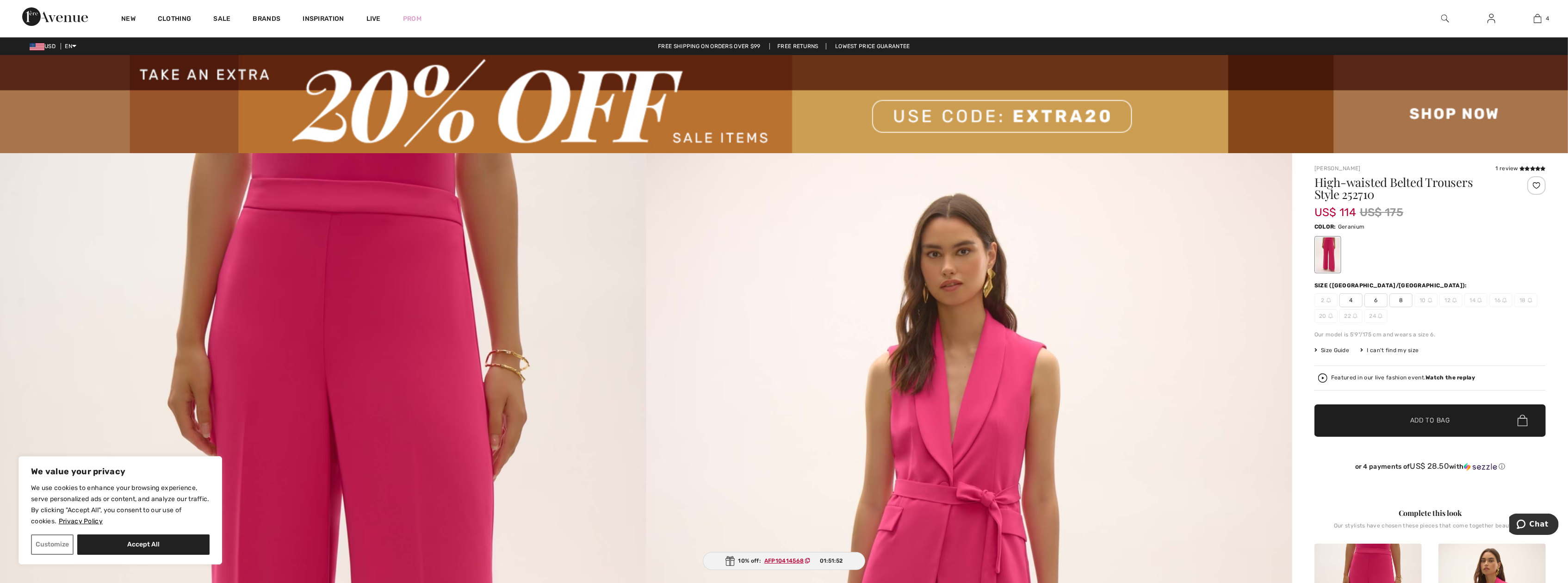
click at [1400, 298] on span "8" at bounding box center [1401, 300] width 23 height 14
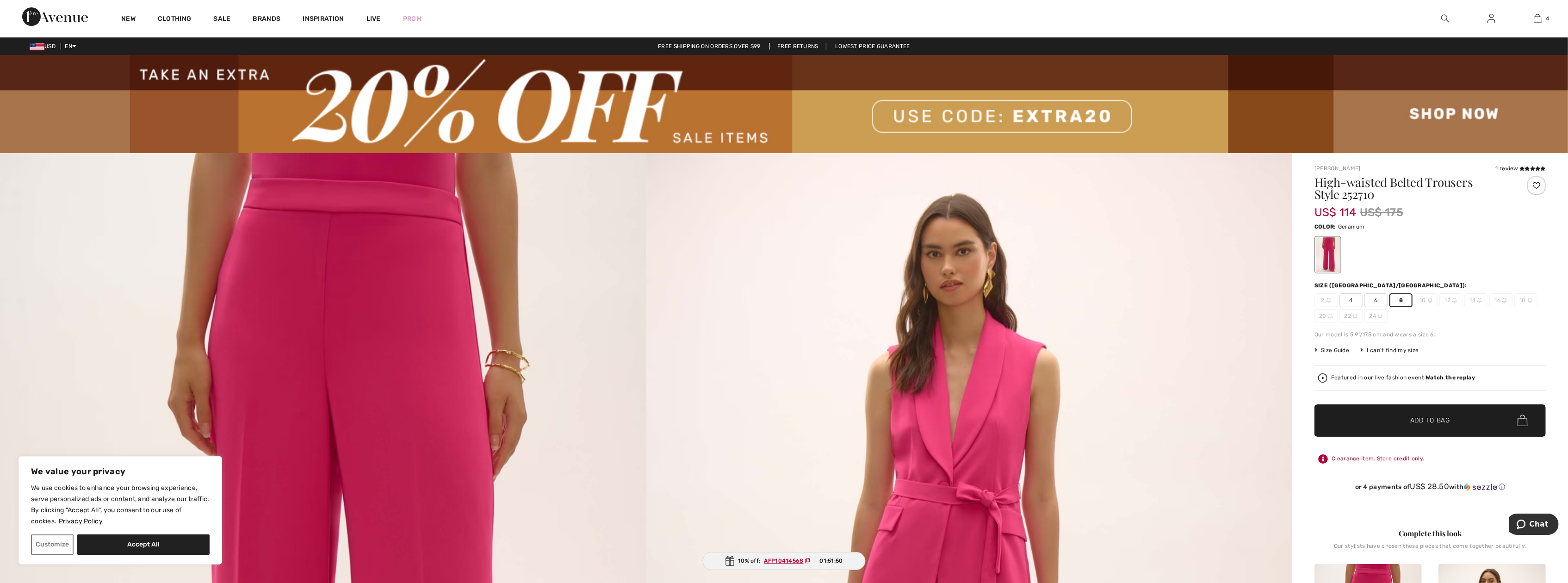
click at [1397, 414] on span "✔ Added to Bag Add to Bag" at bounding box center [1430, 421] width 231 height 32
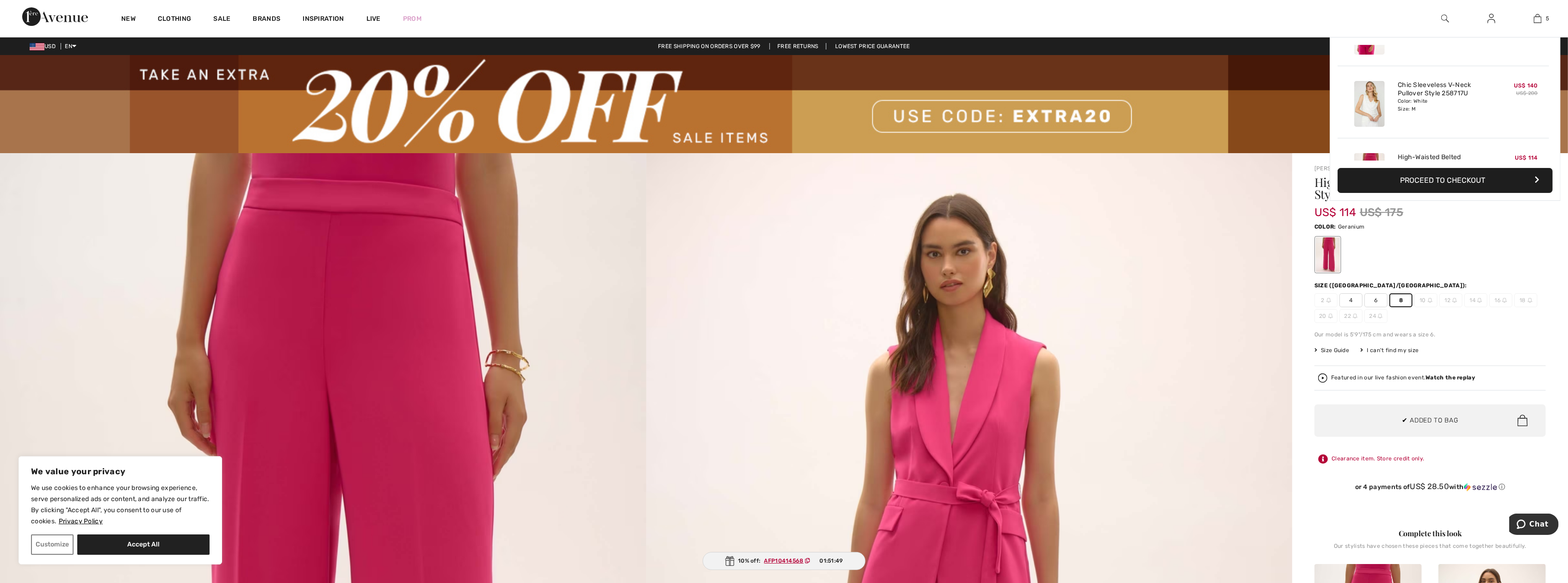
scroll to position [244, 0]
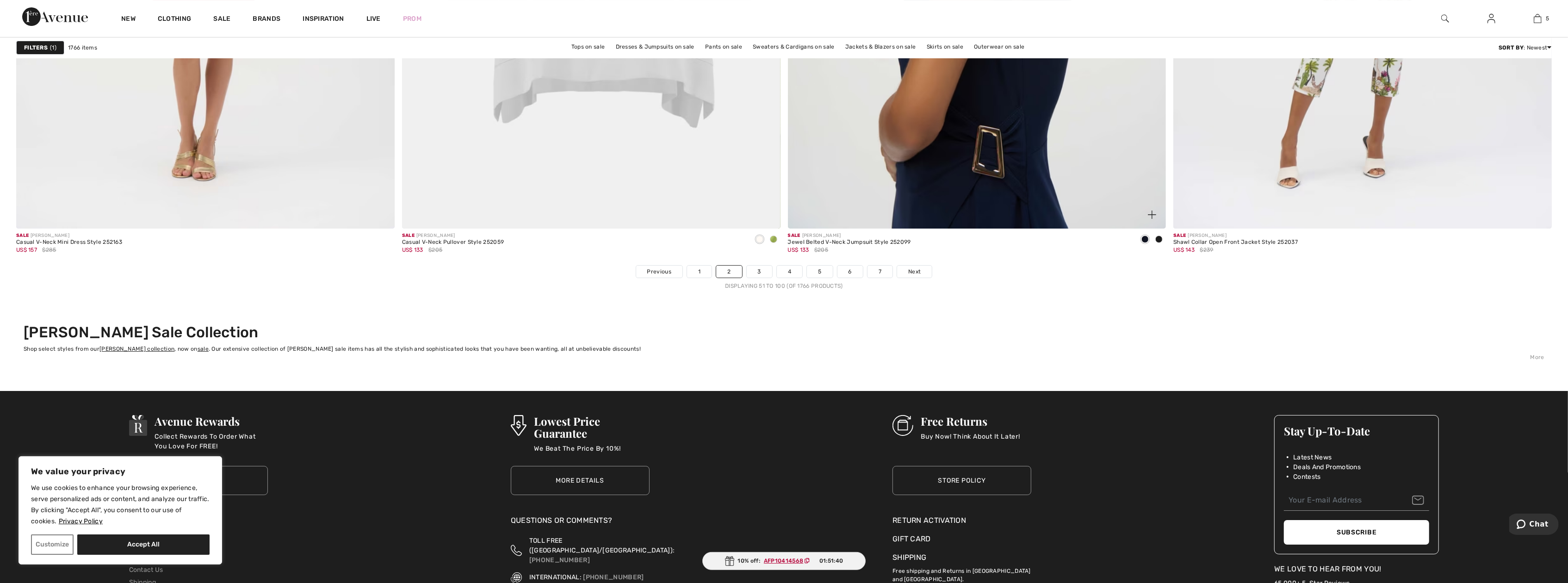
scroll to position [9205, 0]
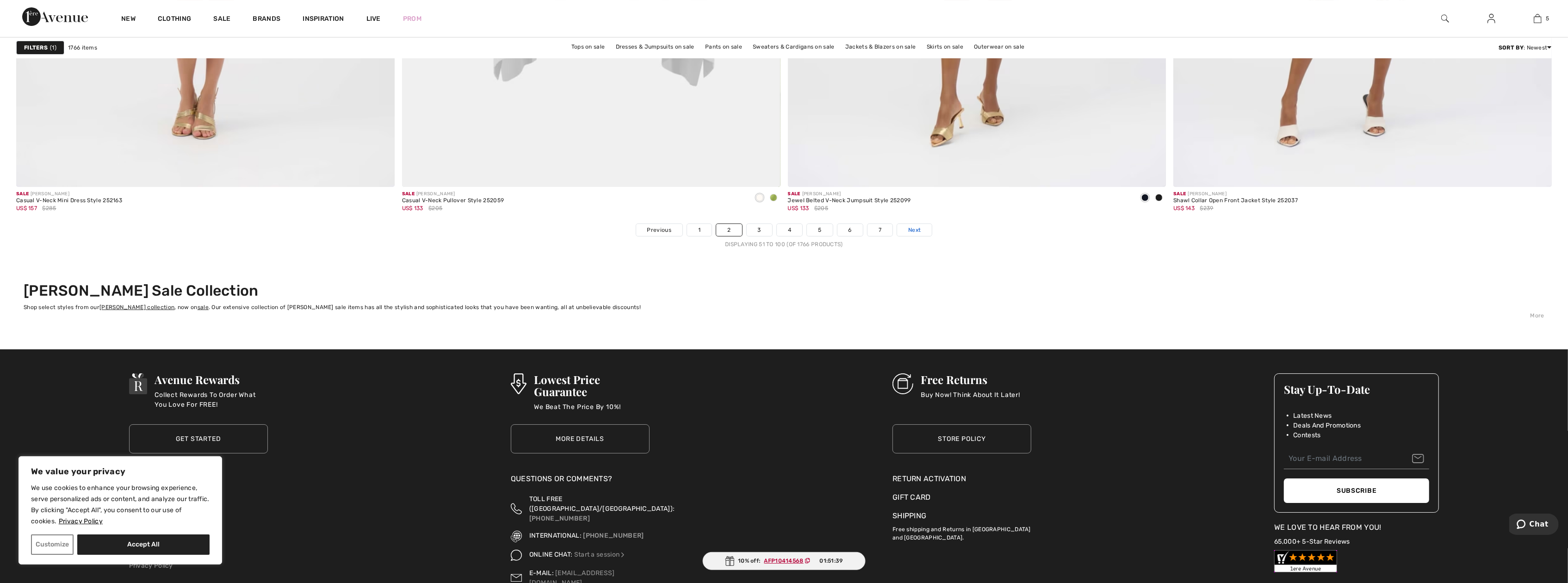
click at [912, 231] on span "Next" at bounding box center [914, 230] width 13 height 8
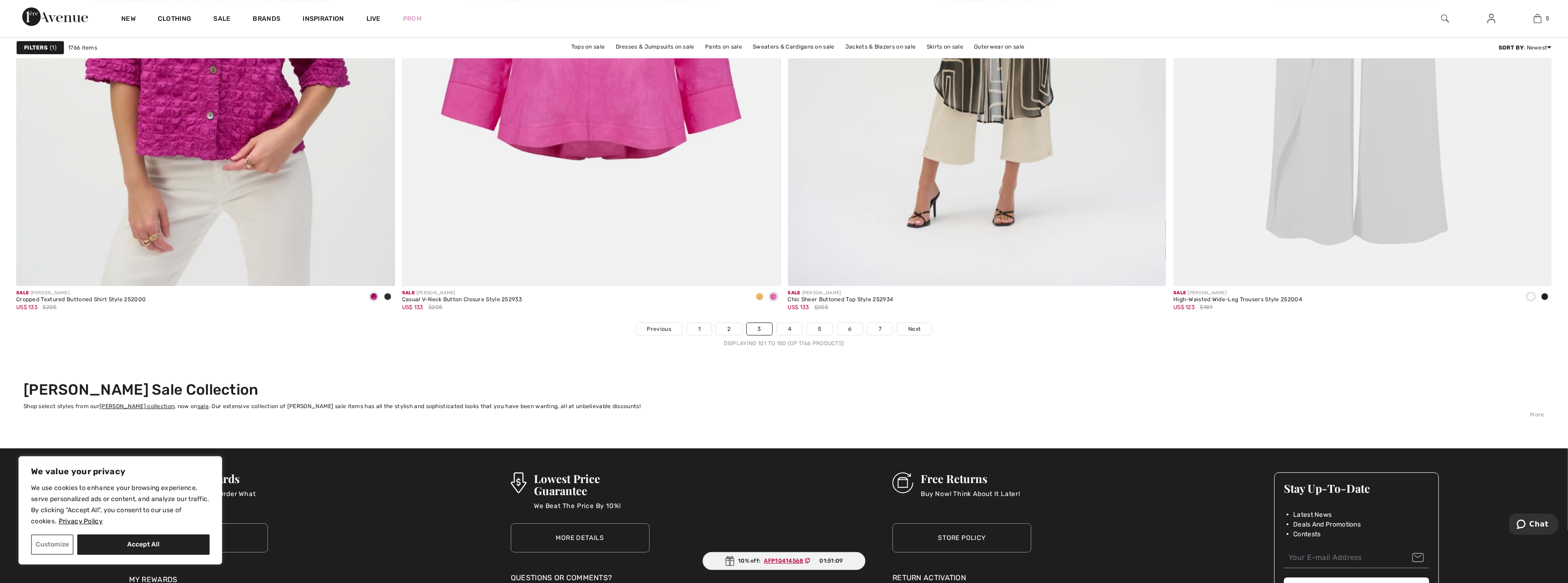
scroll to position [9205, 0]
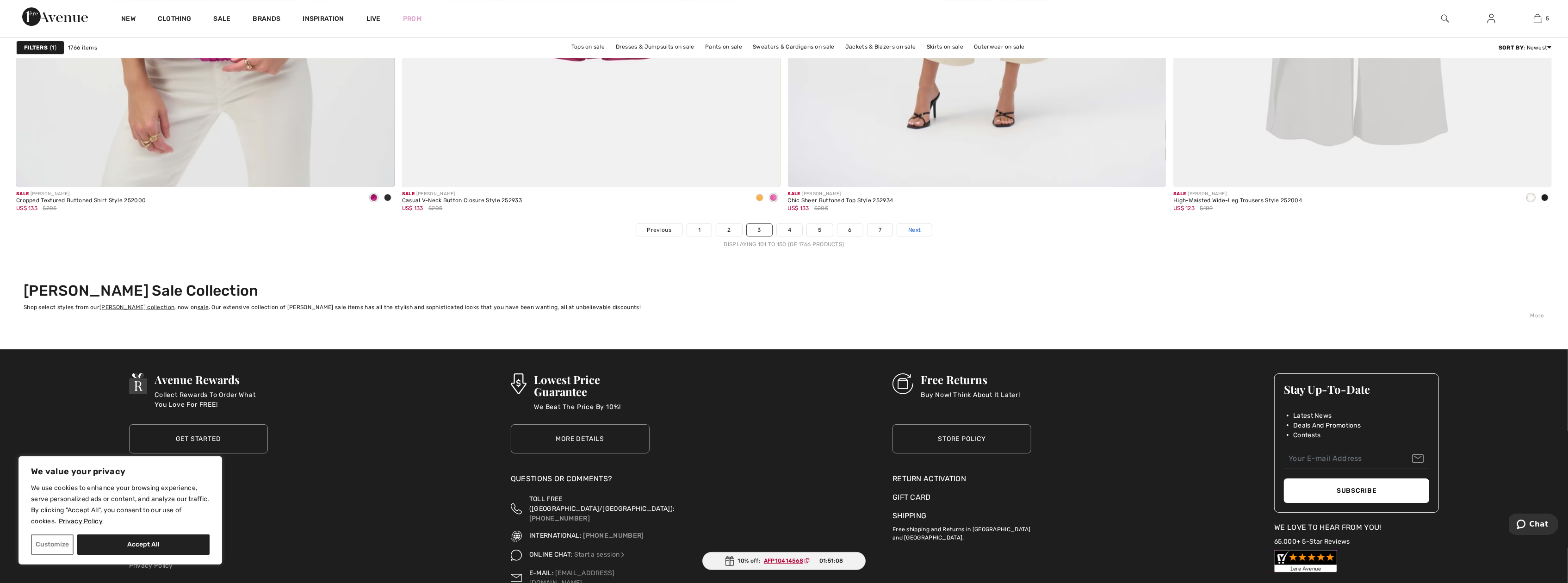
click at [910, 233] on span "Next" at bounding box center [914, 230] width 13 height 8
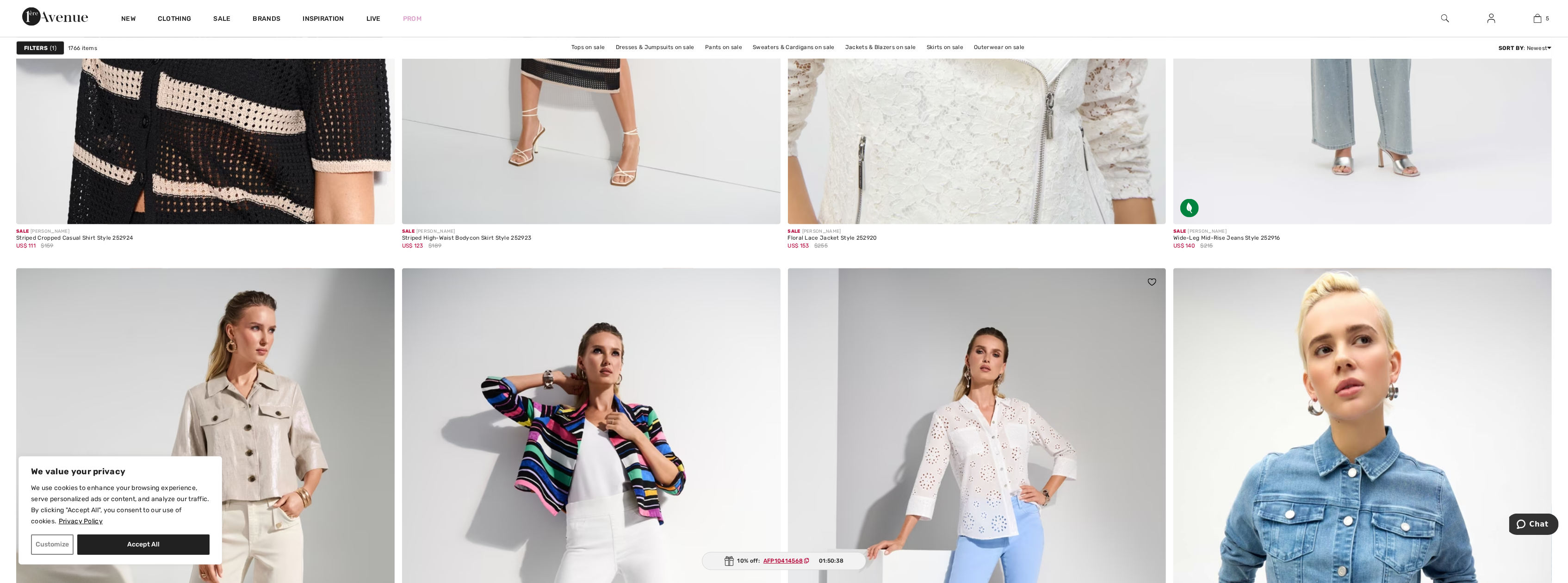
scroll to position [6476, 0]
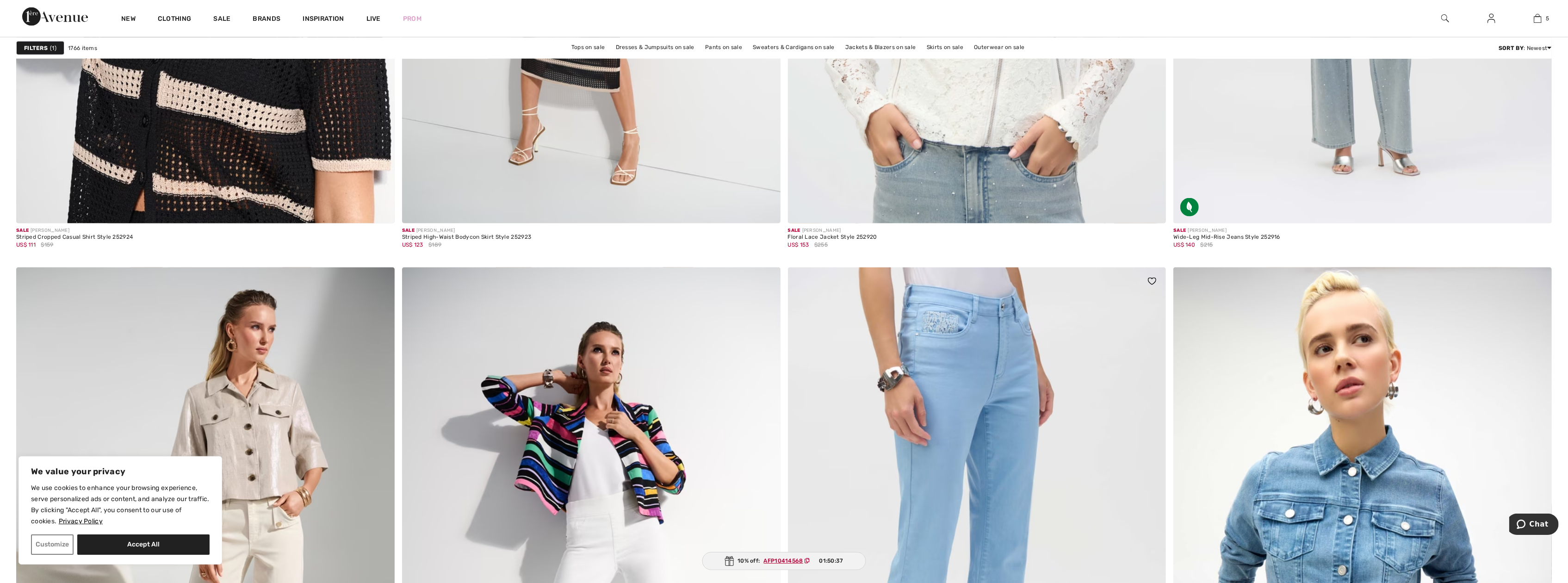
click at [1031, 417] on img at bounding box center [977, 551] width 378 height 568
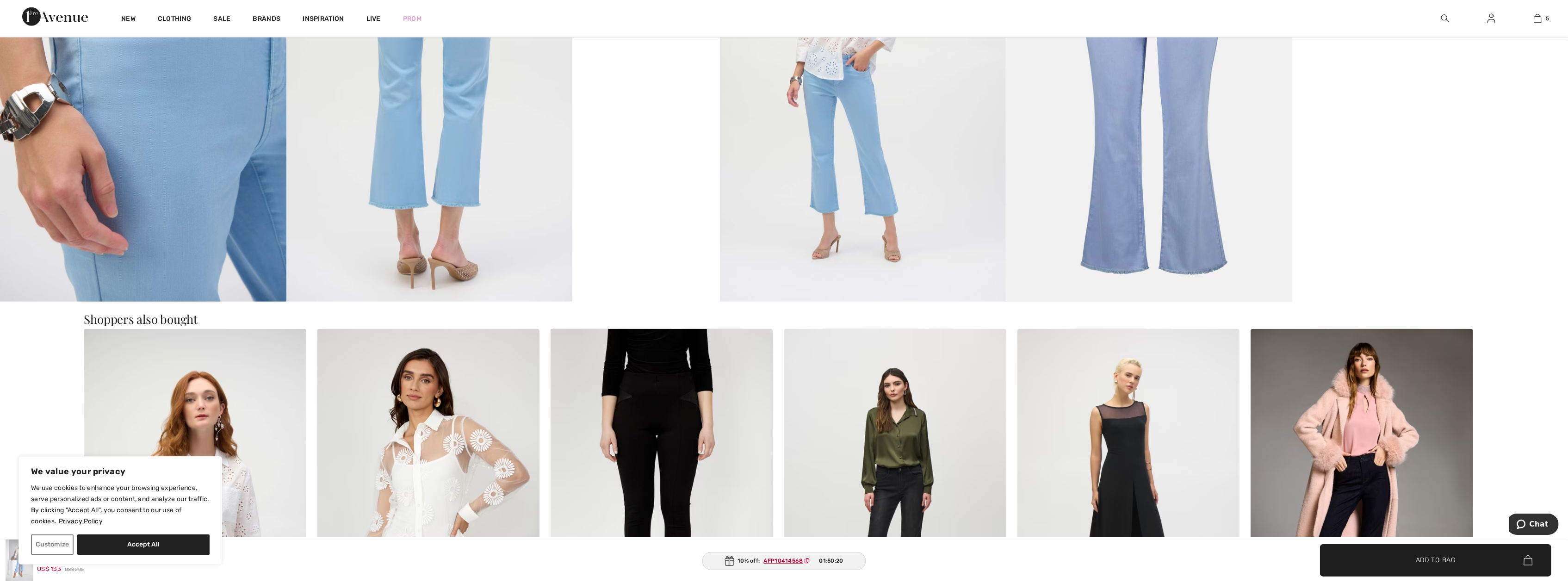
scroll to position [1064, 0]
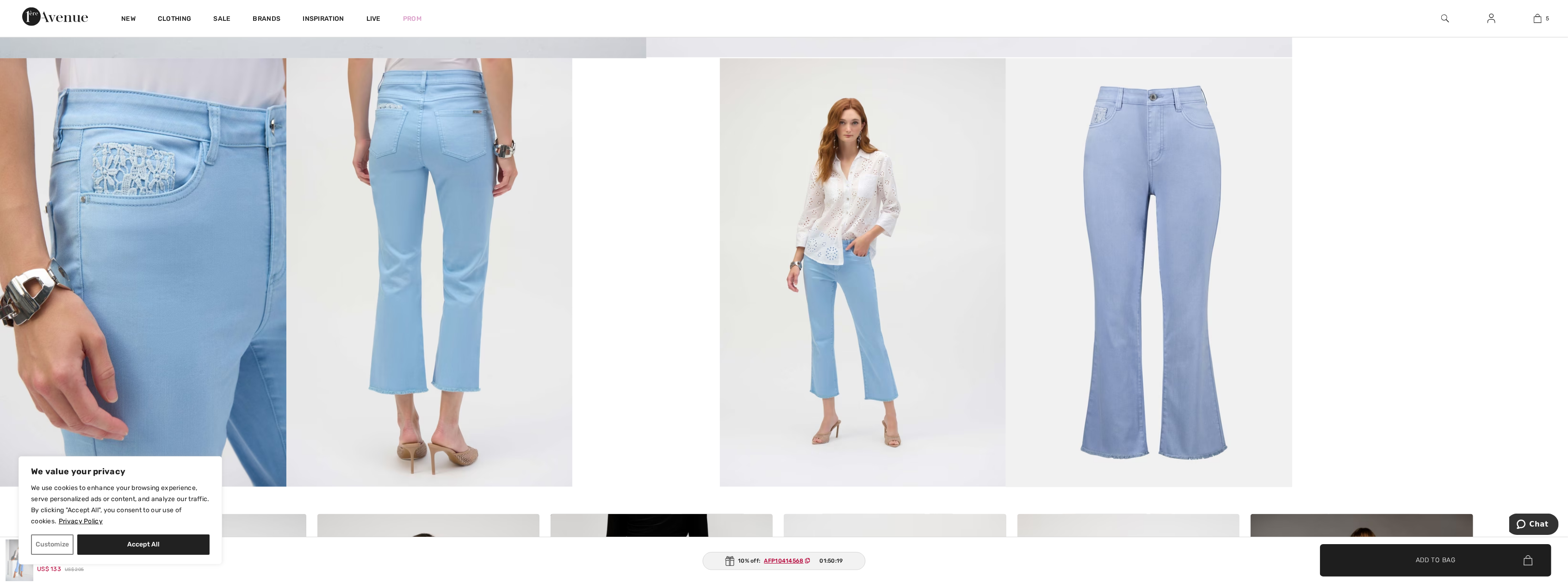
click at [720, 132] on video "Your browser does not support the video tag." at bounding box center [646, 95] width 148 height 74
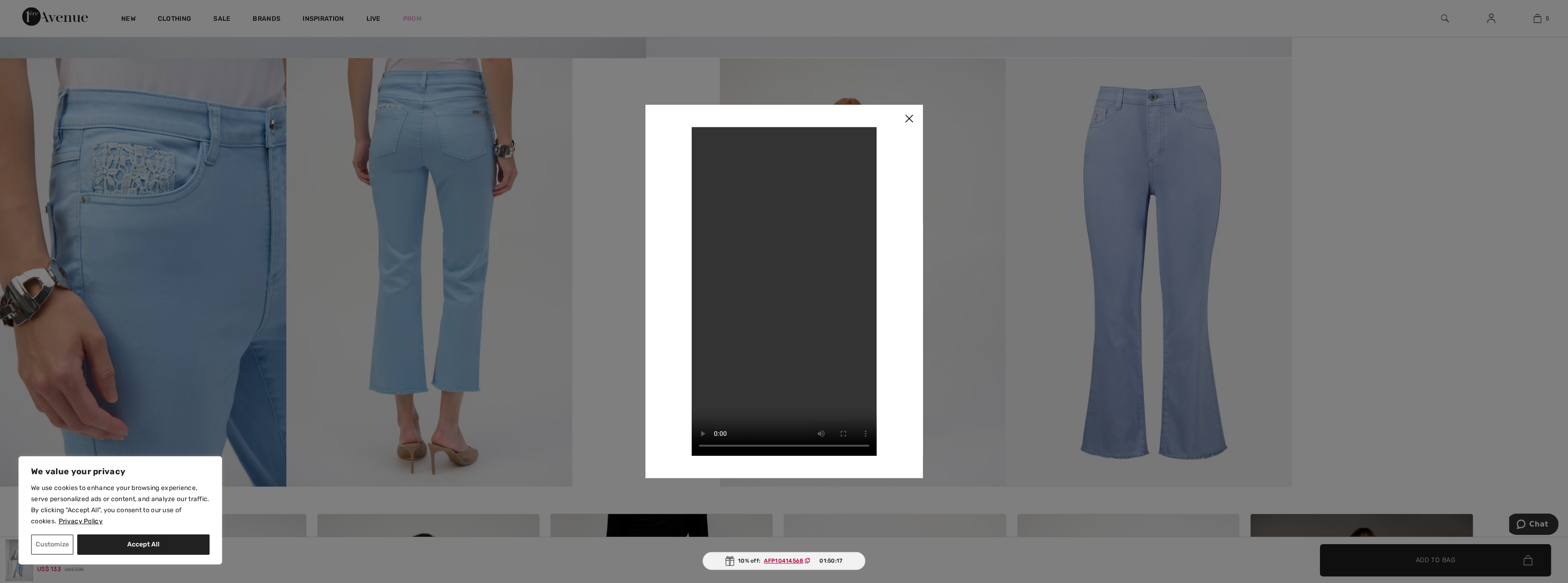
click at [913, 124] on img at bounding box center [909, 119] width 27 height 29
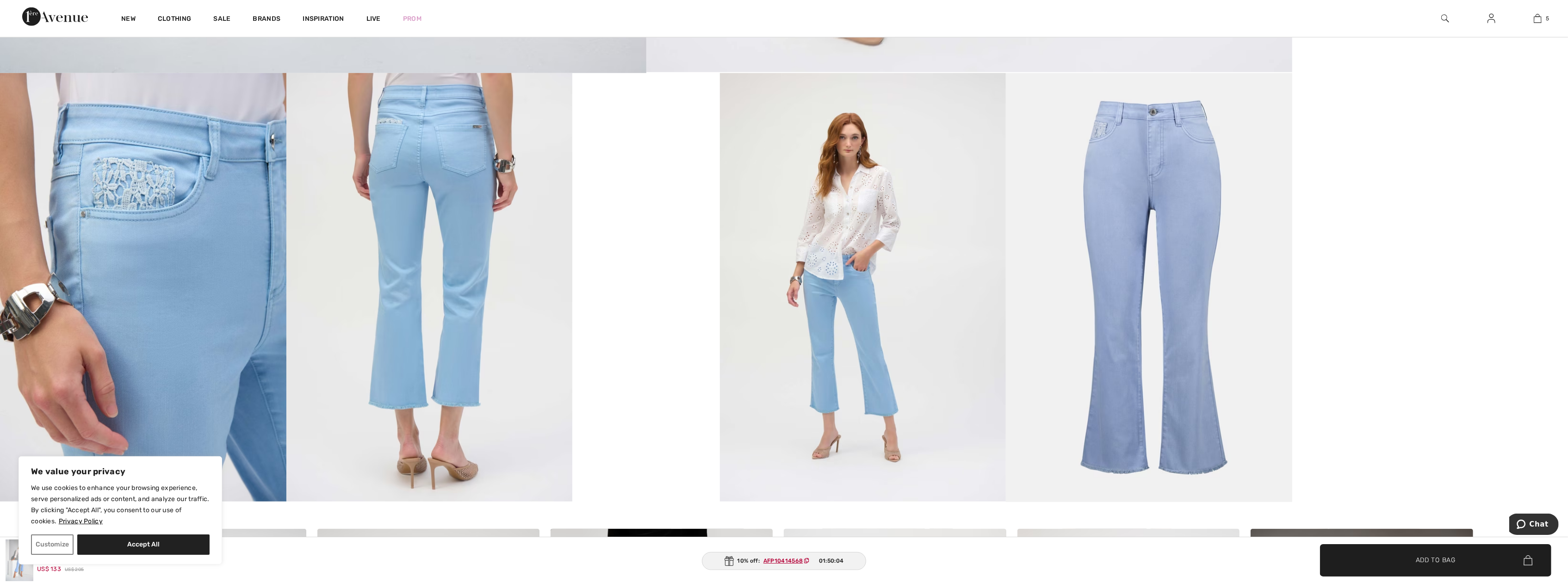
scroll to position [1110, 0]
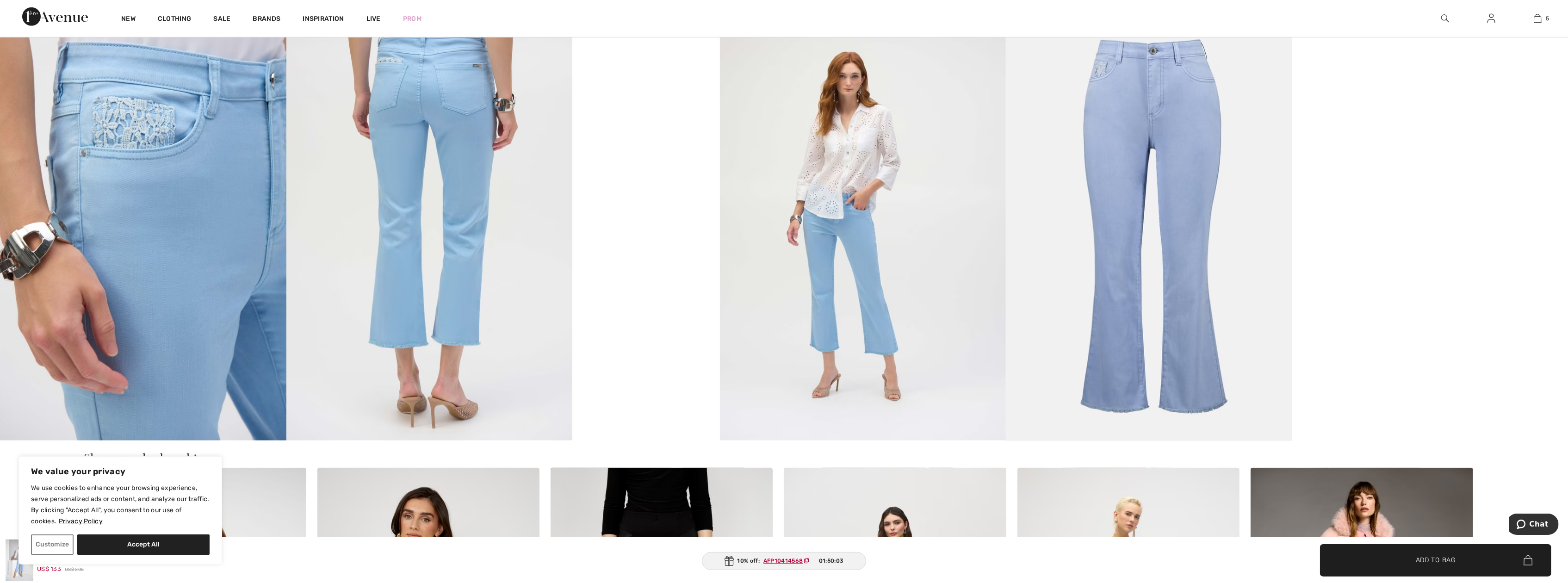
click at [720, 86] on video "Your browser does not support the video tag." at bounding box center [646, 49] width 148 height 74
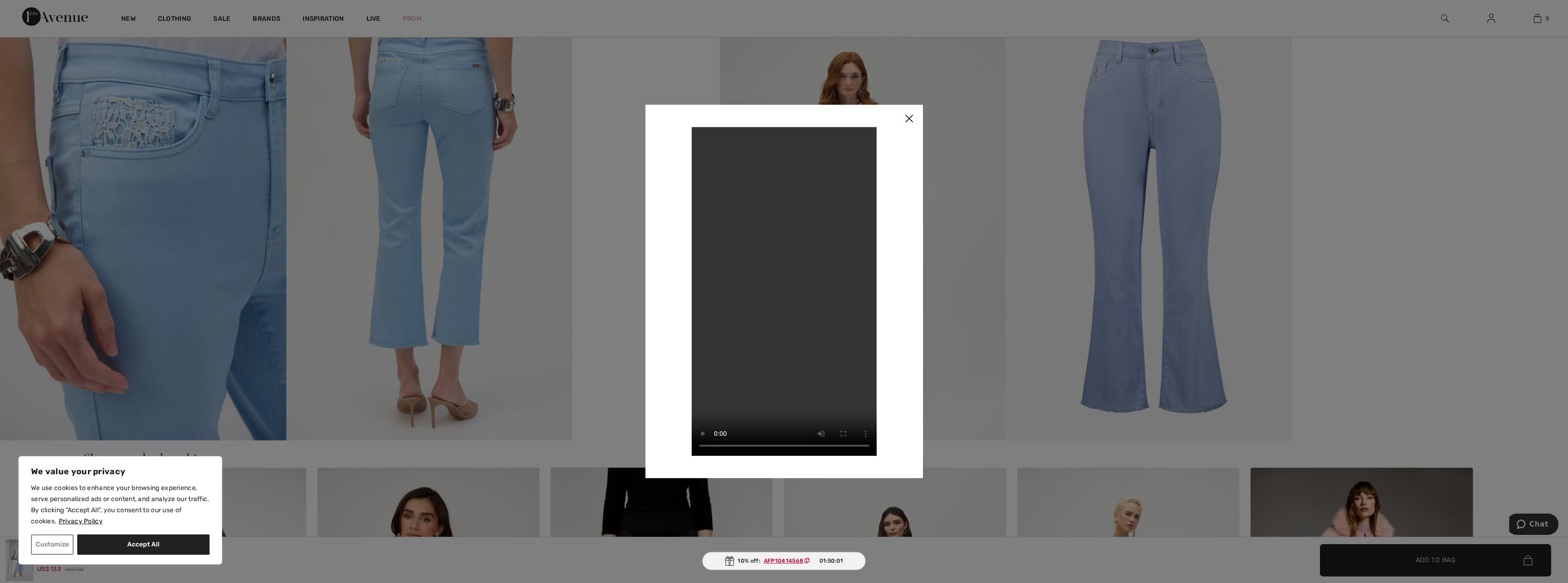
click at [916, 130] on img at bounding box center [909, 119] width 27 height 29
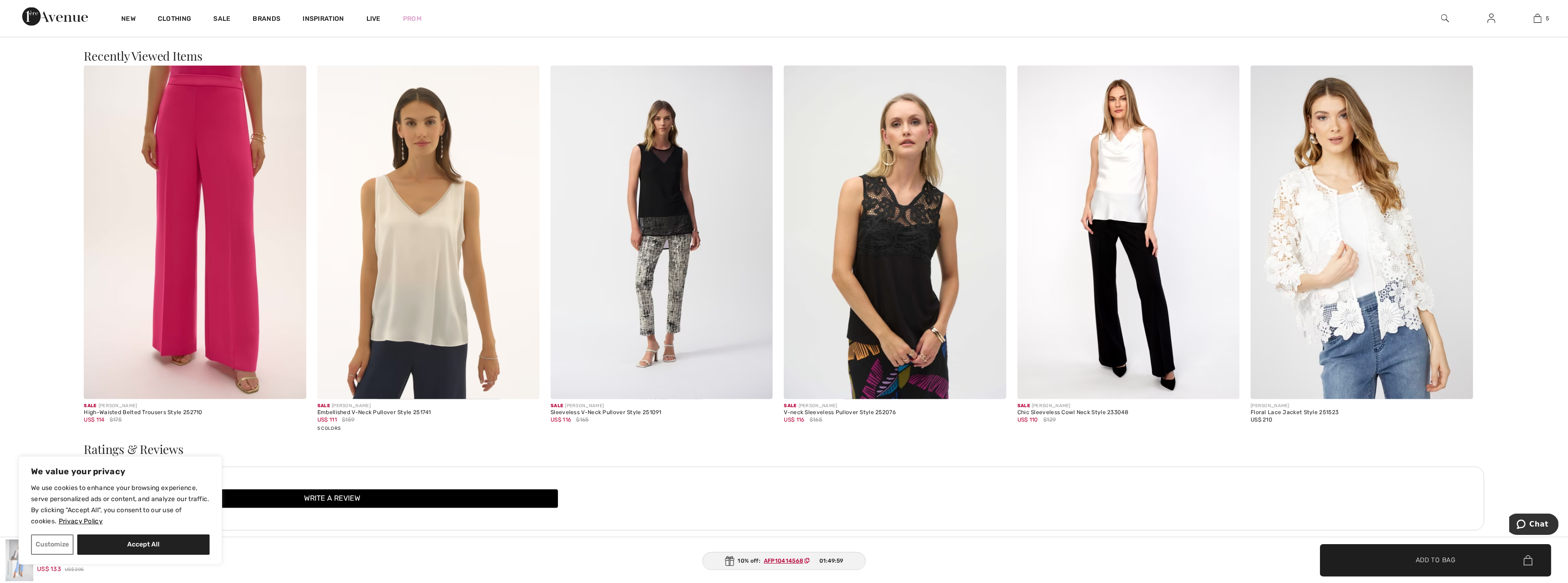
scroll to position [2405, 0]
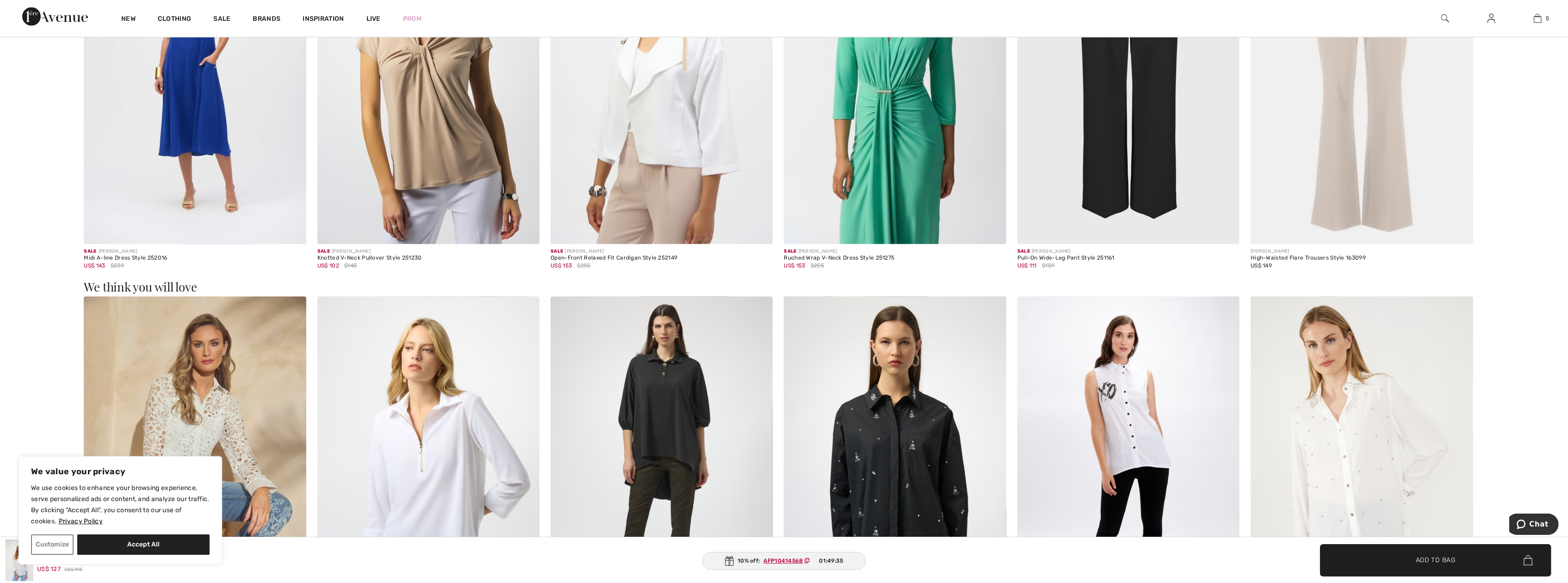
click at [683, 218] on img at bounding box center [662, 77] width 222 height 333
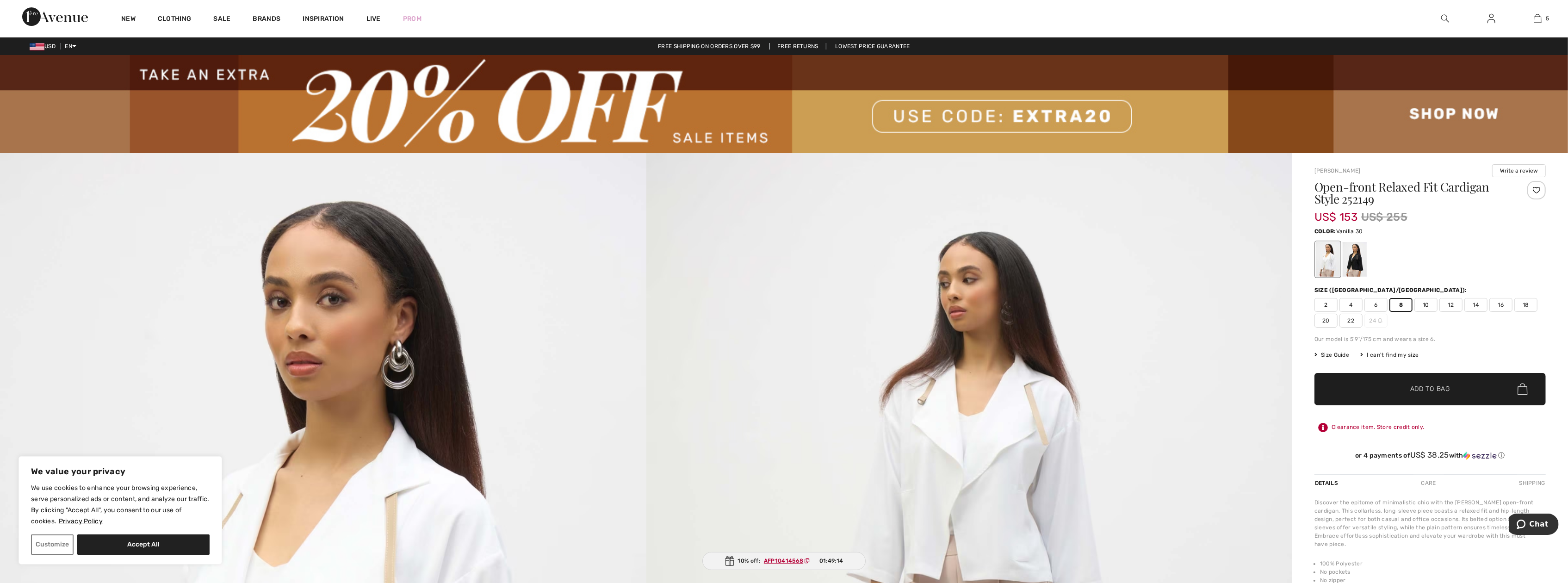
click at [1378, 300] on span "6" at bounding box center [1376, 305] width 23 height 14
click at [1350, 307] on span "4" at bounding box center [1351, 305] width 23 height 14
click at [1398, 303] on span "8" at bounding box center [1401, 305] width 23 height 14
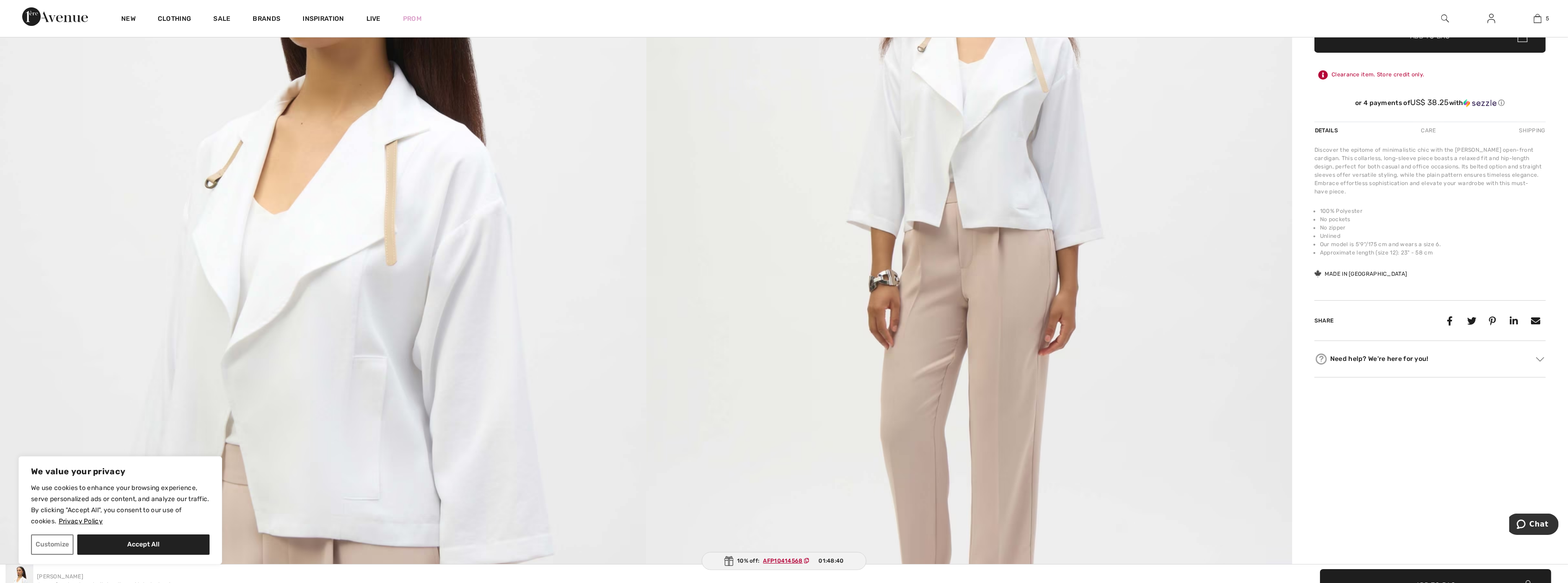
scroll to position [179, 0]
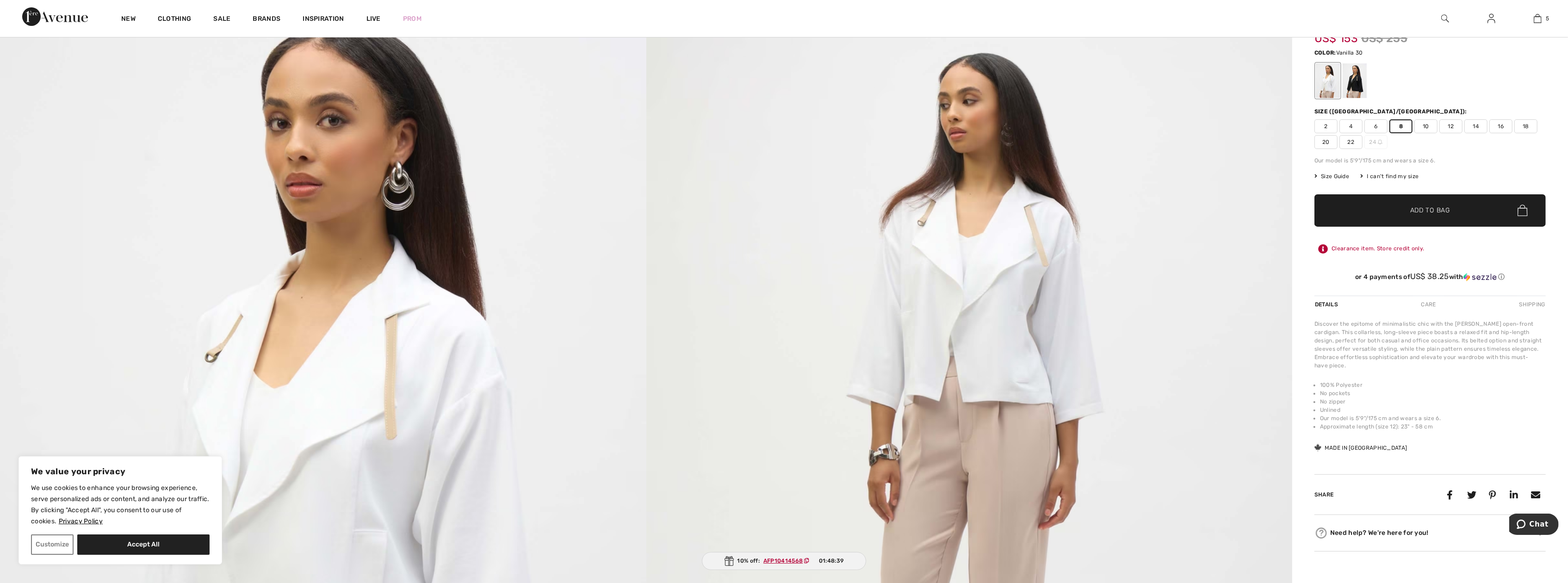
click at [1406, 217] on span "✔ Added to Bag Add to Bag" at bounding box center [1430, 210] width 231 height 32
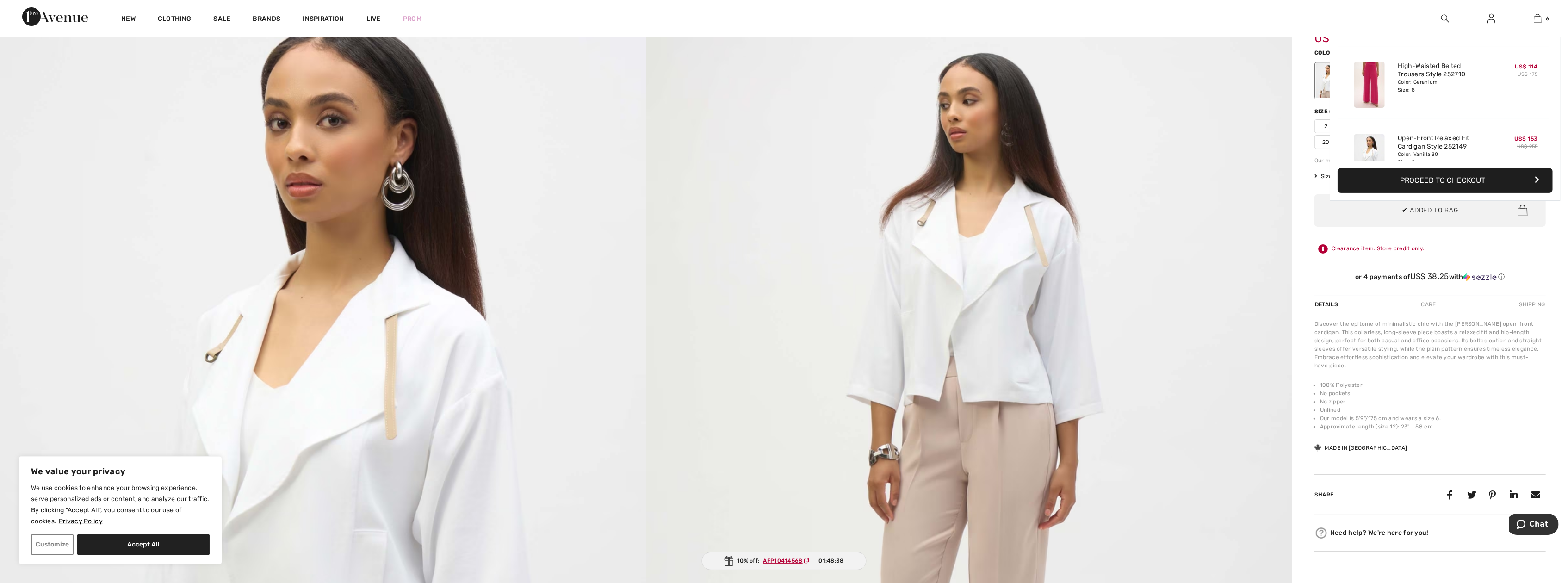
scroll to position [316, 0]
click at [1196, 288] on img at bounding box center [969, 459] width 646 height 968
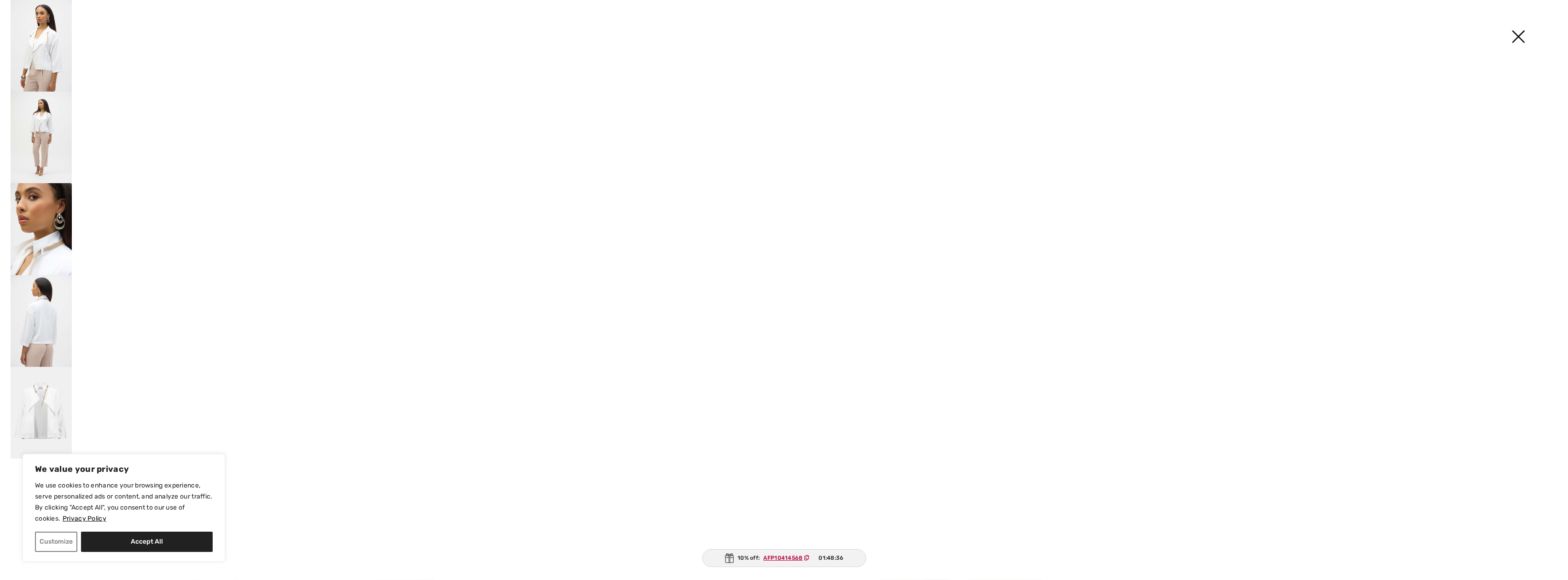
scroll to position [178, 0]
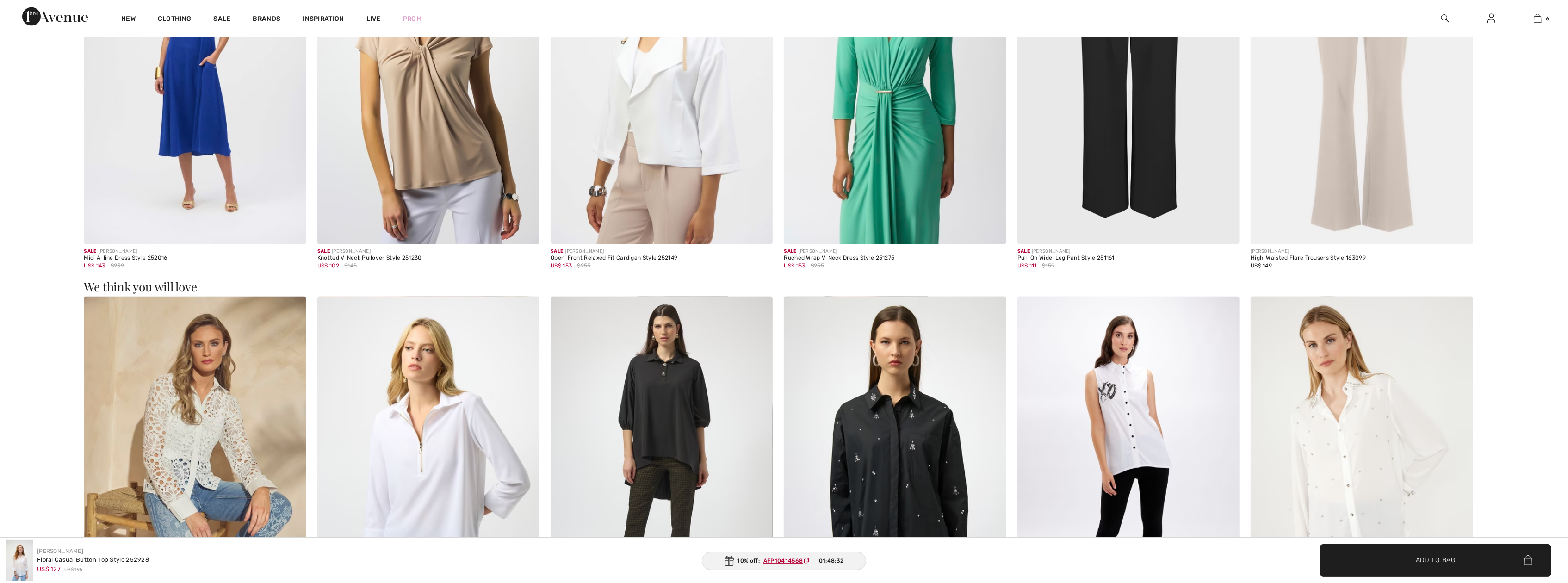
scroll to position [1774, 0]
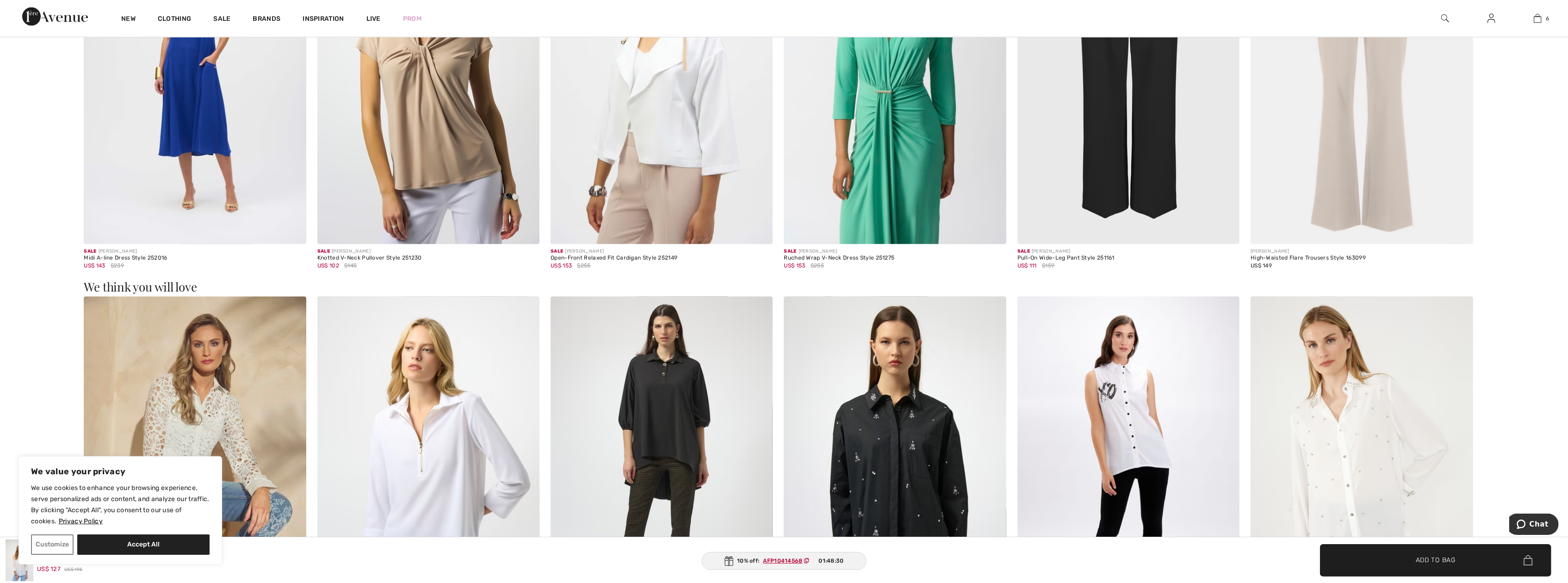
click at [253, 481] on img at bounding box center [195, 463] width 222 height 333
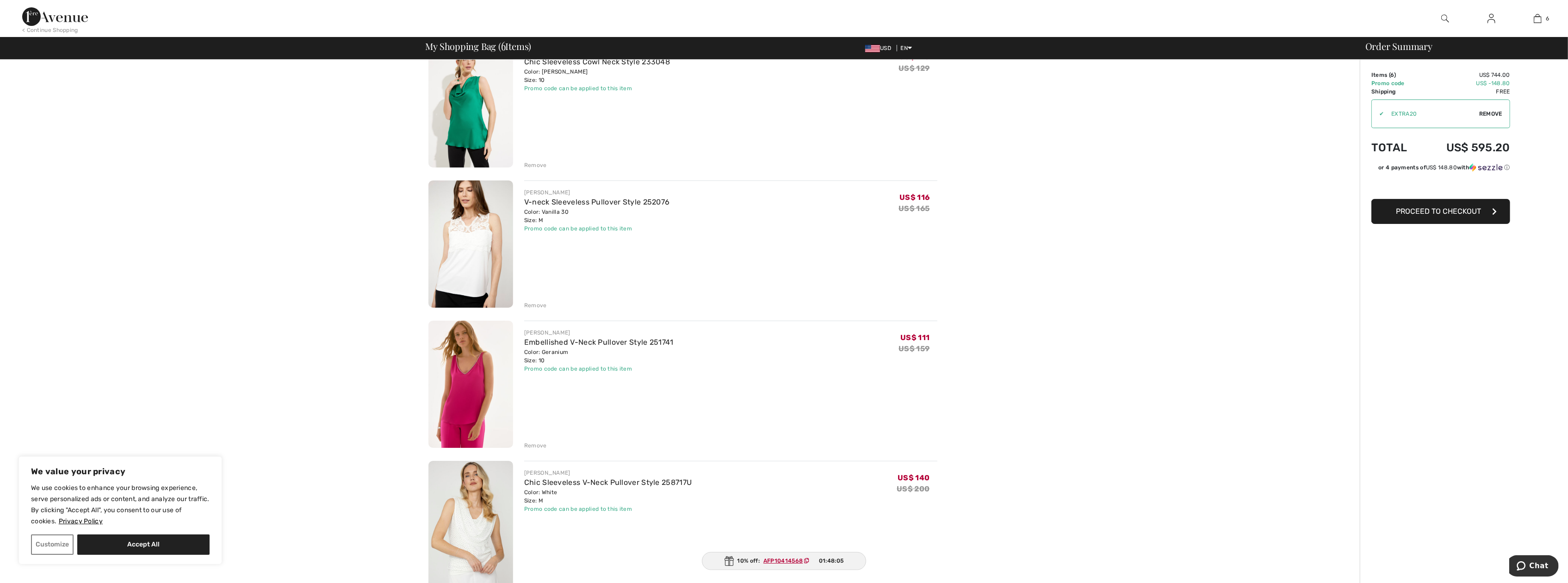
scroll to position [93, 0]
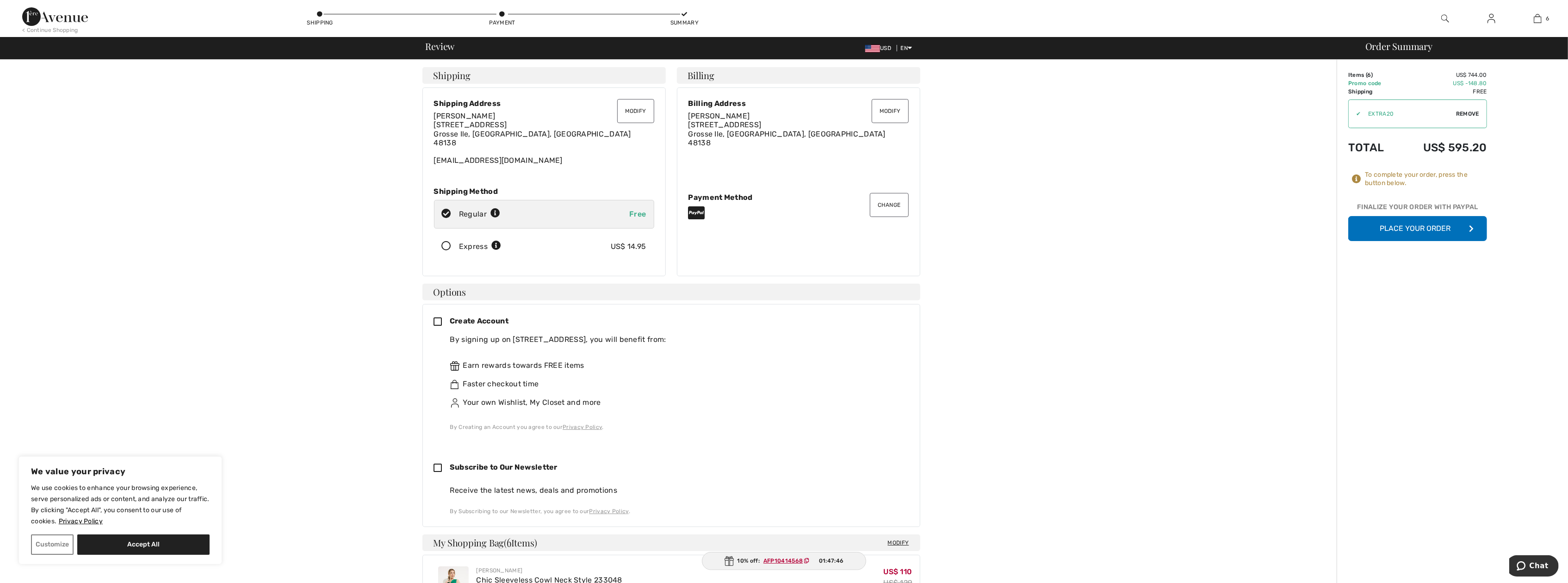
click at [450, 244] on icon at bounding box center [447, 246] width 25 height 10
click at [1409, 232] on button "Place Your Order" at bounding box center [1417, 229] width 139 height 25
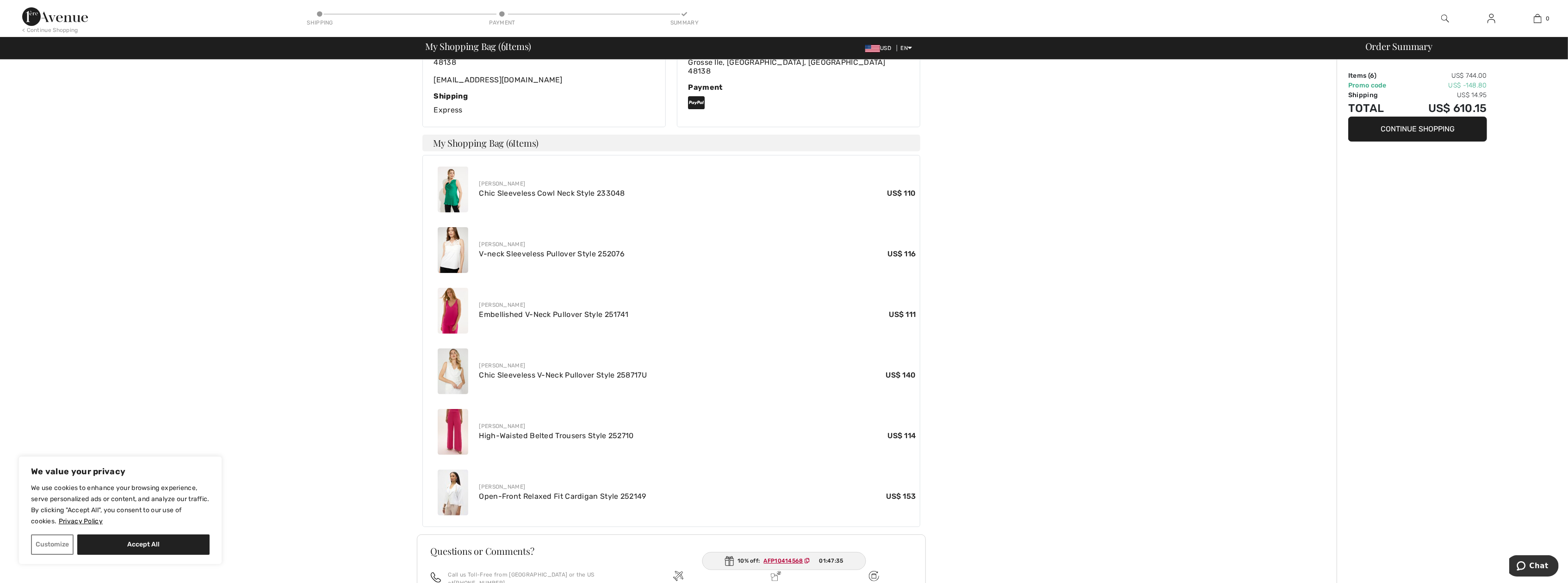
scroll to position [323, 0]
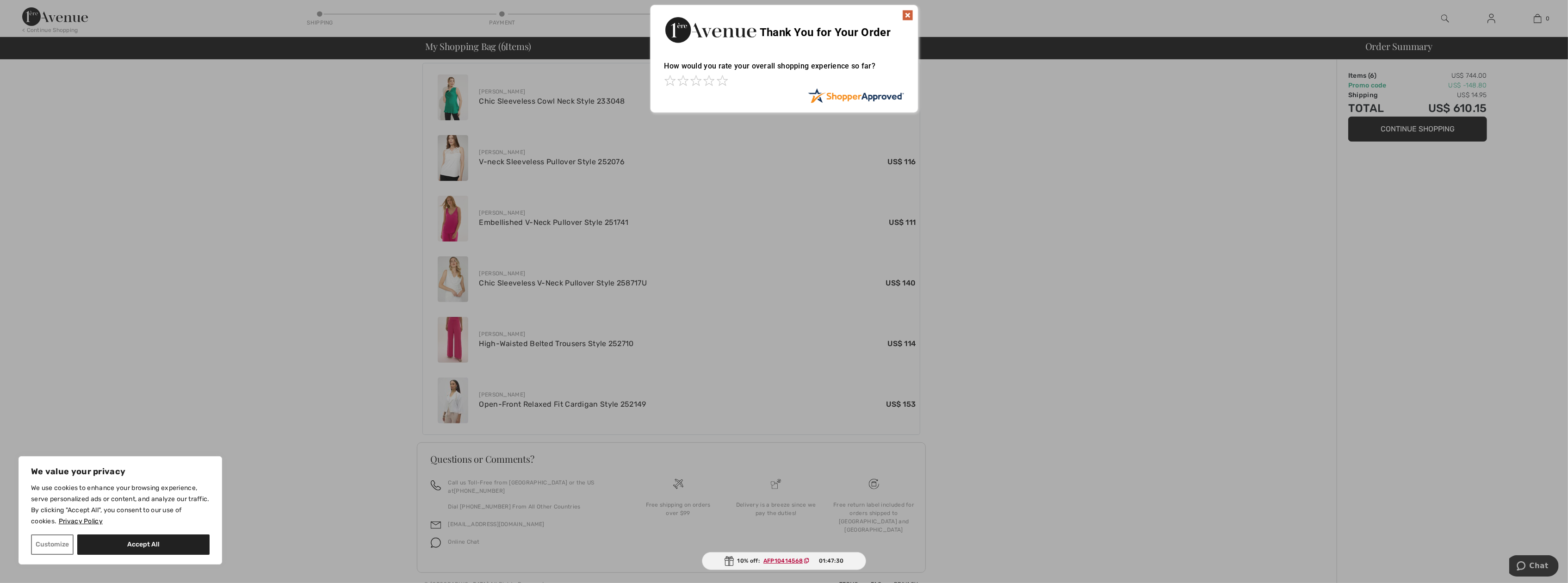
click at [911, 15] on img at bounding box center [908, 15] width 11 height 11
